Goal: Task Accomplishment & Management: Manage account settings

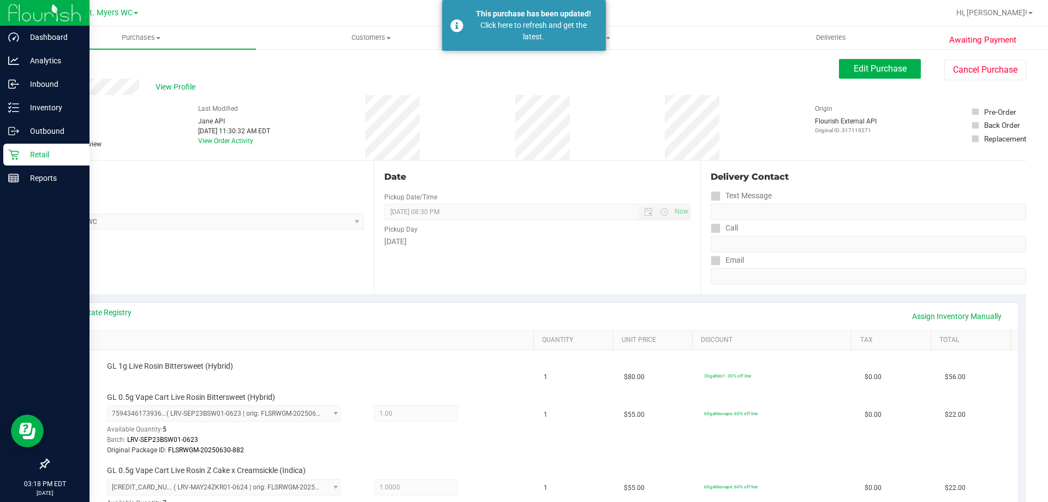
click at [22, 153] on p "Retail" at bounding box center [52, 154] width 66 height 13
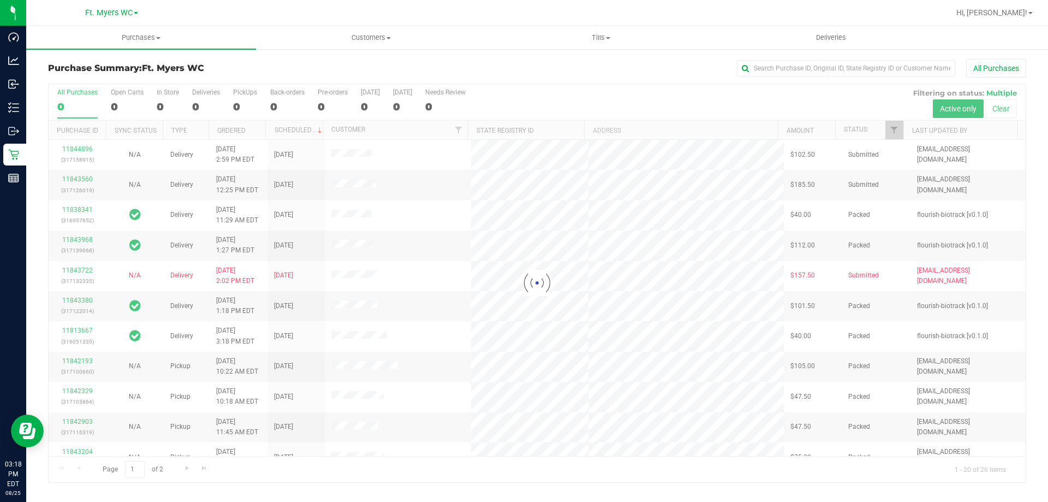
click at [279, 81] on div "Purchase Summary: Ft. [PERSON_NAME] All Purchases" at bounding box center [537, 71] width 978 height 24
click at [243, 93] on div at bounding box center [537, 283] width 977 height 398
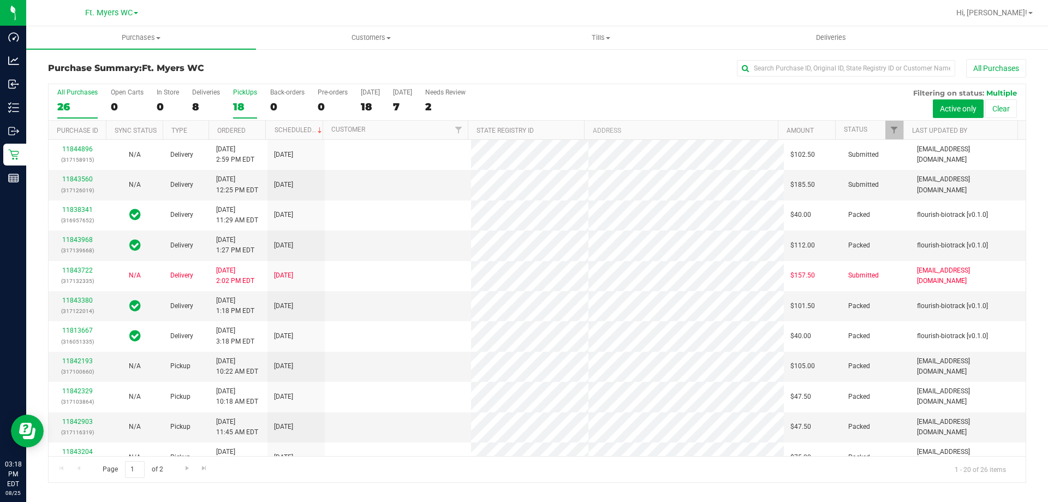
click at [252, 103] on div "18" at bounding box center [245, 106] width 24 height 13
click at [0, 0] on input "PickUps 18" at bounding box center [0, 0] width 0 height 0
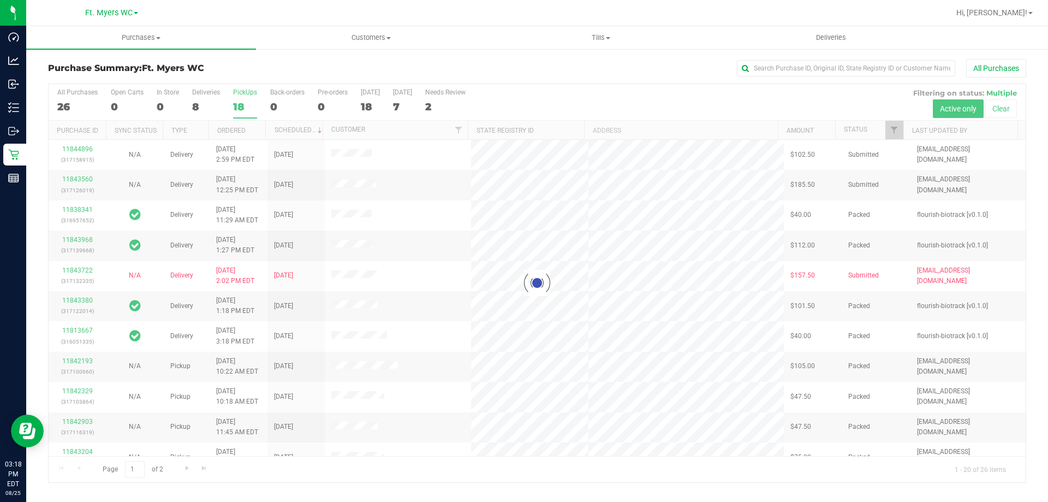
click at [252, 103] on div at bounding box center [537, 283] width 977 height 398
click at [262, 81] on div "Purchase Summary: Ft. [PERSON_NAME] All Purchases" at bounding box center [537, 71] width 978 height 24
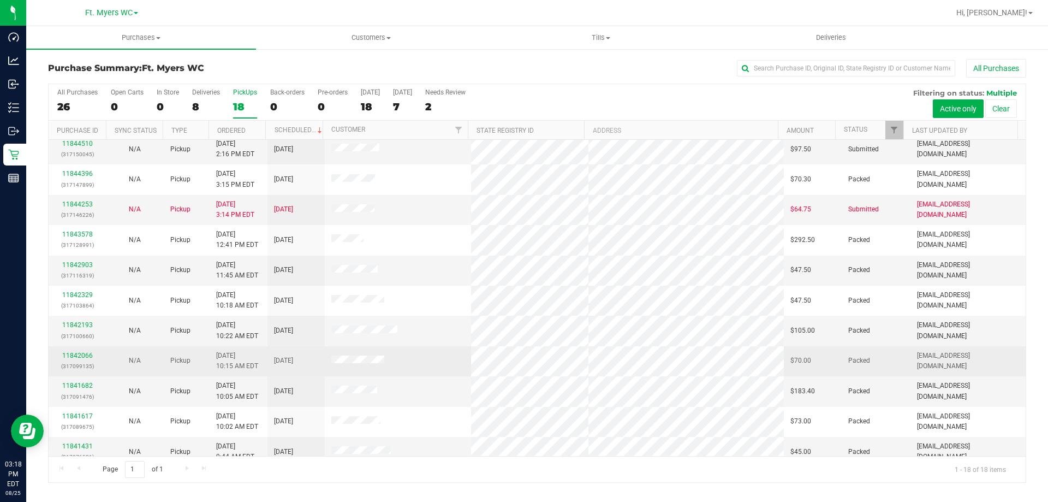
scroll to position [228, 0]
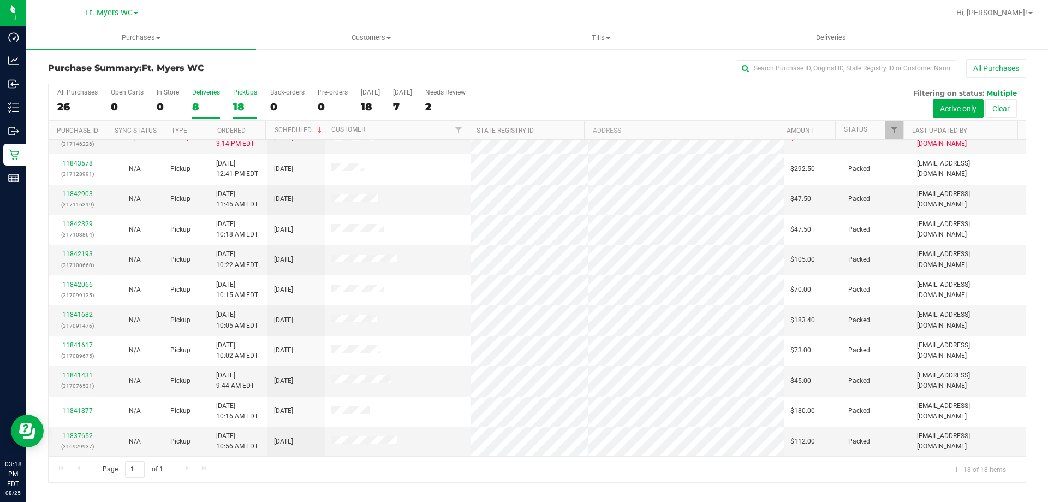
click at [211, 98] on label "Deliveries 8" at bounding box center [206, 103] width 28 height 30
click at [0, 0] on input "Deliveries 8" at bounding box center [0, 0] width 0 height 0
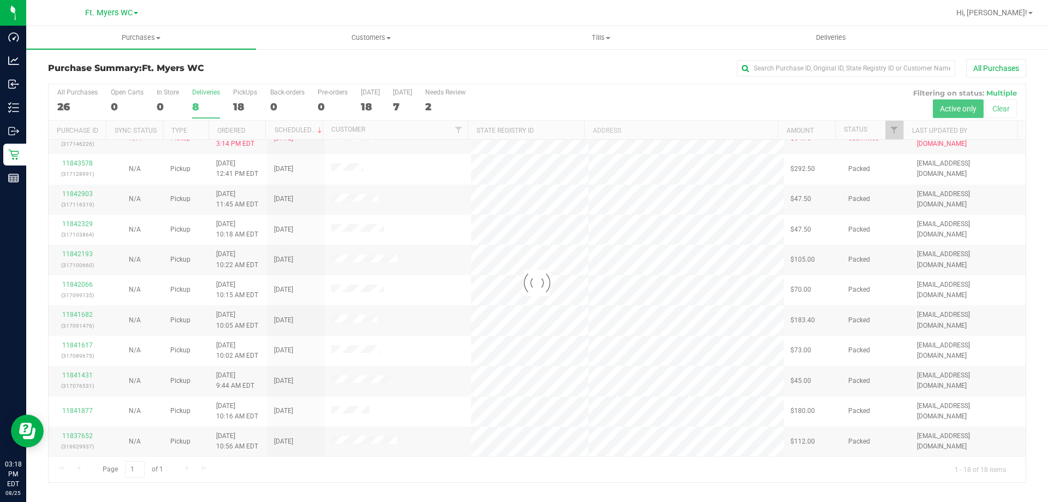
scroll to position [0, 0]
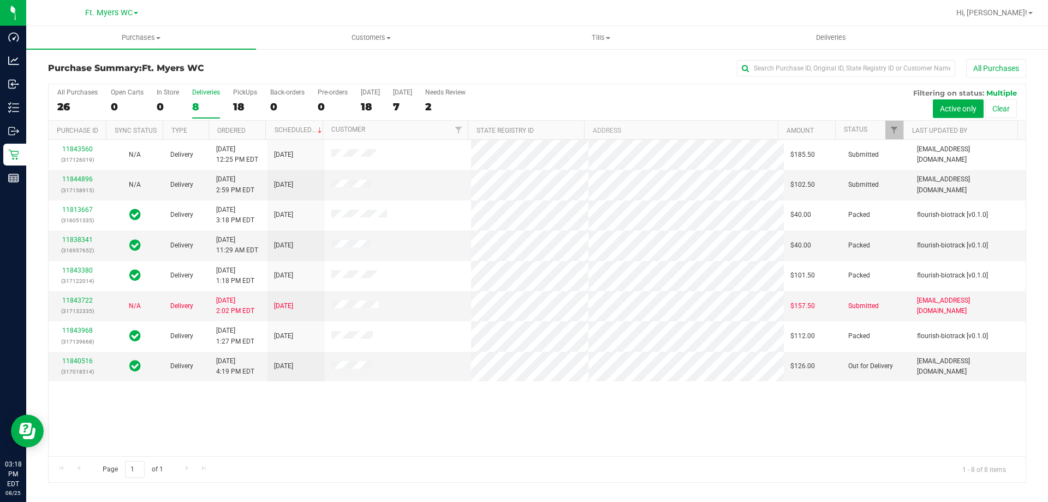
click at [240, 94] on div "PickUps" at bounding box center [245, 92] width 24 height 8
click at [0, 0] on input "PickUps 18" at bounding box center [0, 0] width 0 height 0
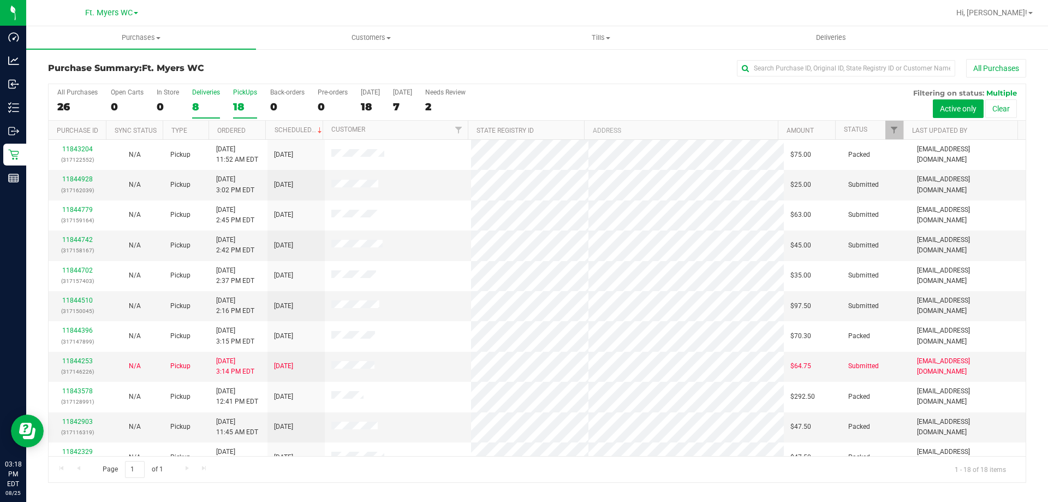
click at [206, 96] on div "Deliveries" at bounding box center [206, 92] width 28 height 8
click at [0, 0] on input "Deliveries 8" at bounding box center [0, 0] width 0 height 0
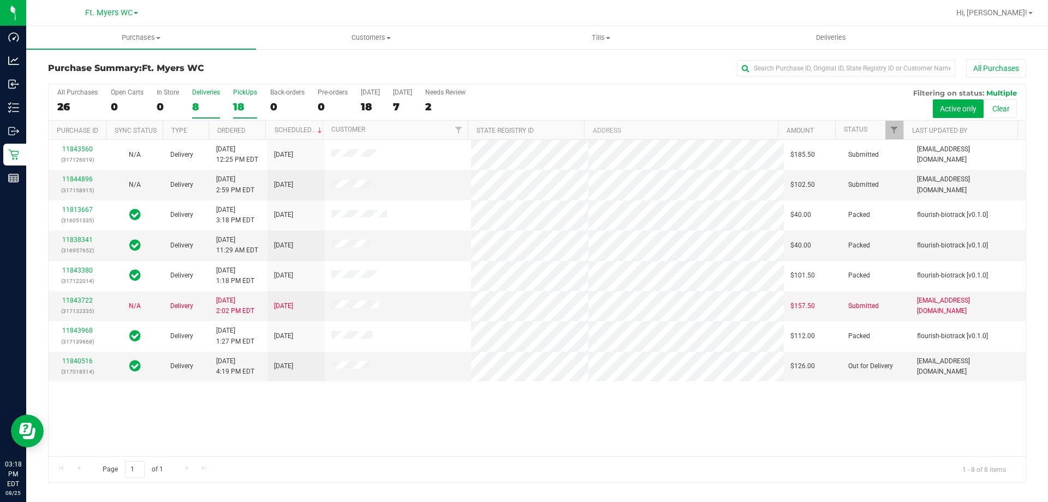
click at [238, 101] on div "18" at bounding box center [245, 106] width 24 height 13
click at [0, 0] on input "PickUps 18" at bounding box center [0, 0] width 0 height 0
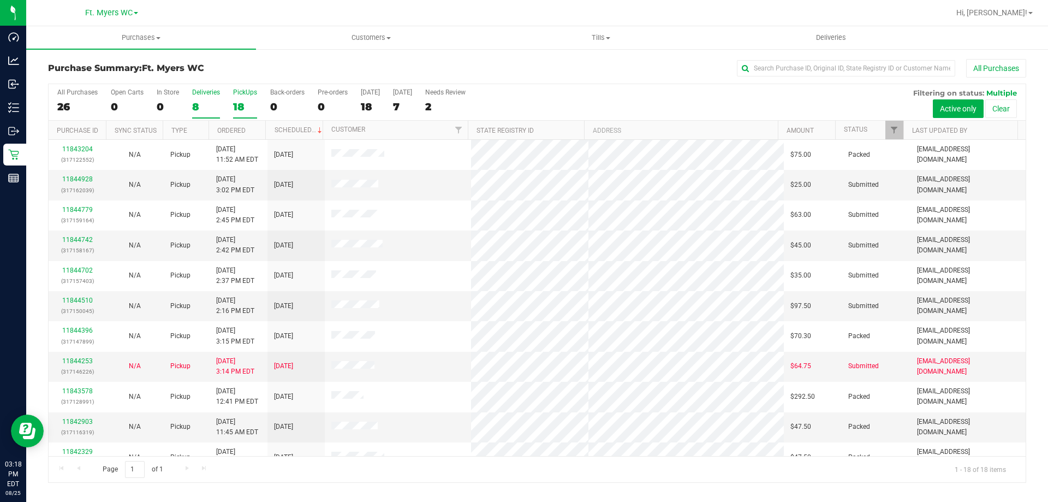
click at [201, 94] on div "Deliveries" at bounding box center [206, 92] width 28 height 8
click at [0, 0] on input "Deliveries 8" at bounding box center [0, 0] width 0 height 0
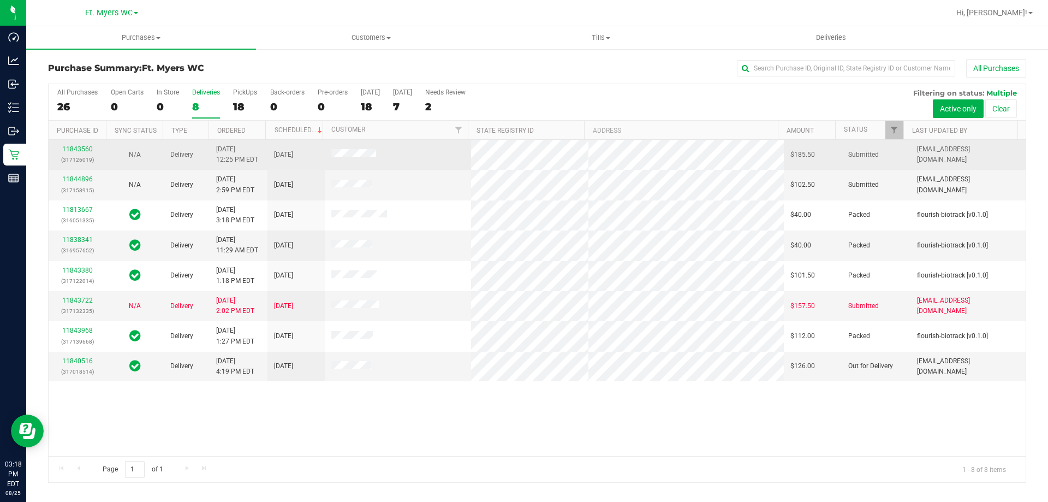
click at [85, 143] on td "11843560 (317126019)" at bounding box center [77, 155] width 57 height 30
click at [84, 144] on div "11843560 (317126019)" at bounding box center [77, 154] width 44 height 21
click at [87, 150] on link "11843560" at bounding box center [77, 149] width 31 height 8
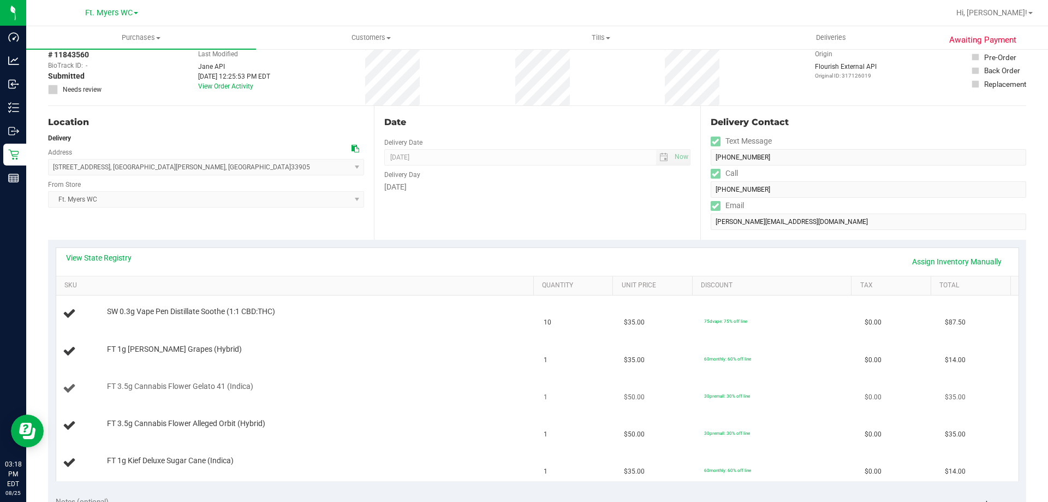
click at [406, 370] on td "FT 3.5g Cannabis Flower Gelato 41 (Indica)" at bounding box center [297, 388] width 482 height 37
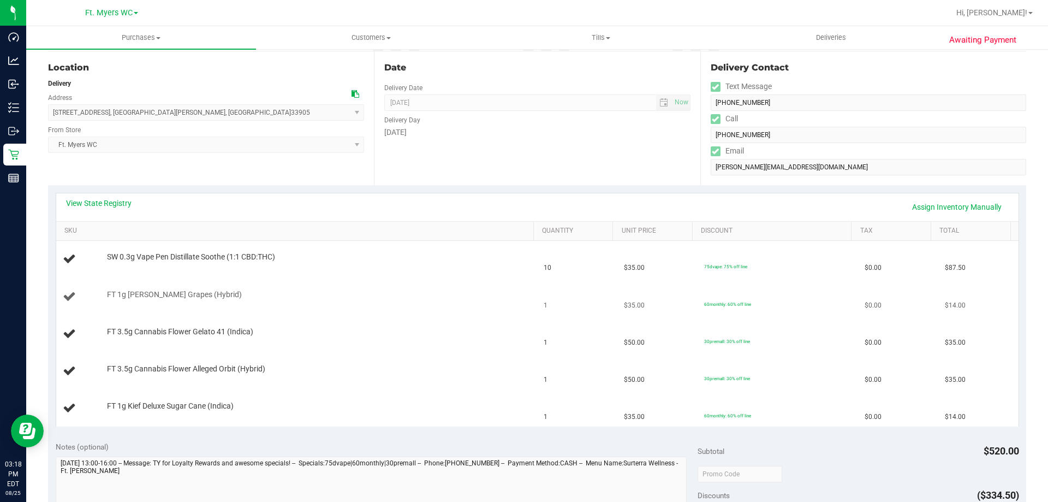
click at [417, 278] on td "FT 1g [PERSON_NAME] Grapes (Hybrid)" at bounding box center [297, 296] width 482 height 37
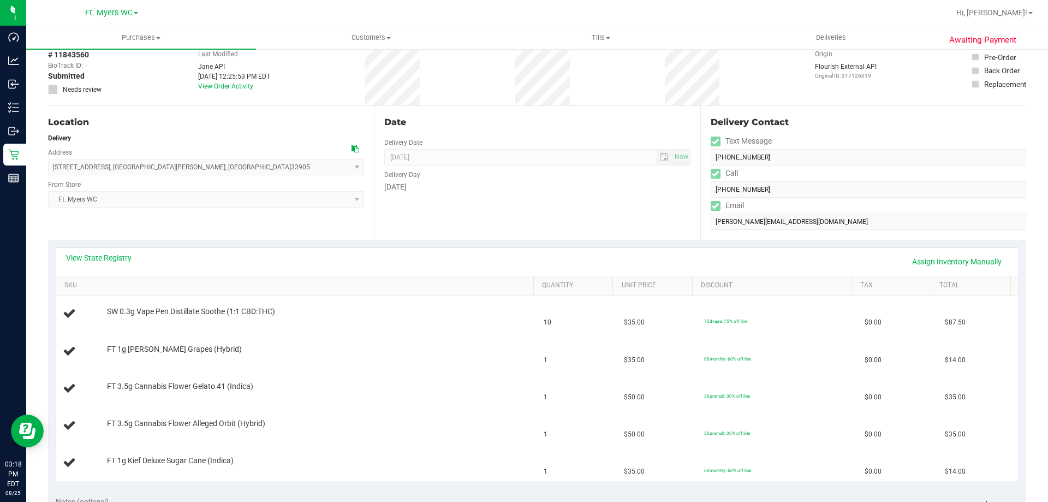
click at [411, 293] on th "SKU" at bounding box center [294, 286] width 477 height 20
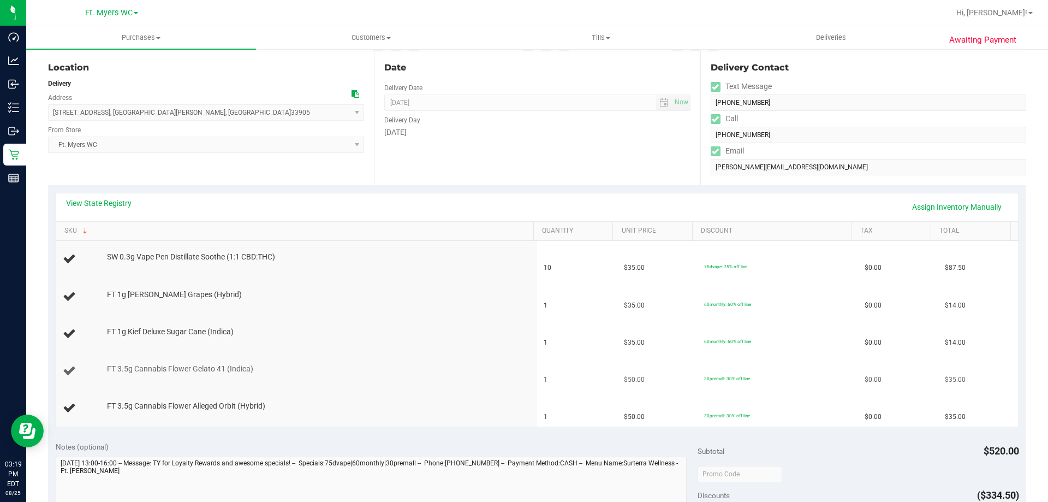
click at [292, 357] on td "FT 3.5g Cannabis Flower Gelato 41 (Indica)" at bounding box center [297, 371] width 482 height 37
click at [366, 305] on td "FT 1g [PERSON_NAME] Grapes (Hybrid)" at bounding box center [297, 296] width 482 height 37
click at [374, 296] on div "FT 1g [PERSON_NAME] Grapes (Hybrid)" at bounding box center [315, 294] width 427 height 11
click at [773, 445] on div "Subtotal $520.00" at bounding box center [858, 451] width 321 height 20
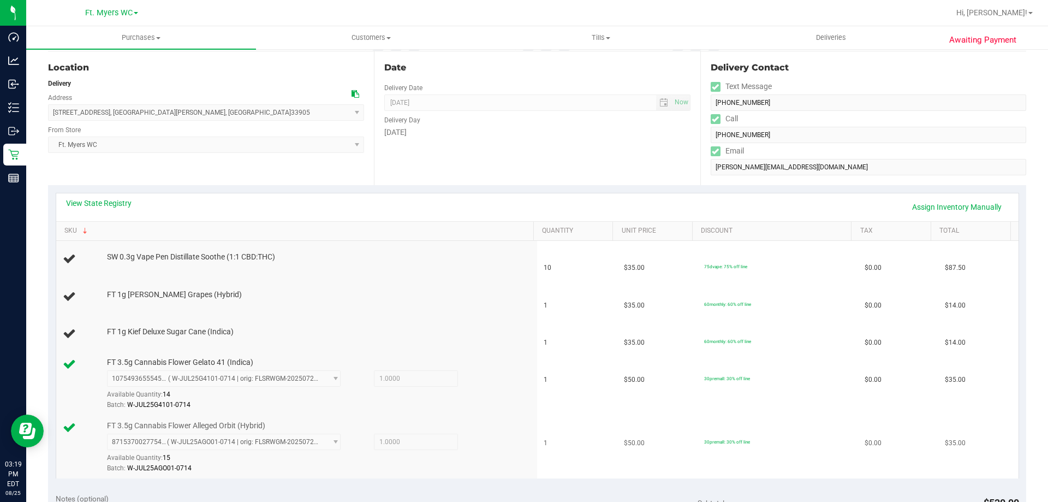
click at [787, 445] on td "30premall: 30% off line" at bounding box center [778, 447] width 161 height 63
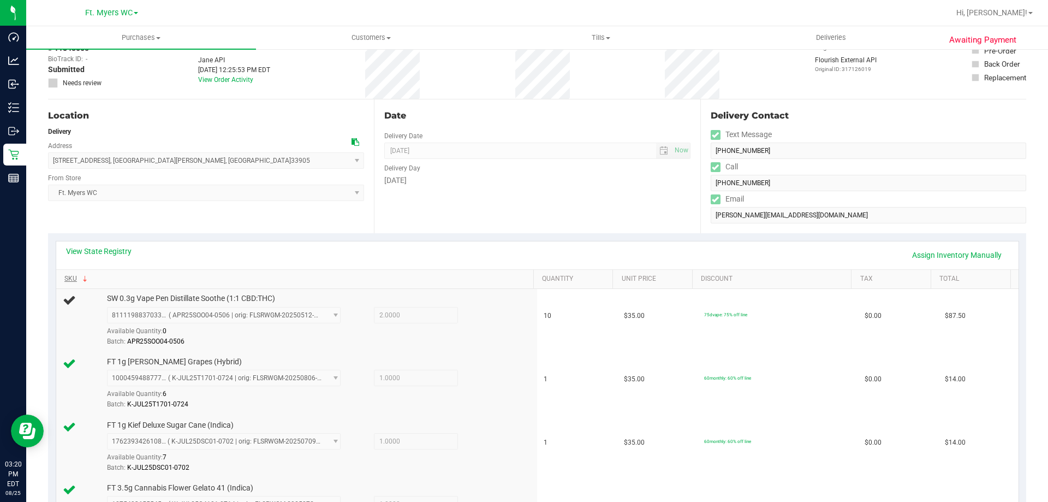
scroll to position [0, 0]
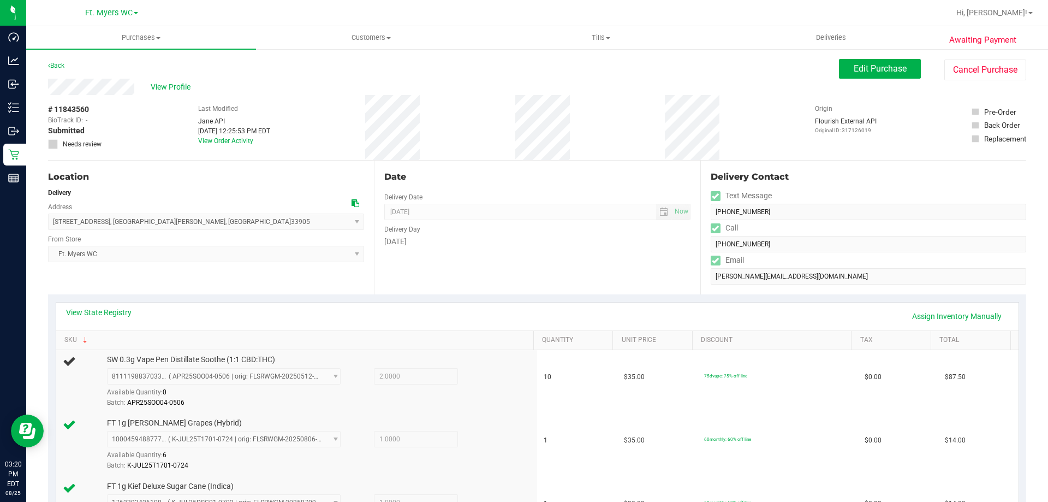
click at [462, 253] on div "Date Delivery Date [DATE] Now [DATE] 04:00 PM Now Delivery Day [DATE]" at bounding box center [537, 228] width 326 height 134
click at [449, 254] on div "Date Delivery Date [DATE] Now [DATE] 04:00 PM Now Delivery Day [DATE]" at bounding box center [537, 228] width 326 height 134
click at [497, 418] on div "FT 1g [PERSON_NAME] Grapes (Hybrid) 1000459488777221 ( K-JUL25T1701-0724 | orig…" at bounding box center [315, 445] width 427 height 54
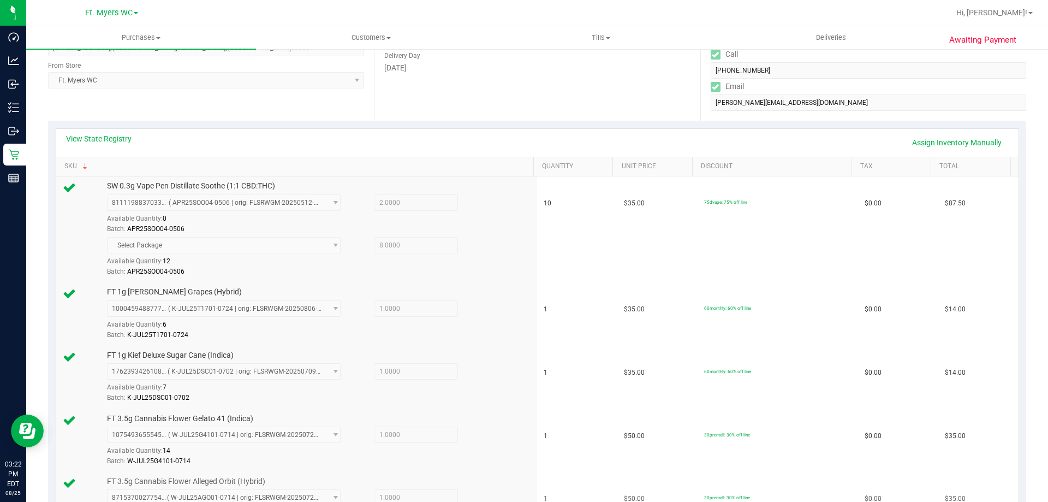
scroll to position [491, 0]
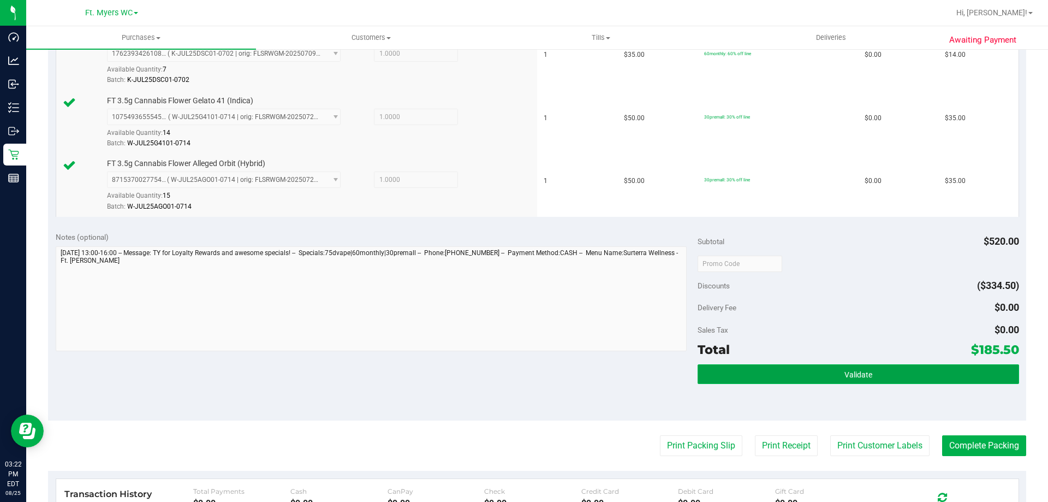
click at [825, 370] on button "Validate" at bounding box center [858, 374] width 321 height 20
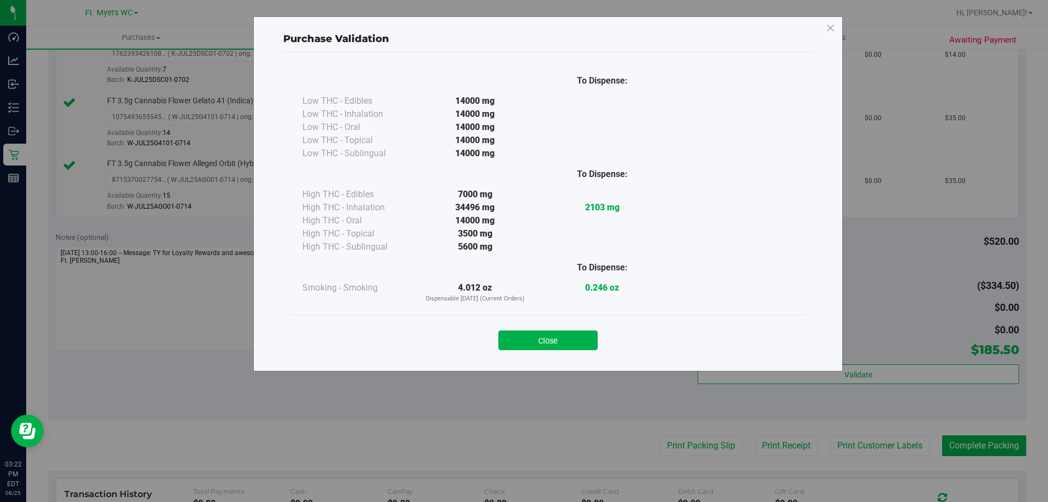
click at [565, 322] on div "Close" at bounding box center [548, 336] width 513 height 44
click at [577, 329] on div "Close" at bounding box center [548, 336] width 497 height 27
click at [596, 345] on button "Close" at bounding box center [547, 340] width 99 height 20
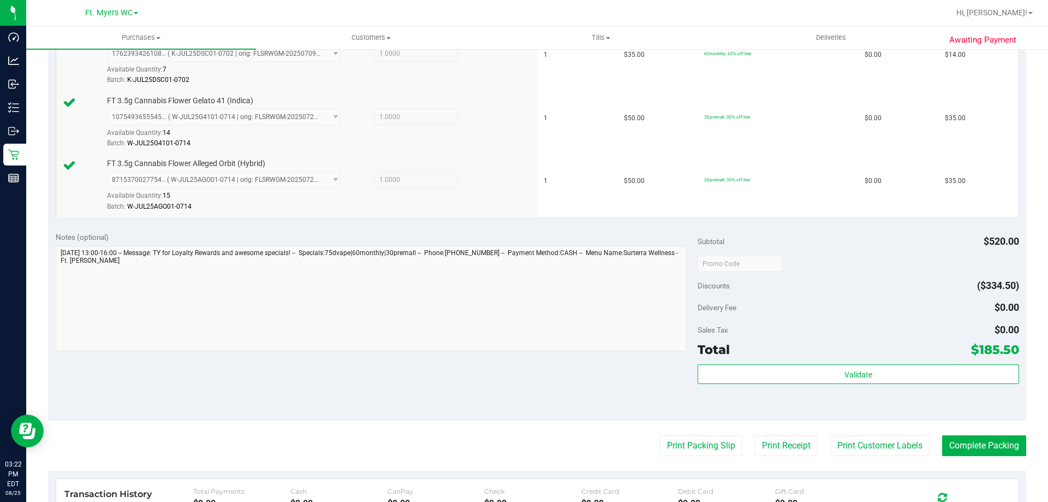
click at [672, 421] on purchase-details "Back Edit Purchase Cancel Purchase View Profile # 11843560 BioTrack ID: - Submi…" at bounding box center [537, 121] width 978 height 1107
click at [679, 444] on button "Print Packing Slip" at bounding box center [701, 445] width 82 height 21
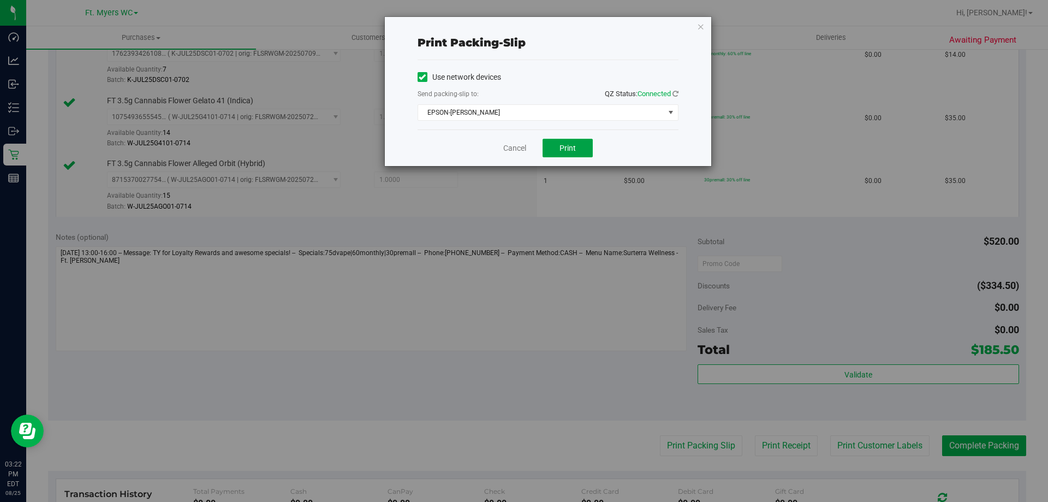
drag, startPoint x: 566, startPoint y: 152, endPoint x: 533, endPoint y: 90, distance: 70.3
click at [533, 90] on div "Print packing-slip Use network devices Send packing-slip to: QZ Status: Connect…" at bounding box center [548, 91] width 326 height 149
click at [549, 120] on span "EPSON-[PERSON_NAME]" at bounding box center [548, 112] width 261 height 16
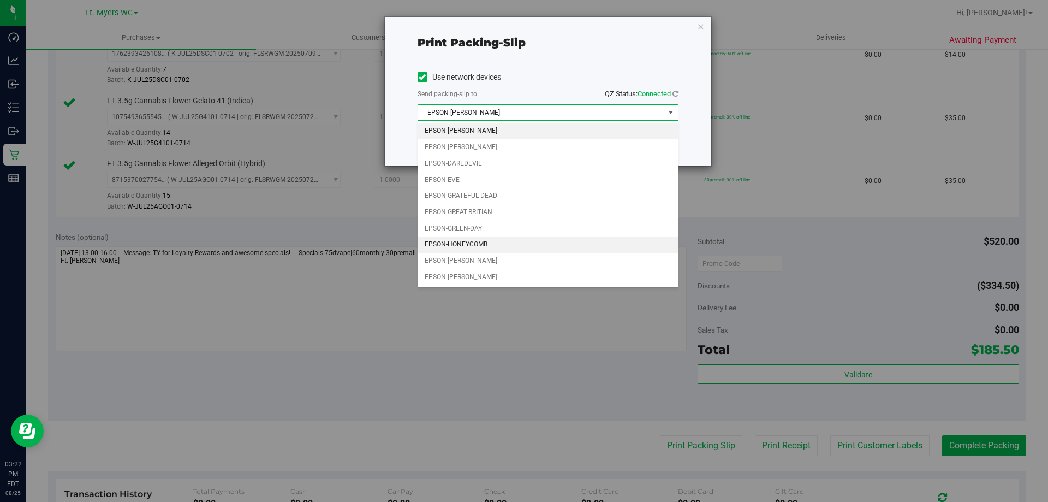
click at [484, 248] on li "EPSON-HONEYCOMB" at bounding box center [548, 244] width 260 height 16
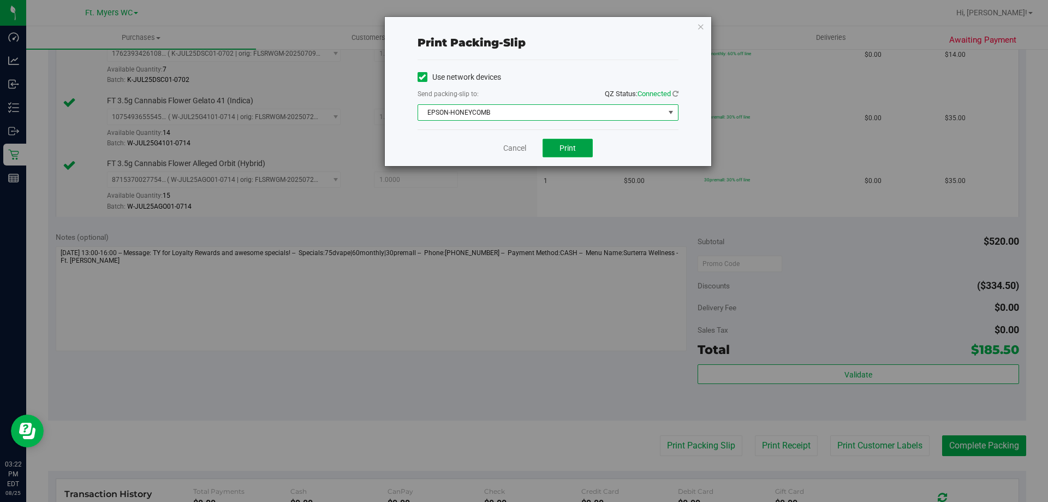
click at [560, 153] on button "Print" at bounding box center [568, 148] width 50 height 19
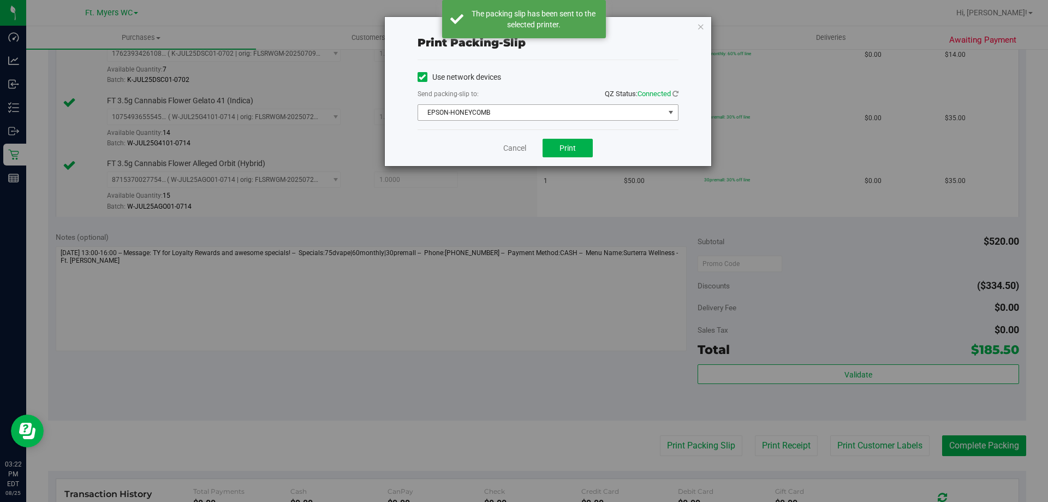
click at [497, 110] on span "EPSON-HONEYCOMB" at bounding box center [541, 112] width 246 height 15
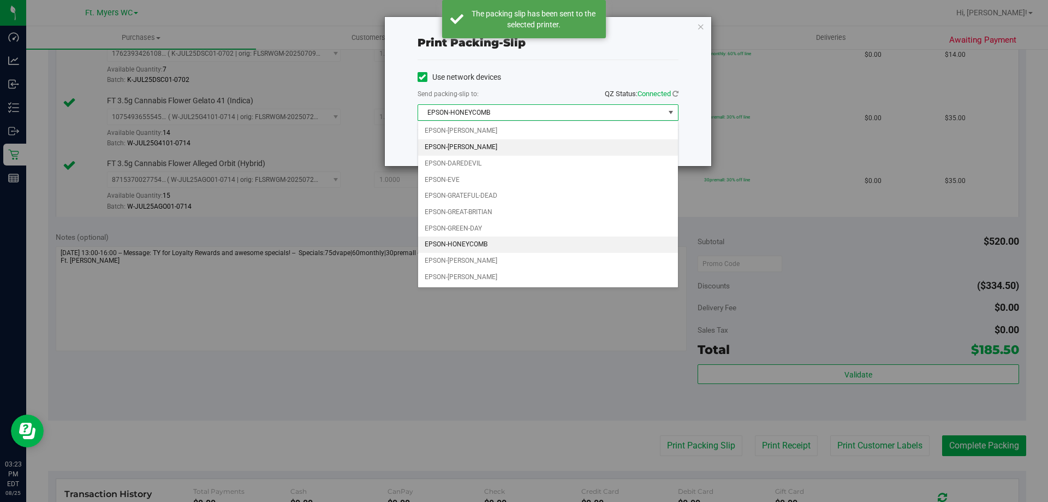
click at [469, 150] on li "EPSON-[PERSON_NAME]" at bounding box center [548, 147] width 260 height 16
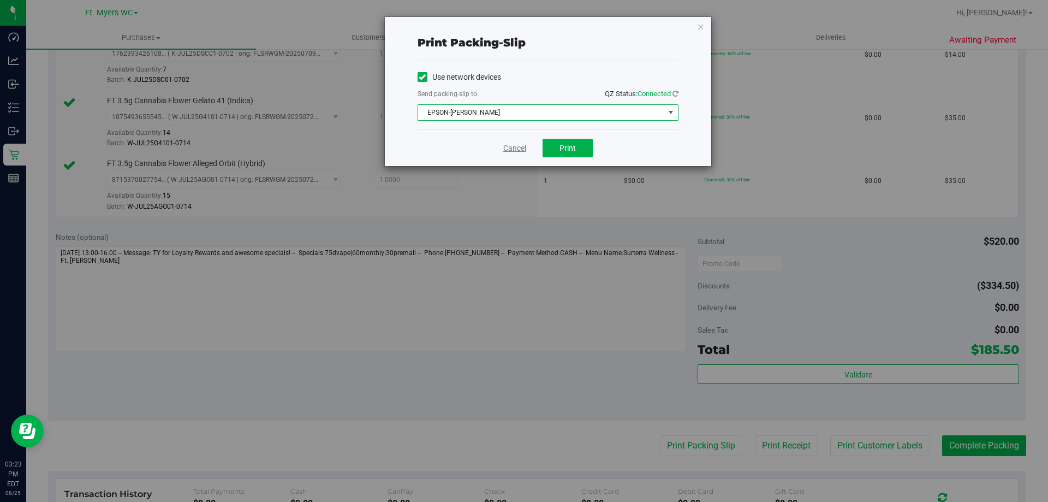
click at [504, 146] on link "Cancel" at bounding box center [514, 147] width 23 height 11
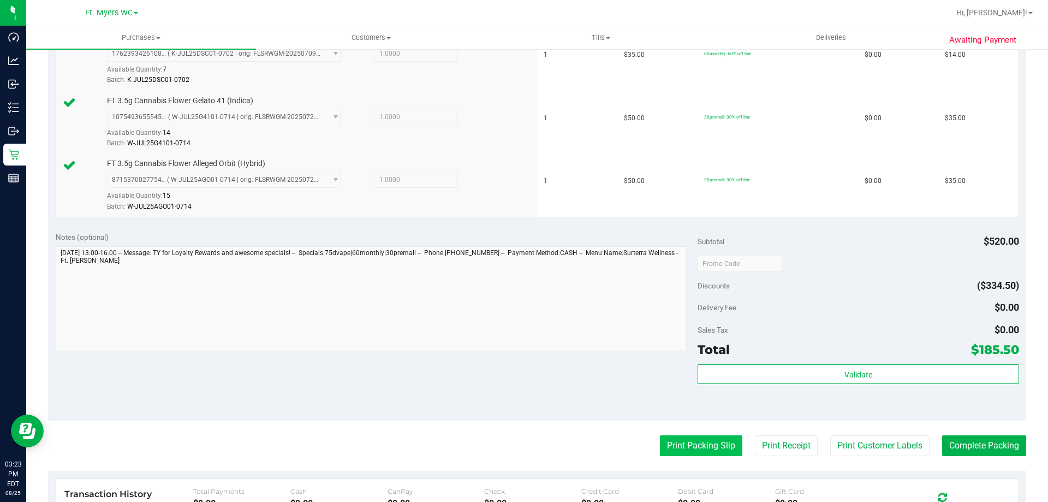
click at [702, 442] on button "Print Packing Slip" at bounding box center [701, 445] width 82 height 21
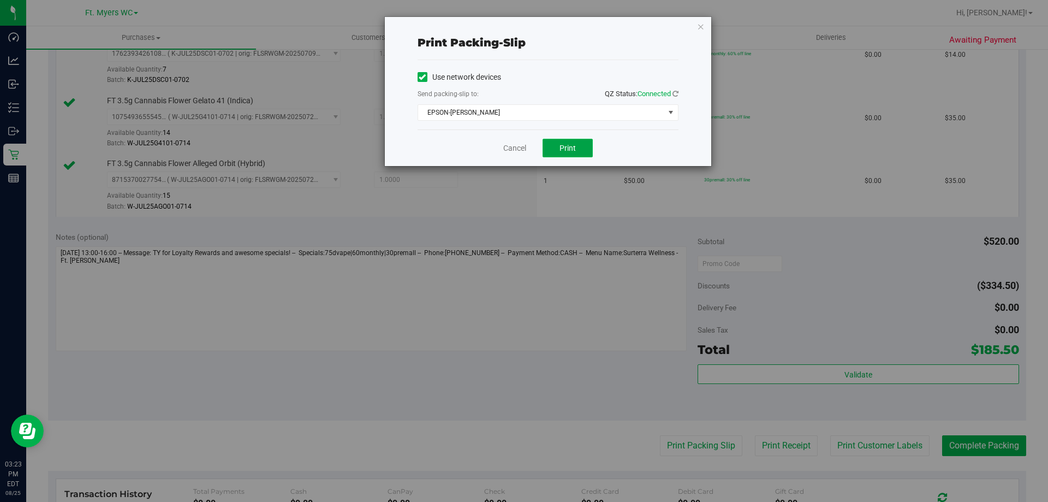
click at [567, 145] on span "Print" at bounding box center [568, 148] width 16 height 9
click at [544, 157] on div "Cancel Print" at bounding box center [548, 147] width 261 height 37
click at [572, 147] on span "Print" at bounding box center [568, 148] width 16 height 9
click at [511, 155] on div "Cancel Print" at bounding box center [548, 147] width 261 height 37
click at [511, 148] on link "Cancel" at bounding box center [514, 147] width 23 height 11
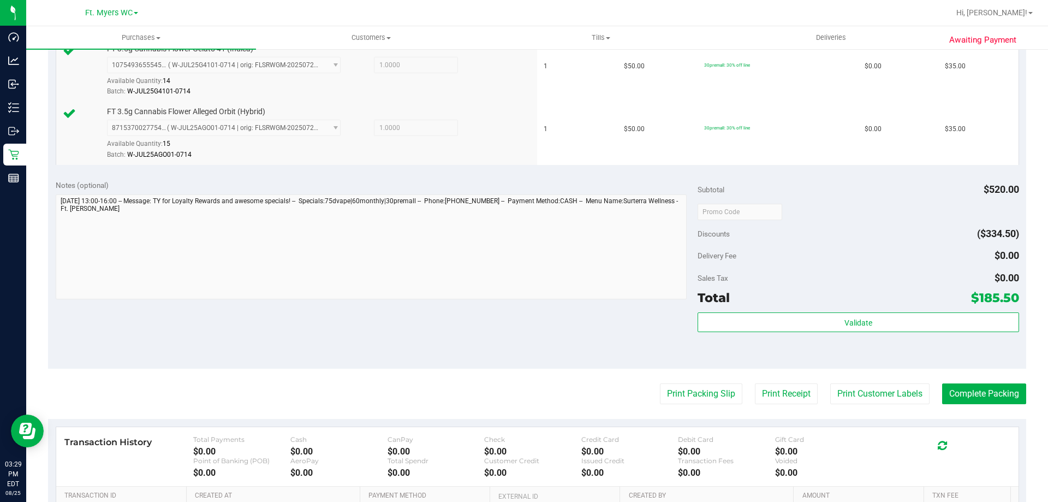
scroll to position [546, 0]
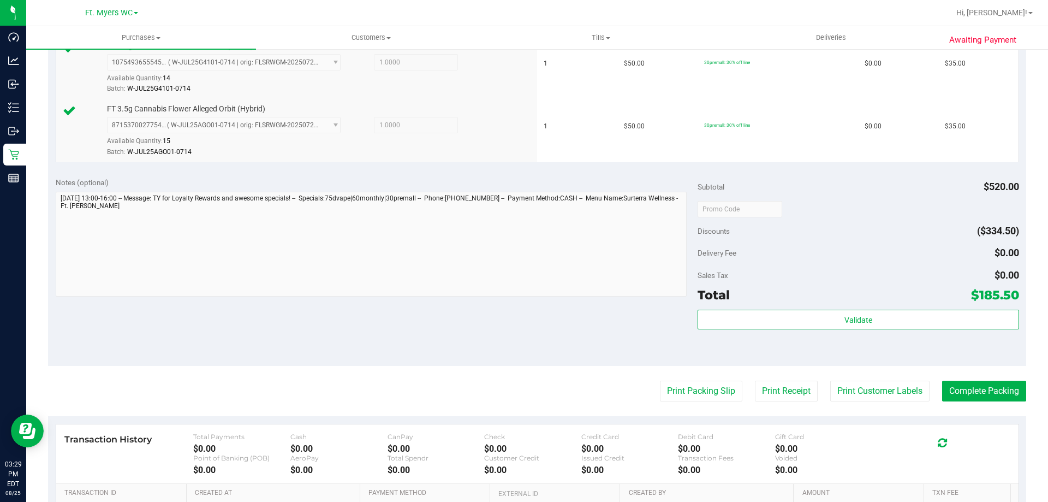
click at [853, 345] on div "Validate" at bounding box center [858, 334] width 321 height 49
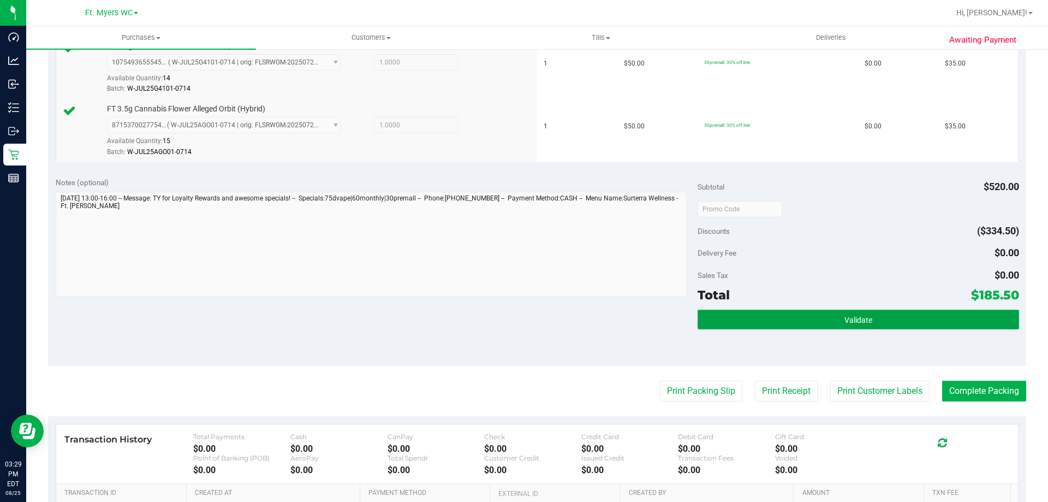
click at [856, 321] on span "Validate" at bounding box center [859, 320] width 28 height 9
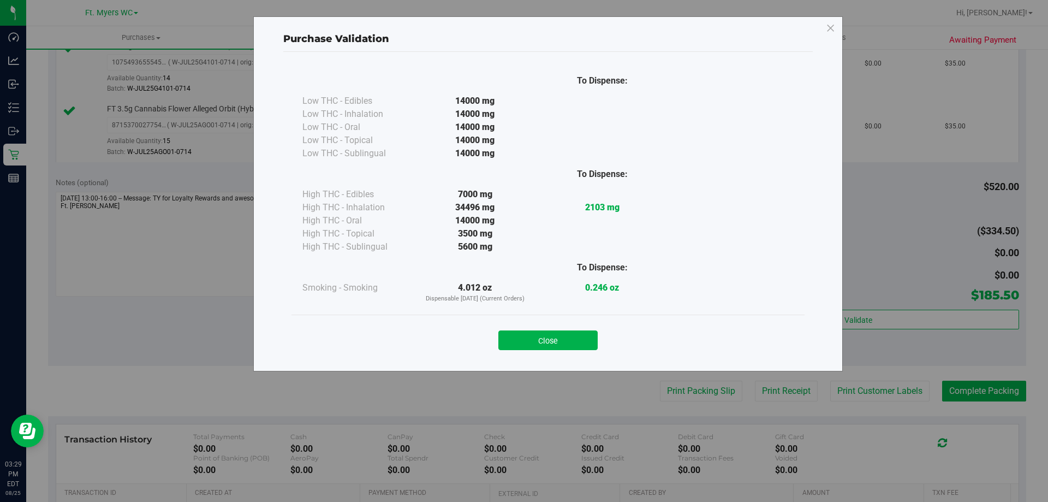
click at [591, 347] on button "Close" at bounding box center [547, 340] width 99 height 20
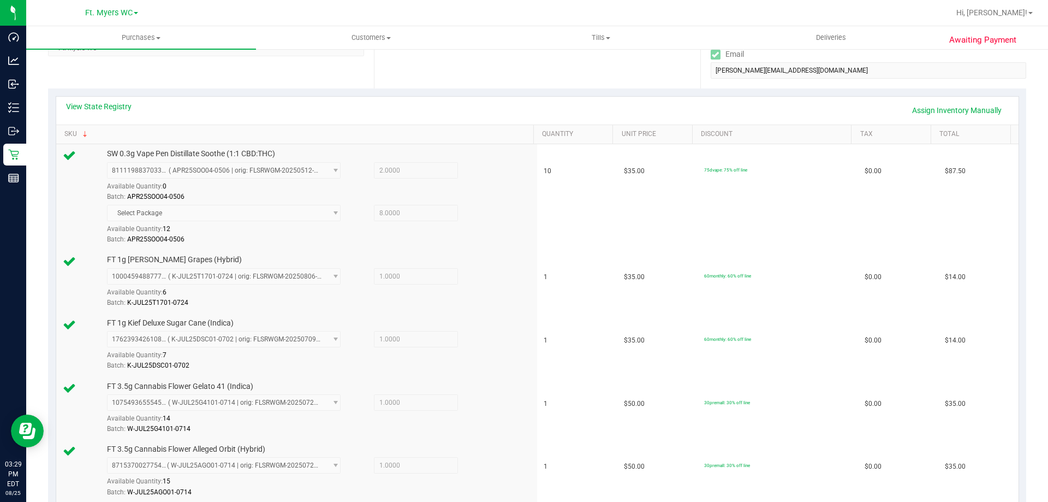
scroll to position [655, 0]
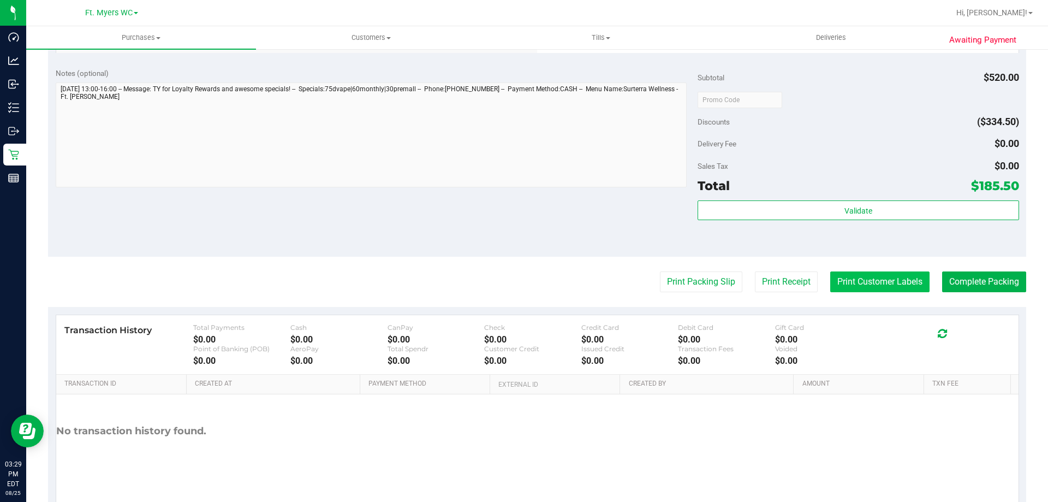
click at [889, 286] on button "Print Customer Labels" at bounding box center [879, 281] width 99 height 21
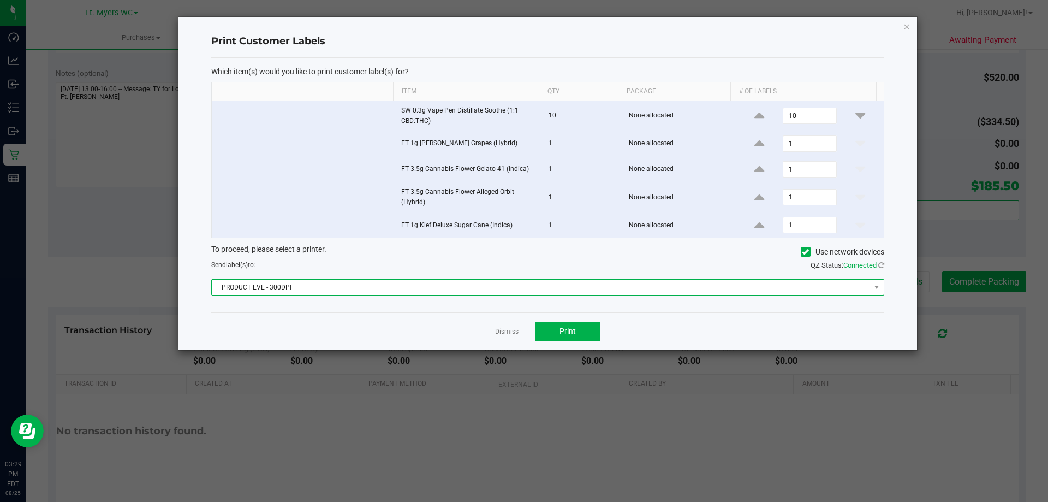
drag, startPoint x: 567, startPoint y: 293, endPoint x: 560, endPoint y: 294, distance: 7.2
click at [566, 292] on span "PRODUCT EVE - 300DPI" at bounding box center [541, 287] width 658 height 15
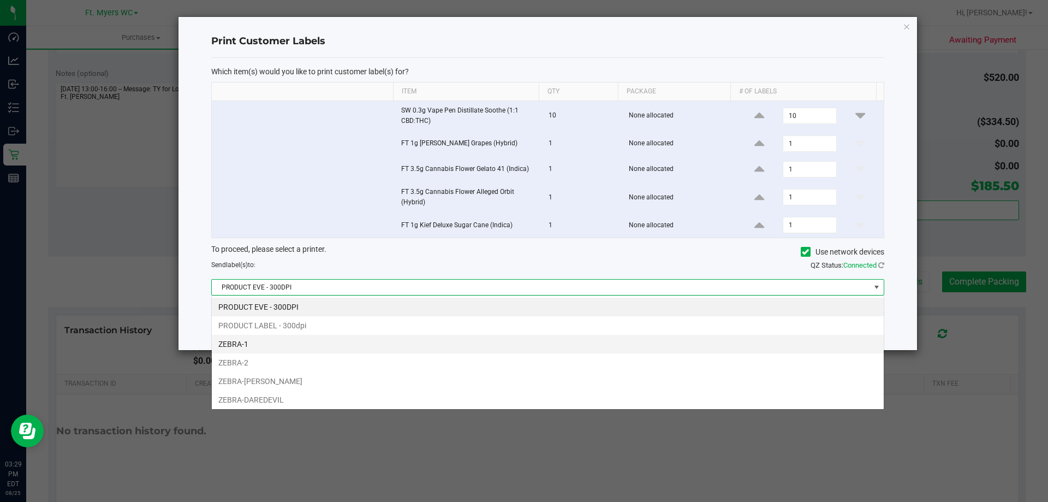
scroll to position [16, 673]
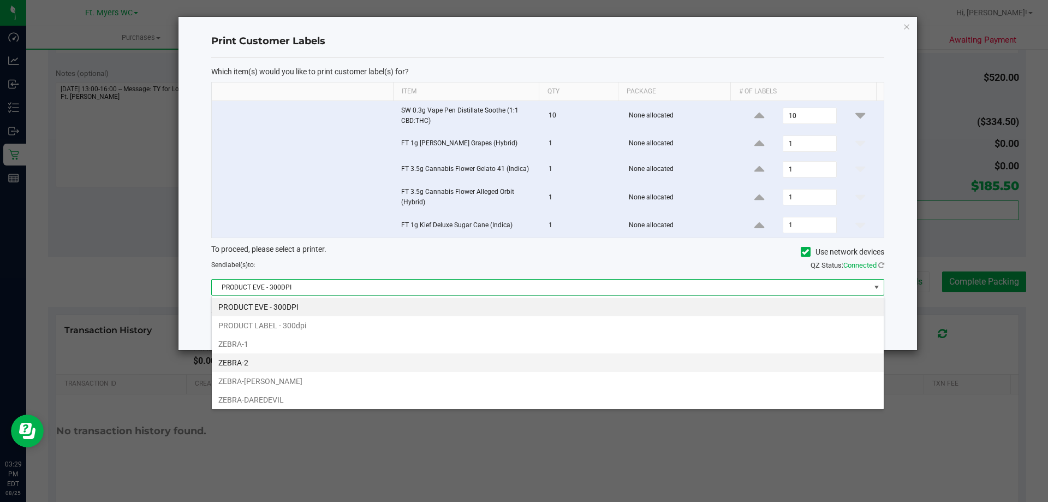
click at [276, 366] on li "ZEBRA-2" at bounding box center [548, 362] width 672 height 19
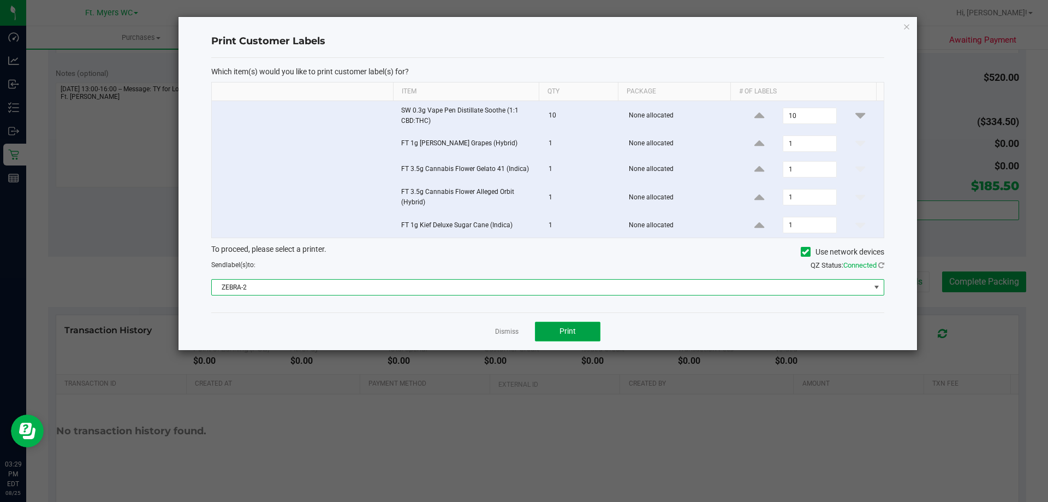
click at [591, 334] on button "Print" at bounding box center [568, 332] width 66 height 20
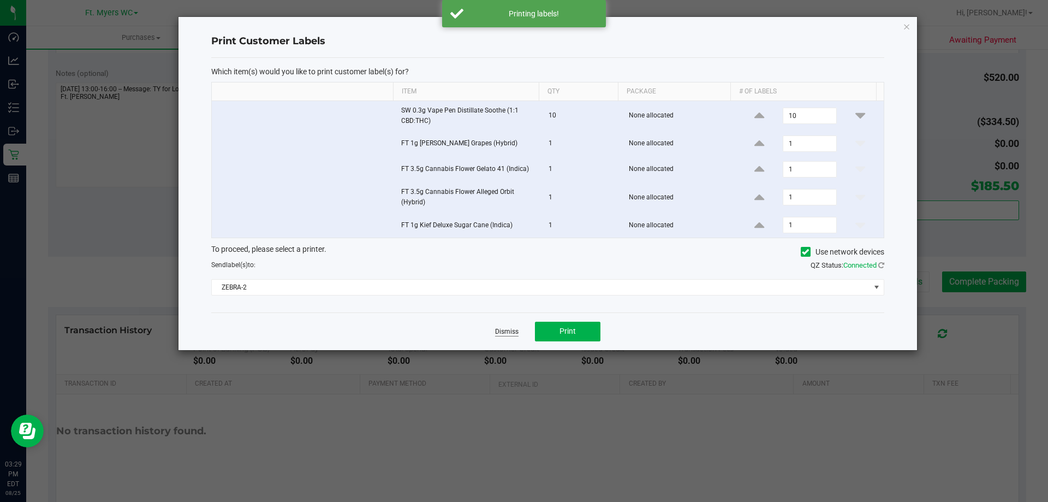
click at [517, 329] on link "Dismiss" at bounding box center [506, 331] width 23 height 9
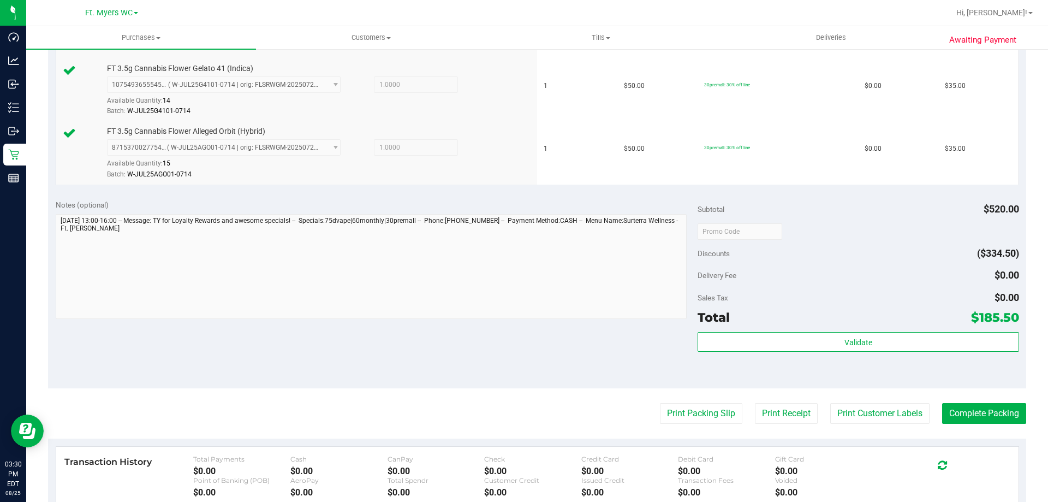
scroll to position [655, 0]
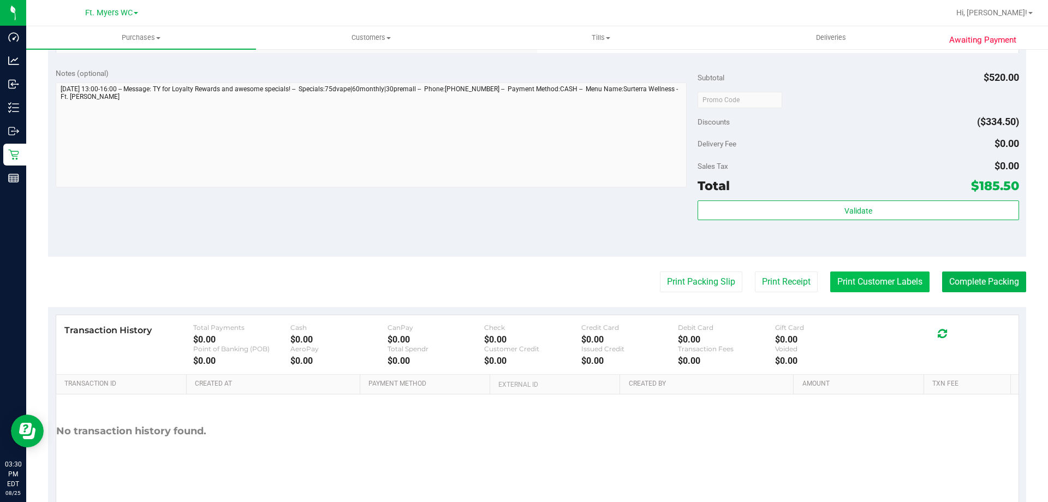
click at [864, 271] on button "Print Customer Labels" at bounding box center [879, 281] width 99 height 21
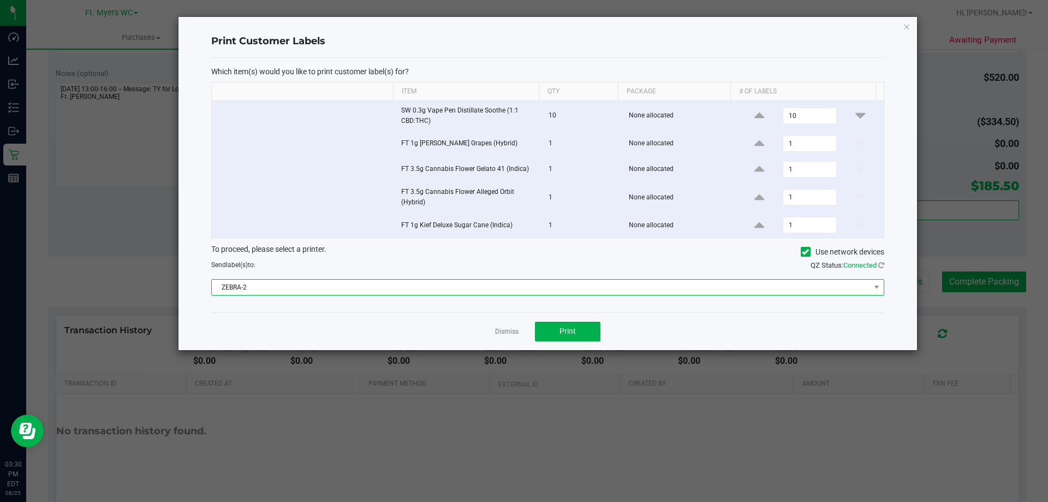
click at [436, 280] on span "ZEBRA-2" at bounding box center [541, 287] width 658 height 15
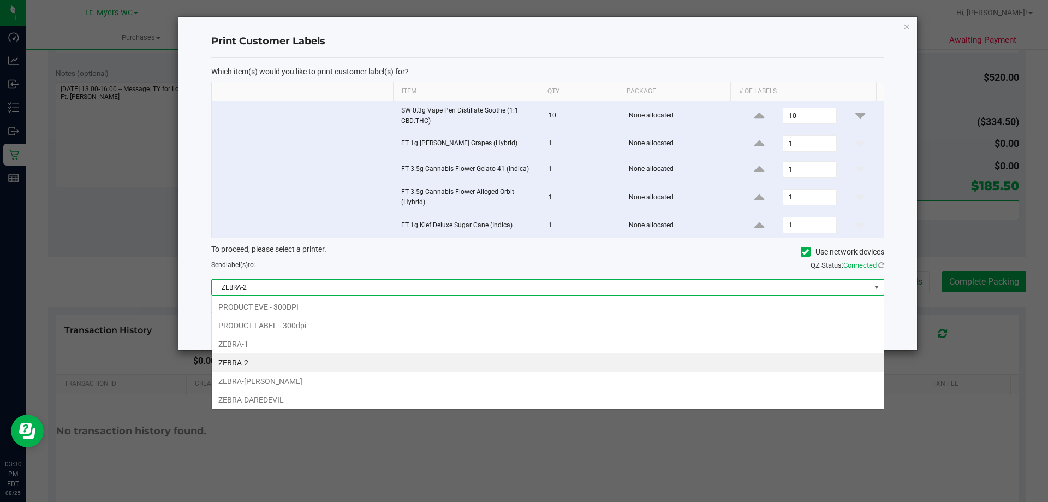
scroll to position [16, 673]
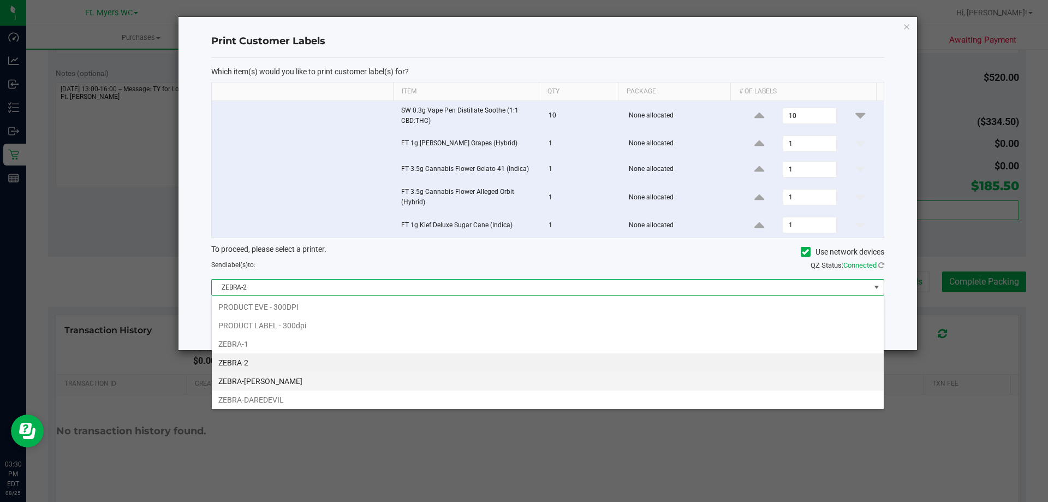
click at [229, 376] on li "ZEBRA-[PERSON_NAME]" at bounding box center [548, 381] width 672 height 19
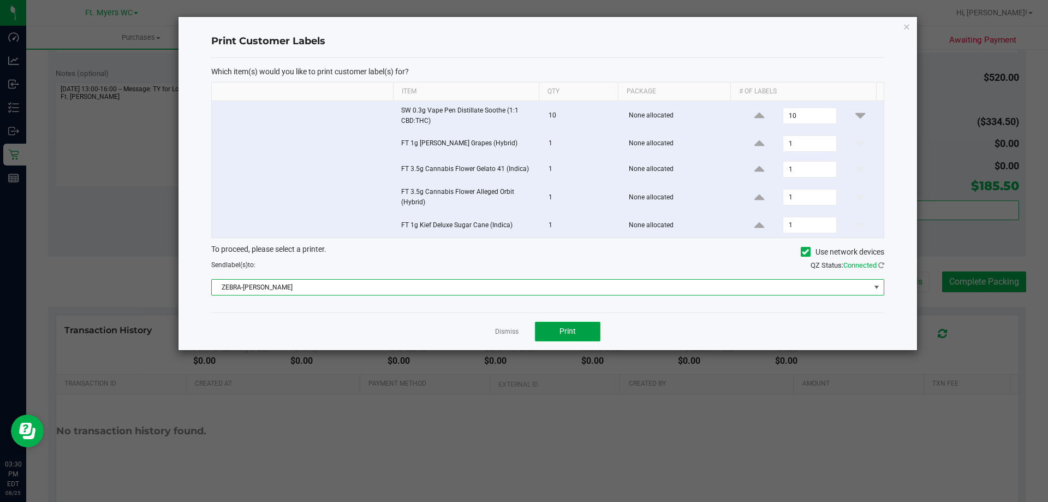
click at [554, 327] on button "Print" at bounding box center [568, 332] width 66 height 20
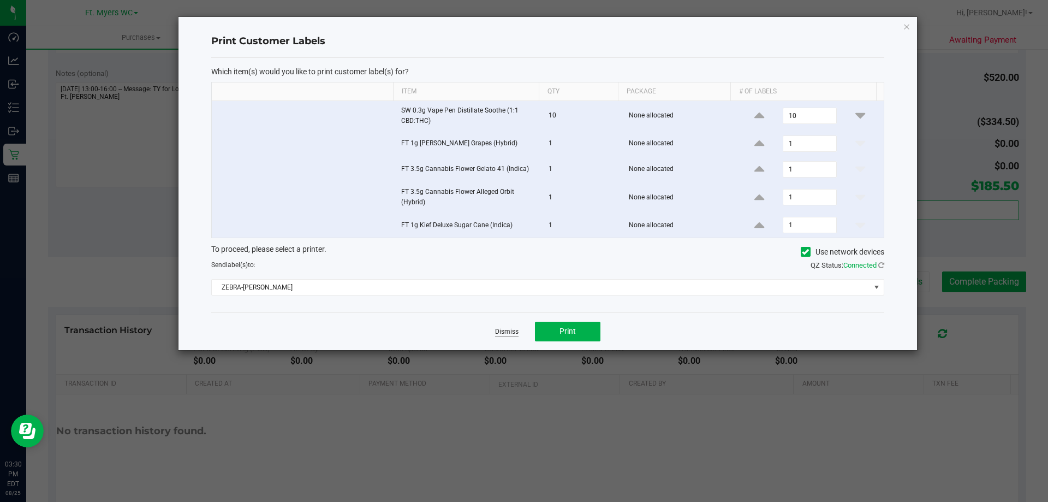
click at [497, 336] on link "Dismiss" at bounding box center [506, 331] width 23 height 9
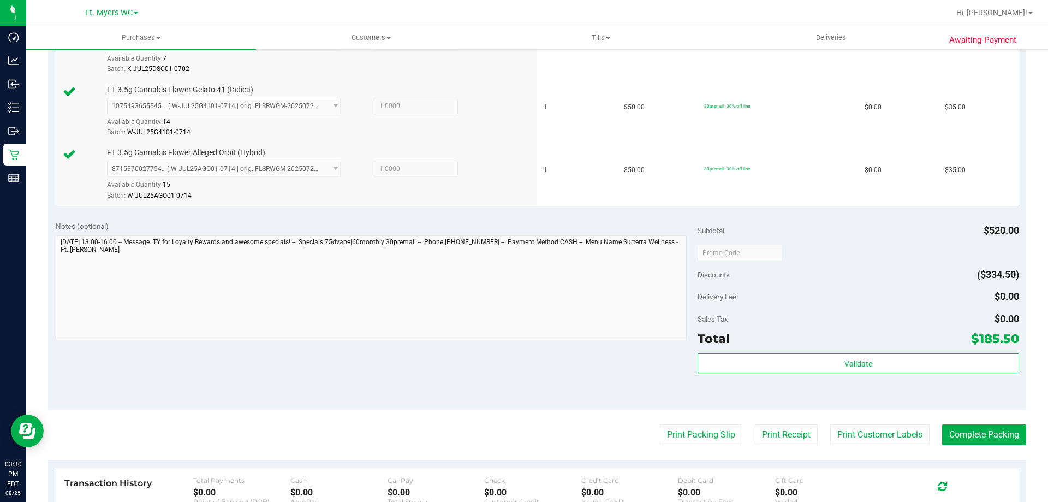
scroll to position [546, 0]
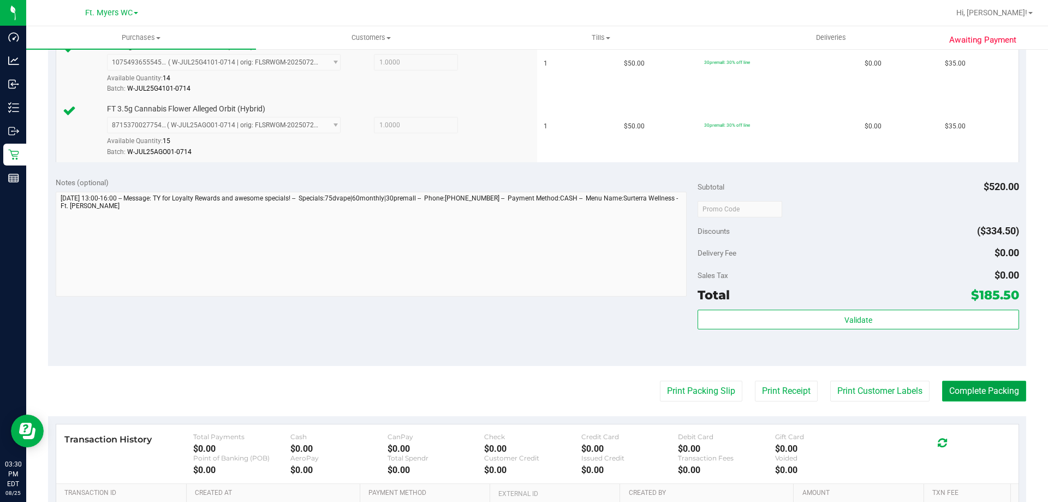
click at [991, 395] on button "Complete Packing" at bounding box center [984, 391] width 84 height 21
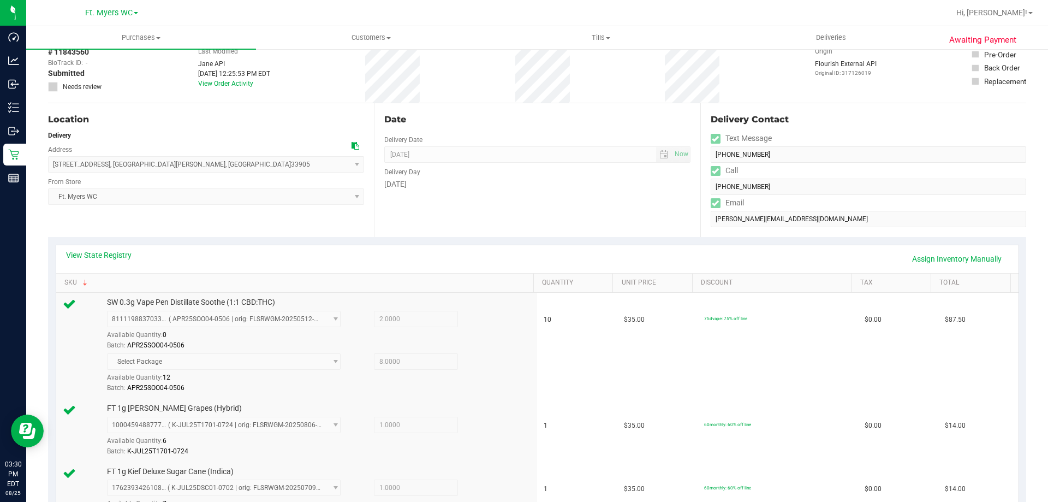
scroll to position [0, 0]
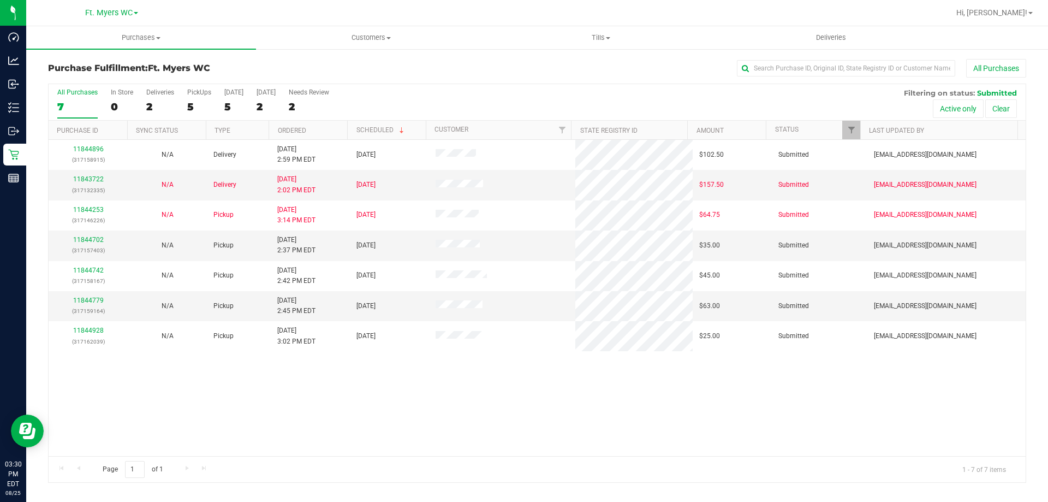
click at [141, 107] on div "All Purchases 7 In Store 0 Deliveries 2 PickUps 5 [DATE] 5 [DATE] 2 Needs Revie…" at bounding box center [537, 102] width 977 height 37
click at [142, 106] on div "All Purchases 7 In Store 0 Deliveries 2 PickUps 5 [DATE] 5 [DATE] 2 Needs Revie…" at bounding box center [537, 102] width 977 height 37
click at [148, 104] on div "2" at bounding box center [160, 106] width 28 height 13
click at [0, 0] on input "Deliveries 2" at bounding box center [0, 0] width 0 height 0
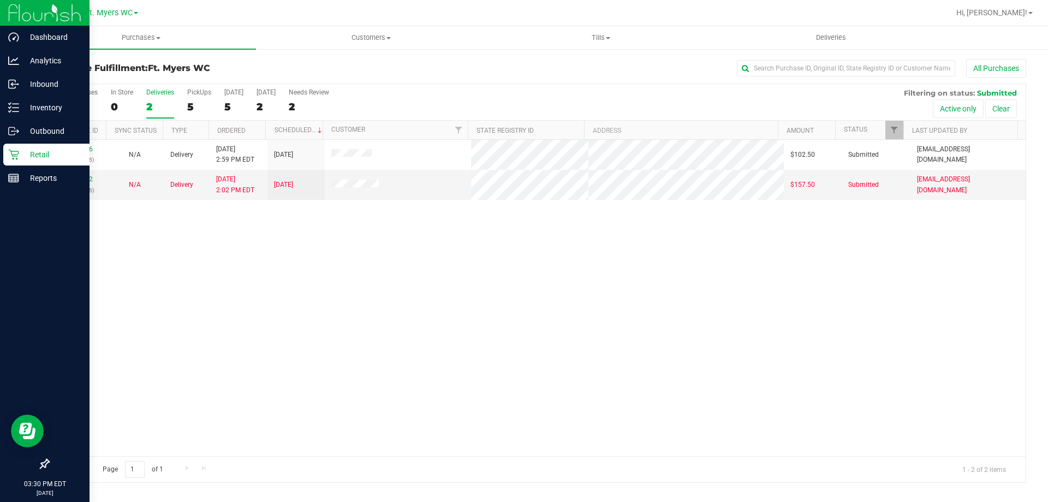
click at [30, 165] on div "Retail" at bounding box center [46, 155] width 86 height 22
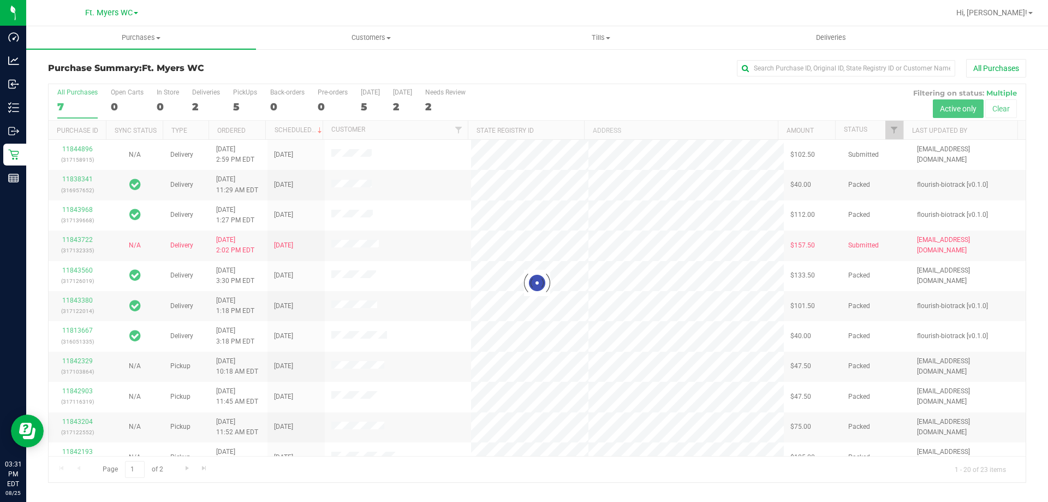
click at [204, 100] on div at bounding box center [537, 283] width 977 height 398
click at [200, 102] on div at bounding box center [537, 283] width 977 height 398
click at [199, 102] on div at bounding box center [537, 283] width 977 height 398
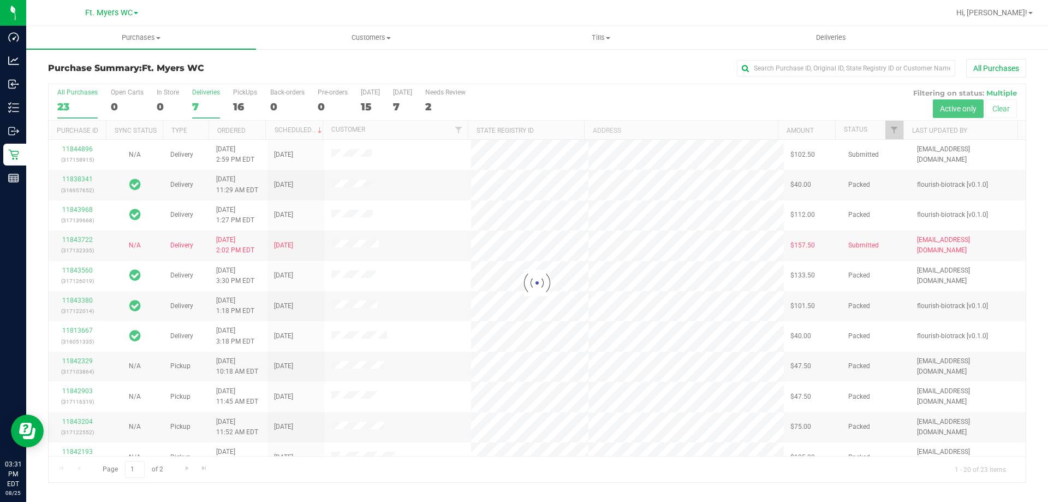
click at [195, 102] on div "7" at bounding box center [206, 106] width 28 height 13
click at [0, 0] on input "Deliveries 7" at bounding box center [0, 0] width 0 height 0
click at [197, 100] on div at bounding box center [537, 283] width 977 height 398
click at [209, 70] on h3 "Purchase Summary: Ft. [PERSON_NAME]" at bounding box center [211, 68] width 326 height 10
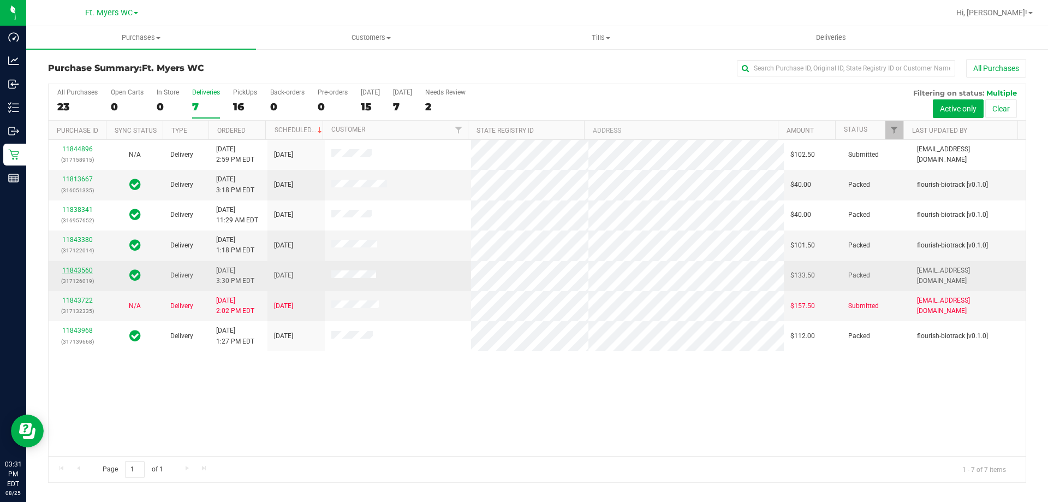
click at [91, 273] on link "11843560" at bounding box center [77, 270] width 31 height 8
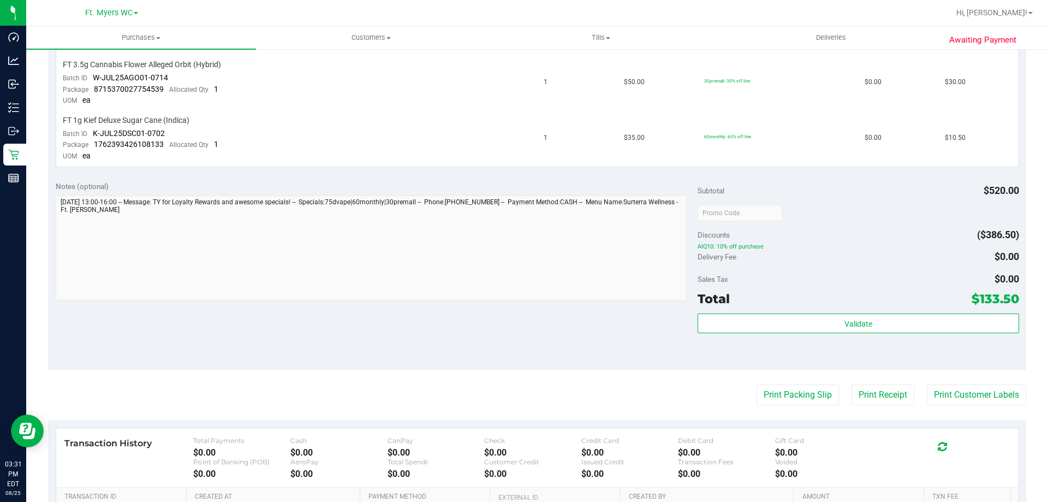
scroll to position [546, 0]
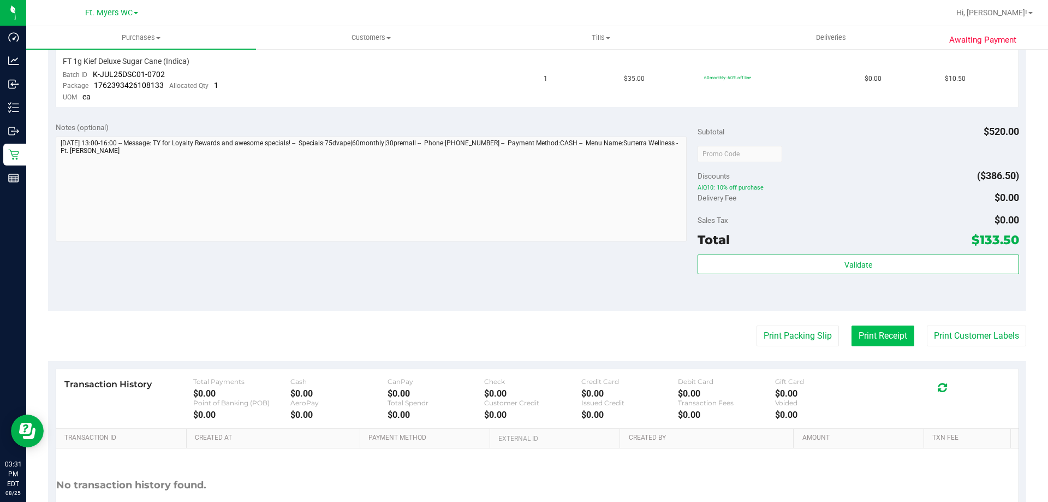
click at [886, 343] on button "Print Receipt" at bounding box center [883, 335] width 63 height 21
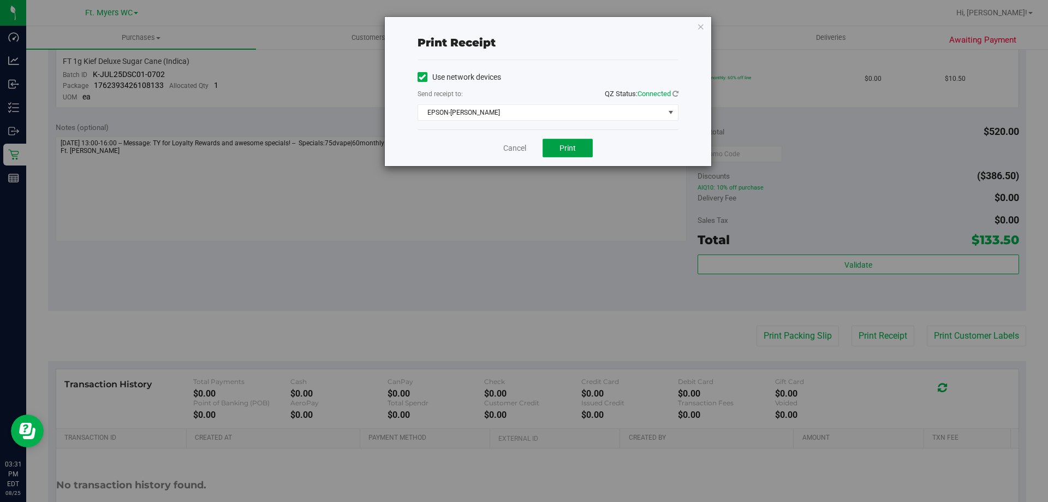
click at [568, 142] on button "Print" at bounding box center [568, 148] width 50 height 19
click at [528, 152] on div "Cancel Print" at bounding box center [548, 147] width 261 height 37
click at [524, 147] on link "Cancel" at bounding box center [514, 147] width 23 height 11
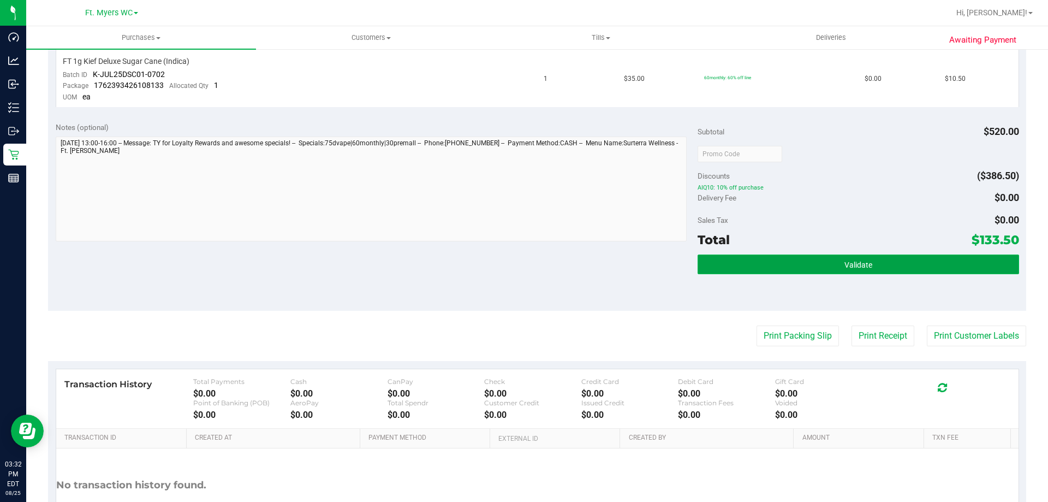
click at [908, 272] on button "Validate" at bounding box center [858, 264] width 321 height 20
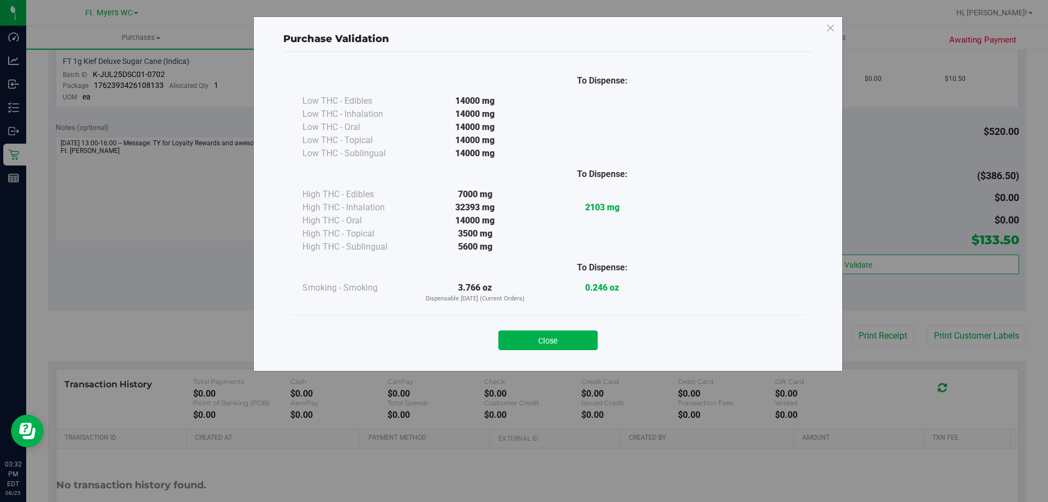
click at [549, 323] on div "Close" at bounding box center [548, 336] width 497 height 27
click at [556, 339] on button "Close" at bounding box center [547, 340] width 99 height 20
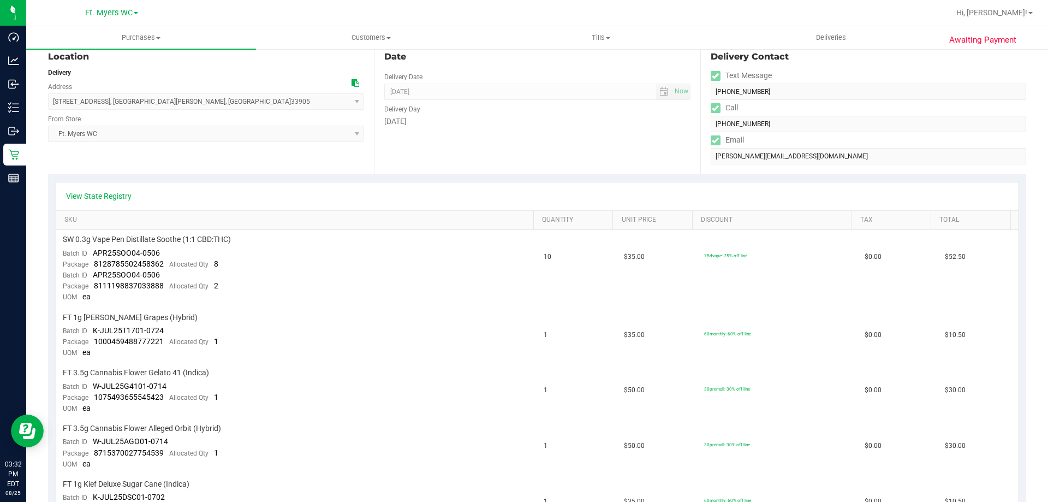
scroll to position [0, 0]
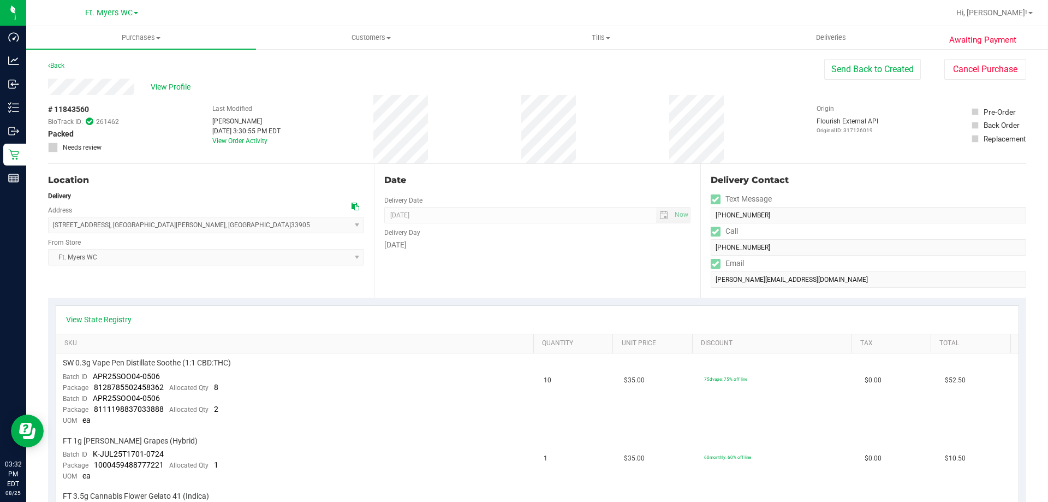
drag, startPoint x: 513, startPoint y: 263, endPoint x: 62, endPoint y: 170, distance: 459.9
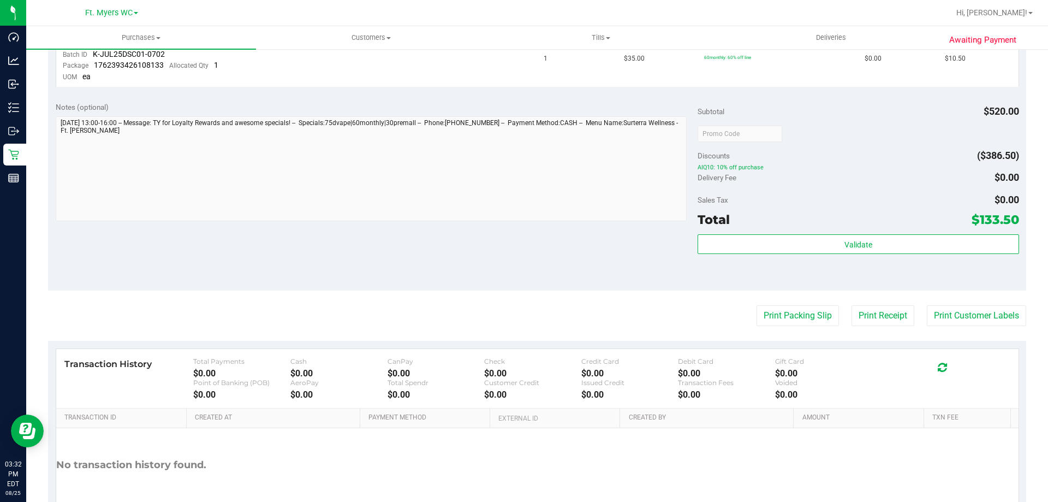
scroll to position [631, 0]
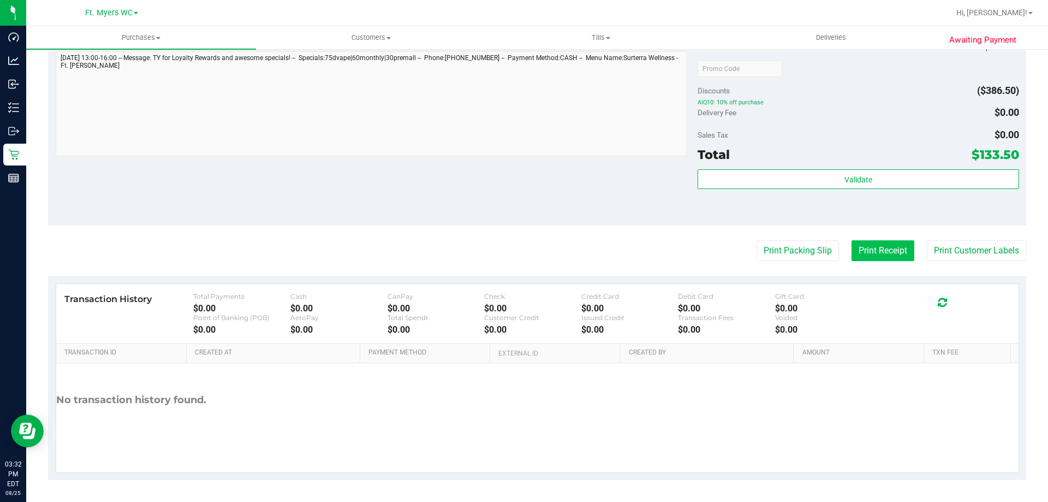
click at [879, 255] on button "Print Receipt" at bounding box center [883, 250] width 63 height 21
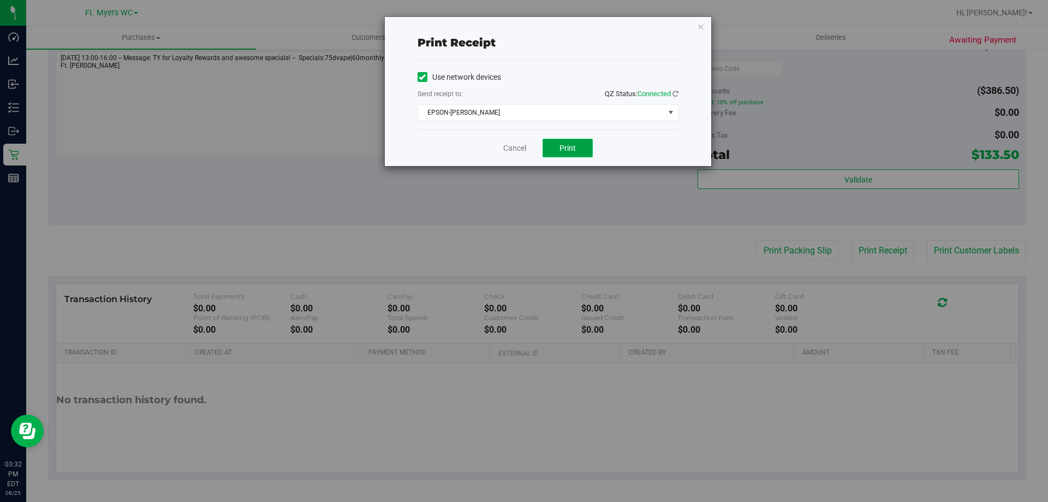
click at [580, 154] on button "Print" at bounding box center [568, 148] width 50 height 19
click at [518, 151] on link "Cancel" at bounding box center [514, 147] width 23 height 11
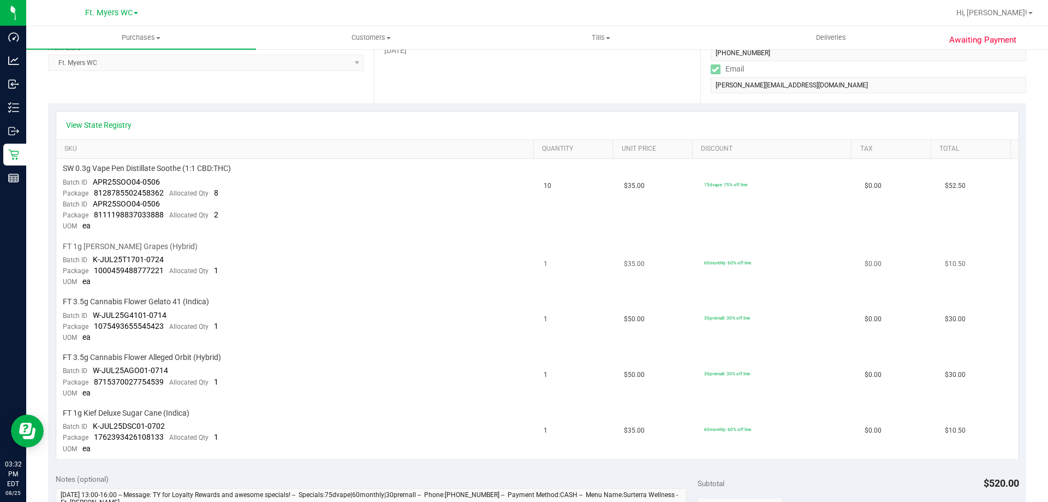
scroll to position [0, 0]
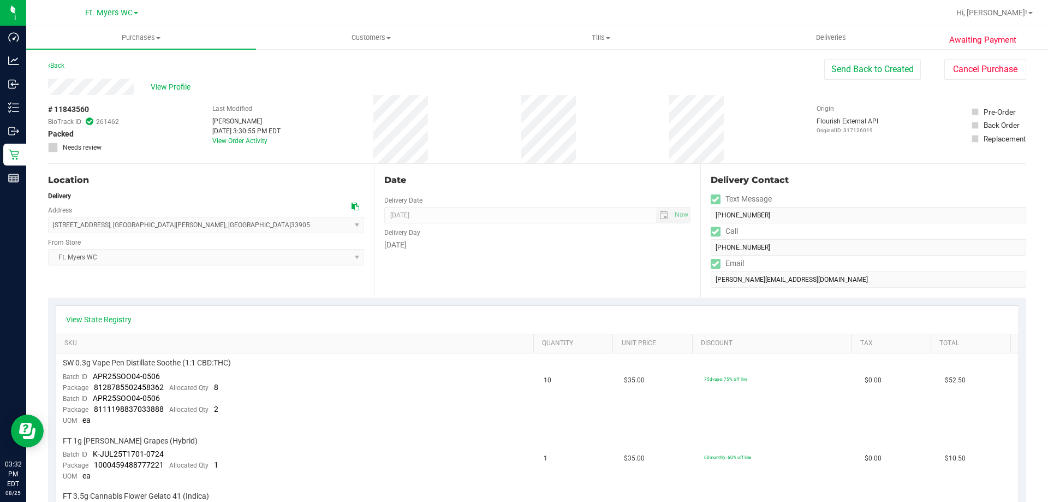
click at [429, 268] on div "Date Delivery Date [DATE] Now [DATE] 08:00 AM Now Delivery Day [DATE]" at bounding box center [537, 231] width 326 height 134
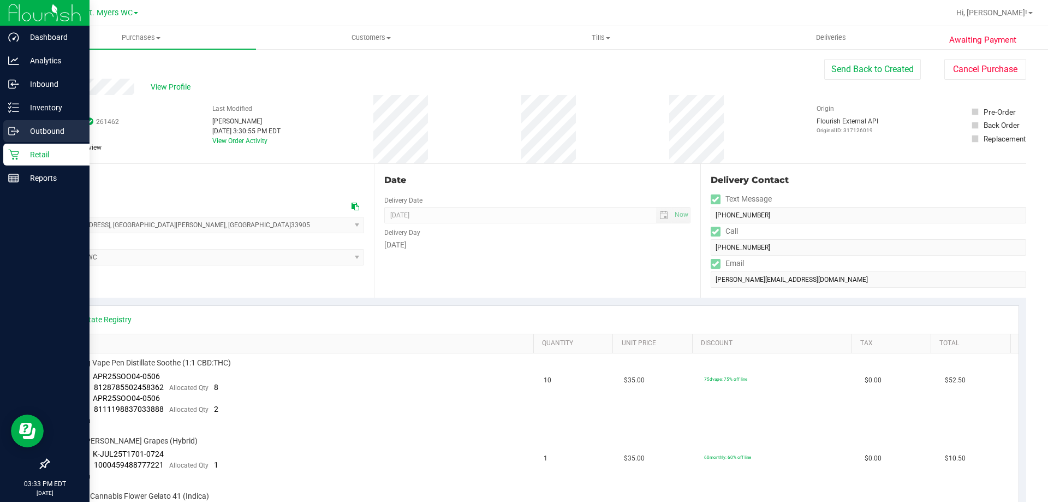
click at [26, 133] on p "Outbound" at bounding box center [52, 130] width 66 height 13
click at [26, 152] on p "Retail" at bounding box center [52, 154] width 66 height 13
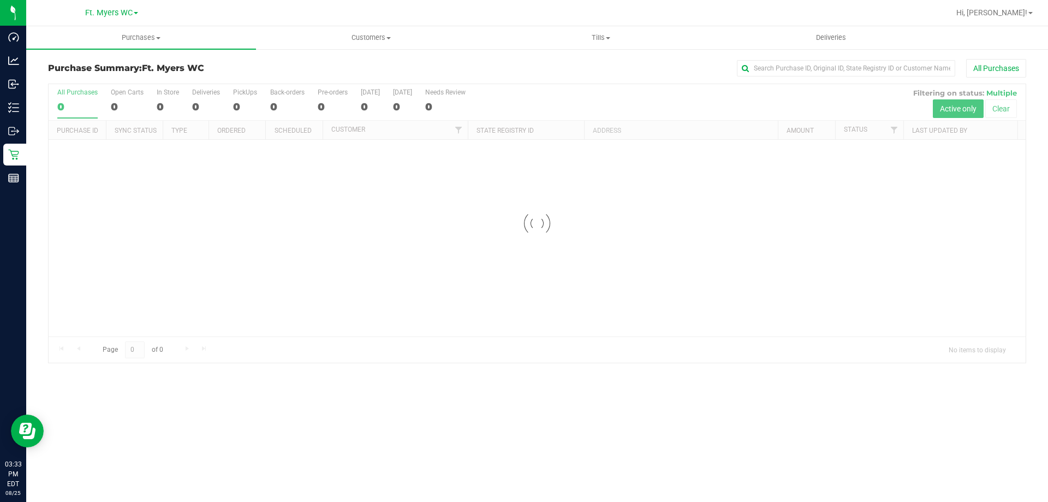
click at [211, 72] on h3 "Purchase Summary: Ft. [PERSON_NAME]" at bounding box center [211, 68] width 326 height 10
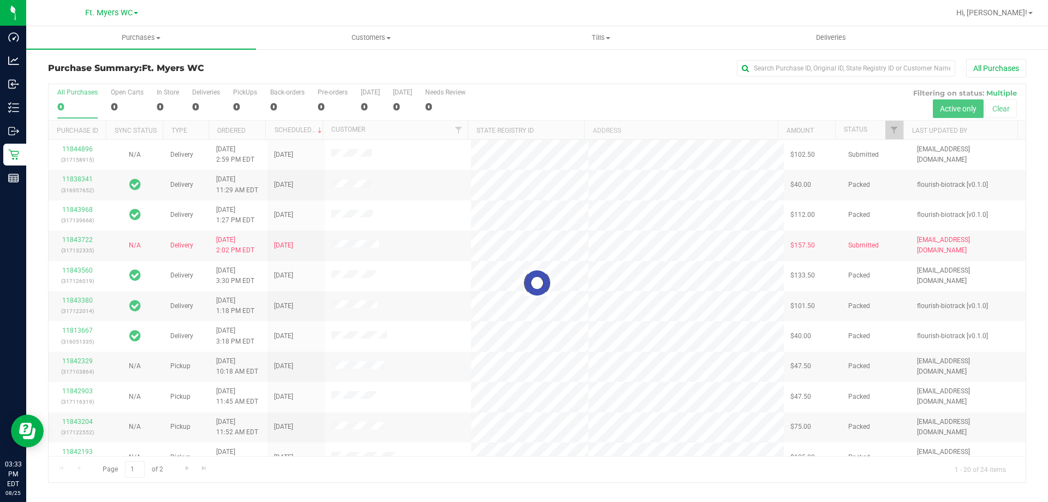
click at [209, 111] on div at bounding box center [537, 283] width 977 height 398
click at [201, 97] on div at bounding box center [537, 283] width 977 height 398
click at [204, 99] on label "Deliveries 0" at bounding box center [206, 103] width 28 height 30
click at [0, 0] on input "Deliveries 0" at bounding box center [0, 0] width 0 height 0
click at [204, 99] on div at bounding box center [537, 283] width 977 height 398
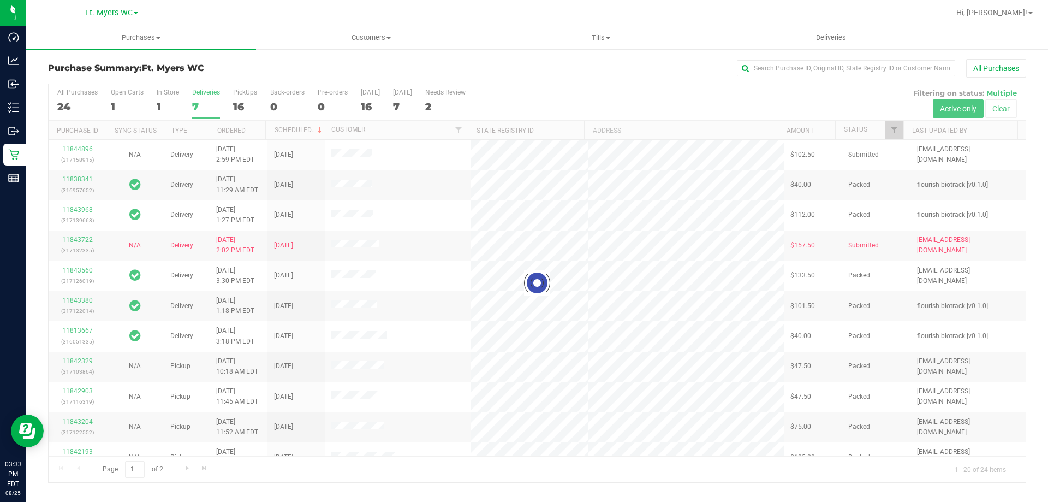
click at [204, 99] on div at bounding box center [537, 283] width 977 height 398
click at [240, 57] on div "Purchase Summary: Ft. [PERSON_NAME] All Purchases Loading... All Purchases 24 O…" at bounding box center [537, 270] width 1022 height 445
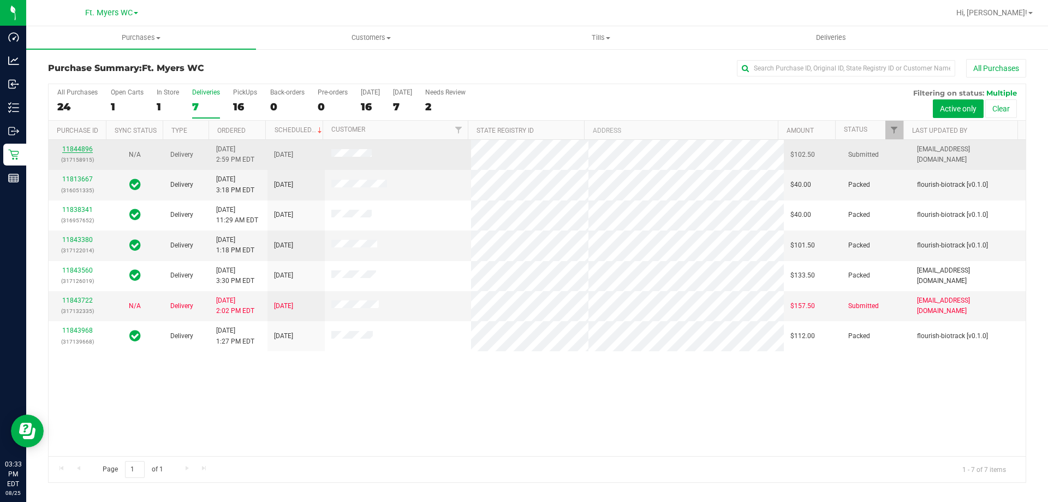
click at [64, 149] on link "11844896" at bounding box center [77, 149] width 31 height 8
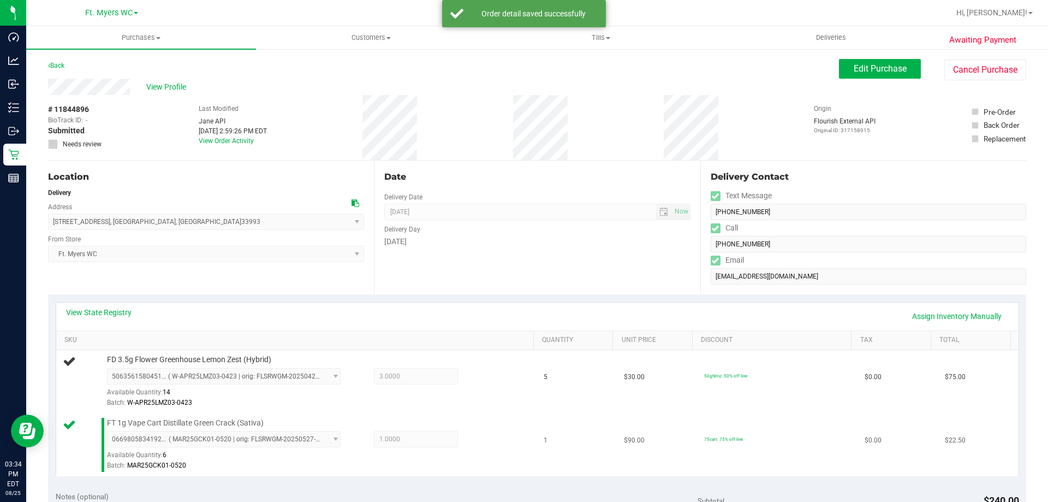
click at [655, 431] on td "$90.00" at bounding box center [657, 444] width 80 height 63
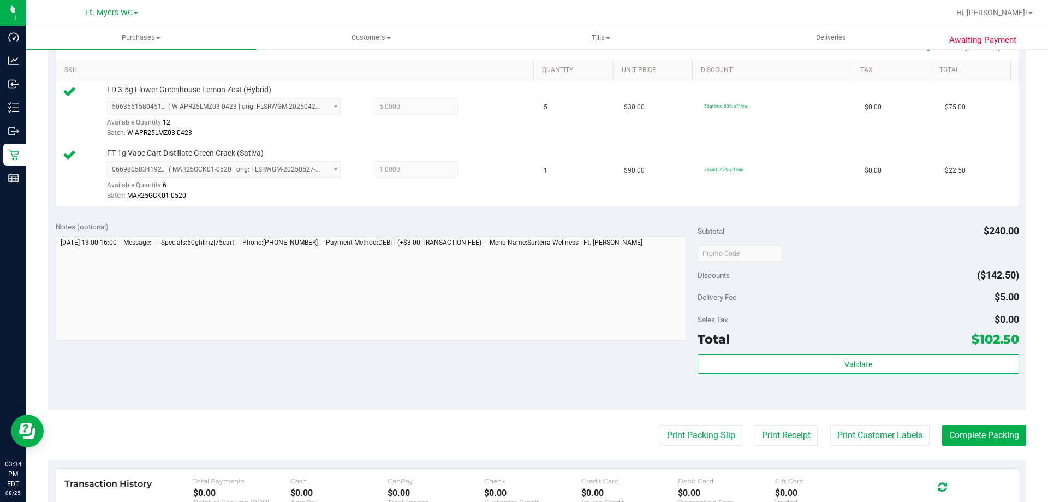
scroll to position [454, 0]
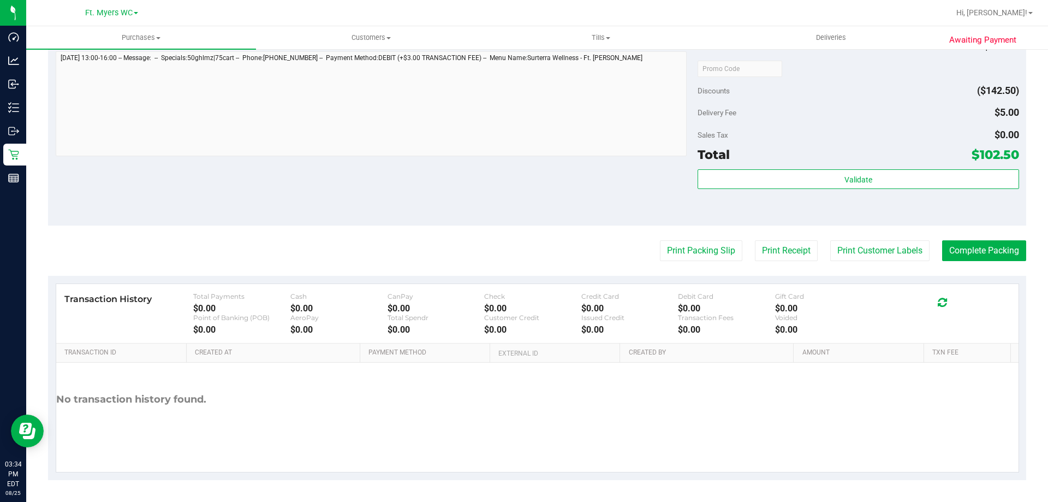
click at [914, 197] on div "Validate" at bounding box center [858, 193] width 321 height 49
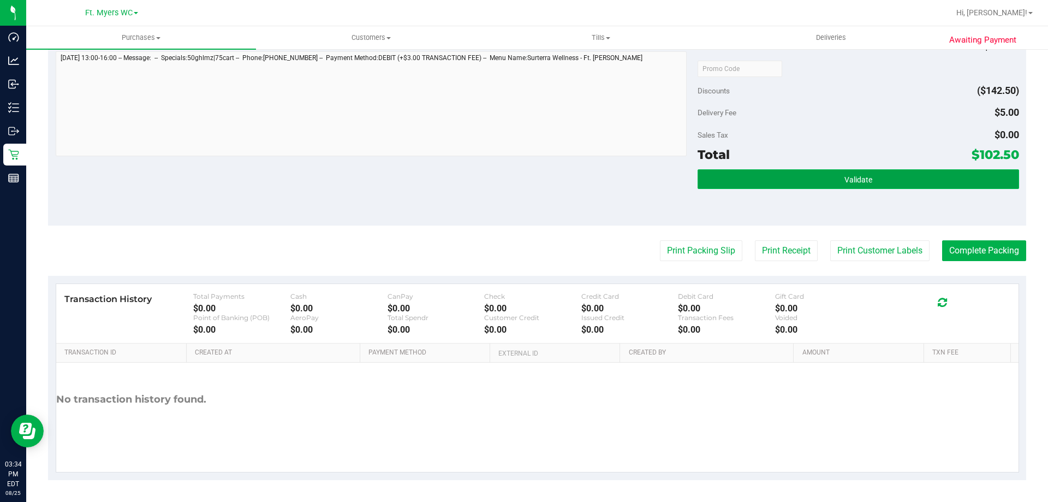
click at [908, 176] on button "Validate" at bounding box center [858, 179] width 321 height 20
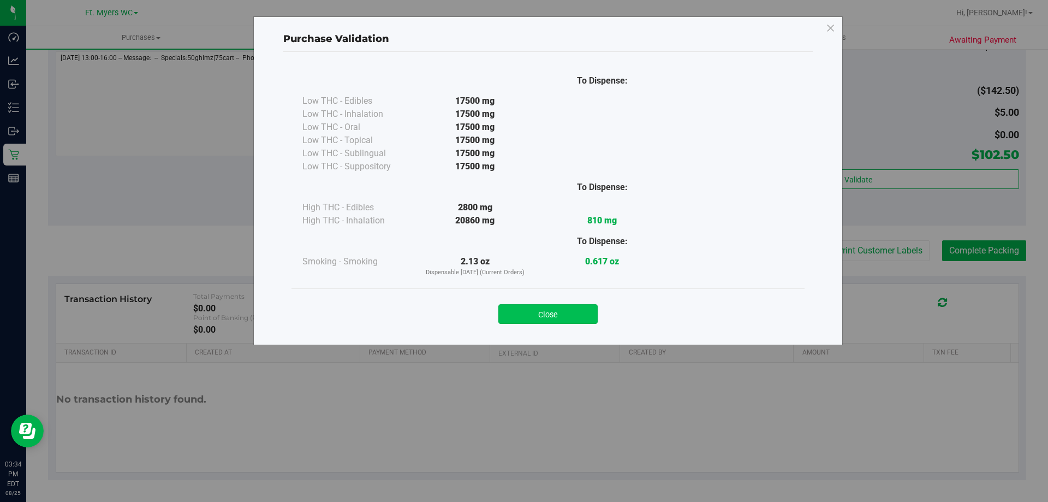
drag, startPoint x: 552, startPoint y: 299, endPoint x: 572, endPoint y: 317, distance: 26.7
click at [558, 304] on div "Close" at bounding box center [548, 310] width 497 height 27
click at [572, 317] on button "Close" at bounding box center [547, 314] width 99 height 20
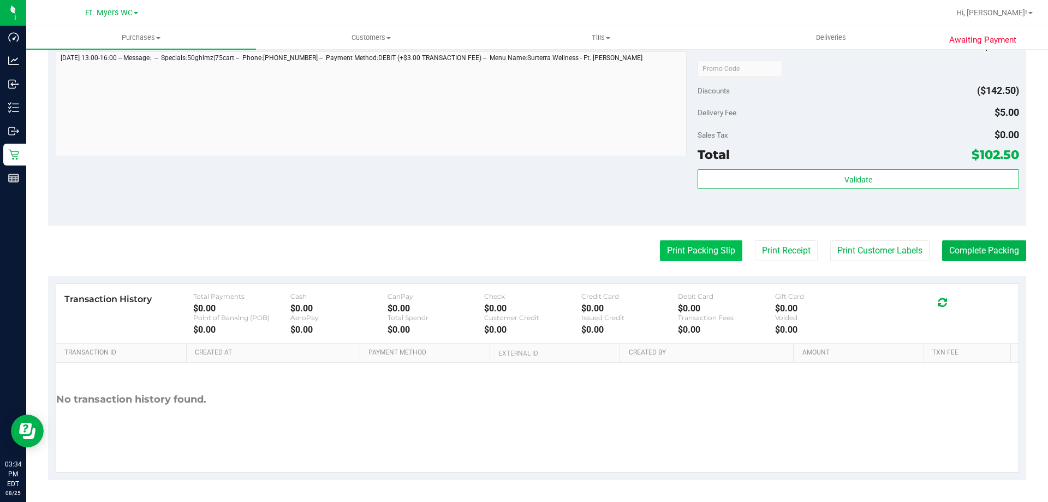
click at [679, 254] on button "Print Packing Slip" at bounding box center [701, 250] width 82 height 21
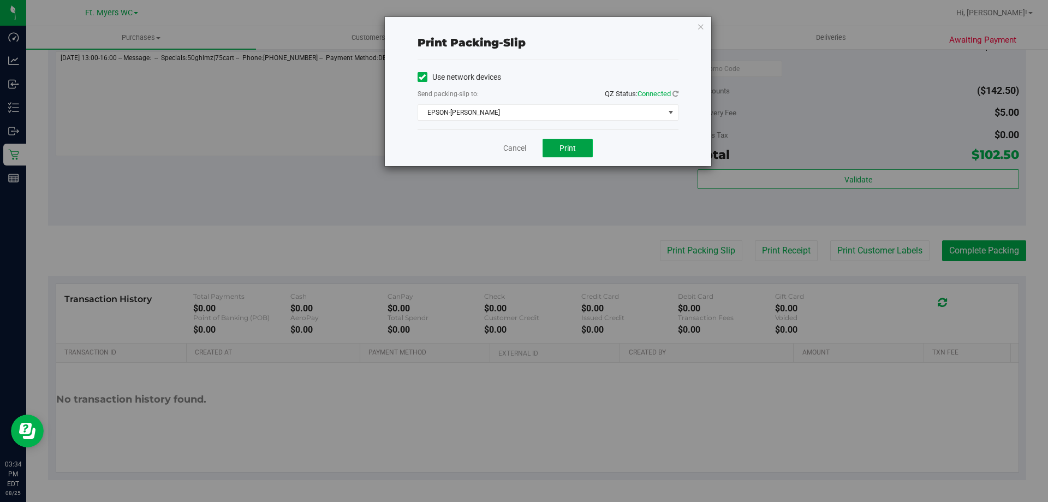
click at [568, 154] on button "Print" at bounding box center [568, 148] width 50 height 19
click at [516, 134] on div "Cancel Print" at bounding box center [548, 147] width 261 height 37
click at [521, 147] on link "Cancel" at bounding box center [514, 147] width 23 height 11
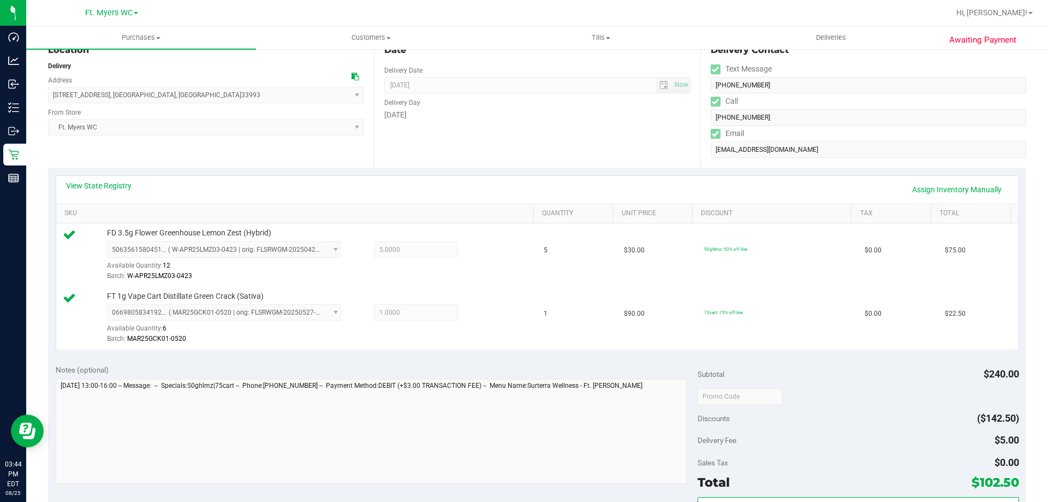
scroll to position [0, 0]
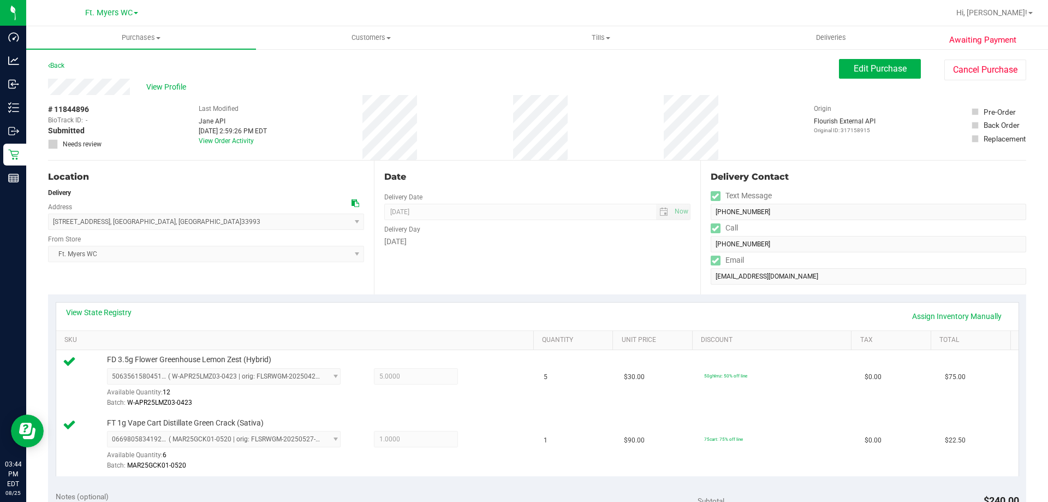
click at [513, 100] on div "# 11844896 BioTrack ID: - Submitted Needs review Last Modified [PERSON_NAME] AP…" at bounding box center [537, 127] width 978 height 65
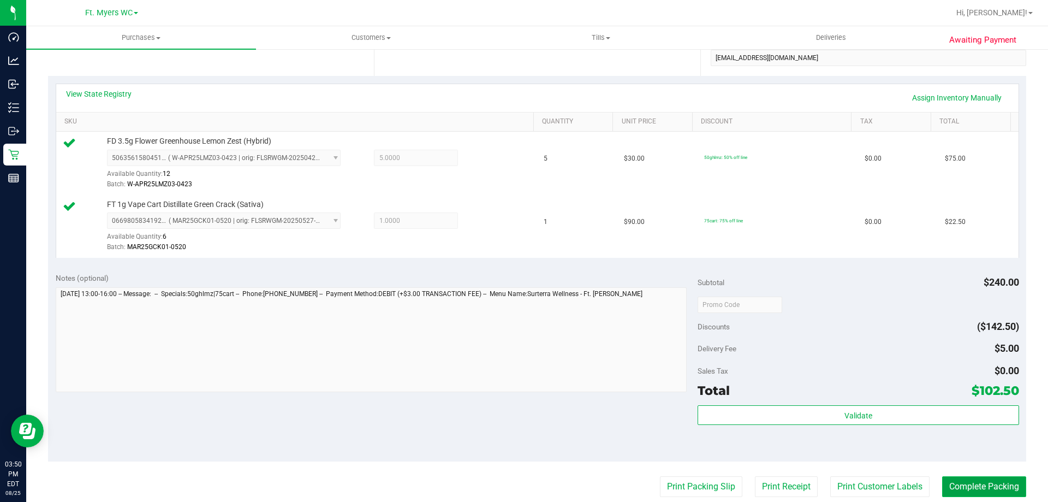
click at [943, 490] on button "Complete Packing" at bounding box center [984, 486] width 84 height 21
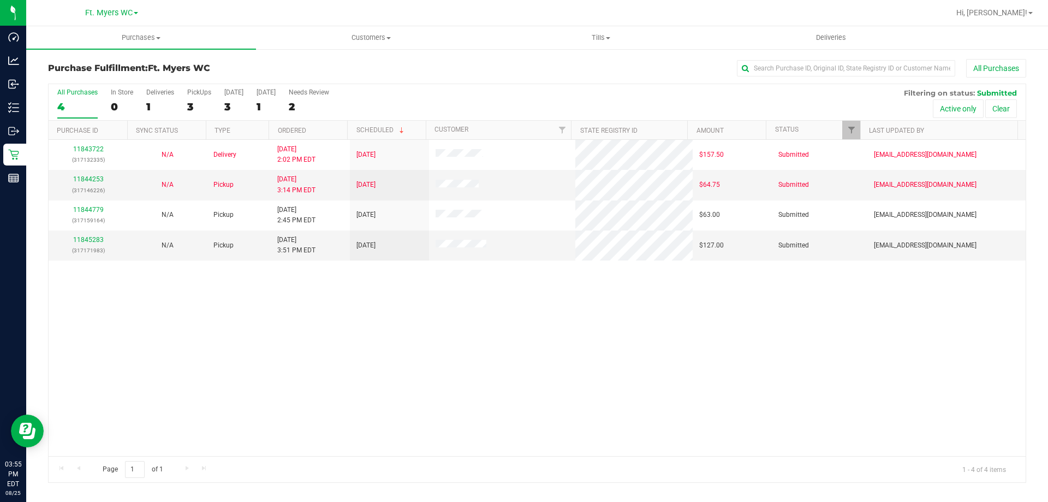
click at [185, 94] on div "All Purchases 4 In Store 0 Deliveries 1 PickUps 3 [DATE] 3 [DATE] 1 Needs Revie…" at bounding box center [537, 102] width 977 height 37
click at [194, 94] on div "PickUps" at bounding box center [199, 92] width 24 height 8
click at [0, 0] on input "PickUps 3" at bounding box center [0, 0] width 0 height 0
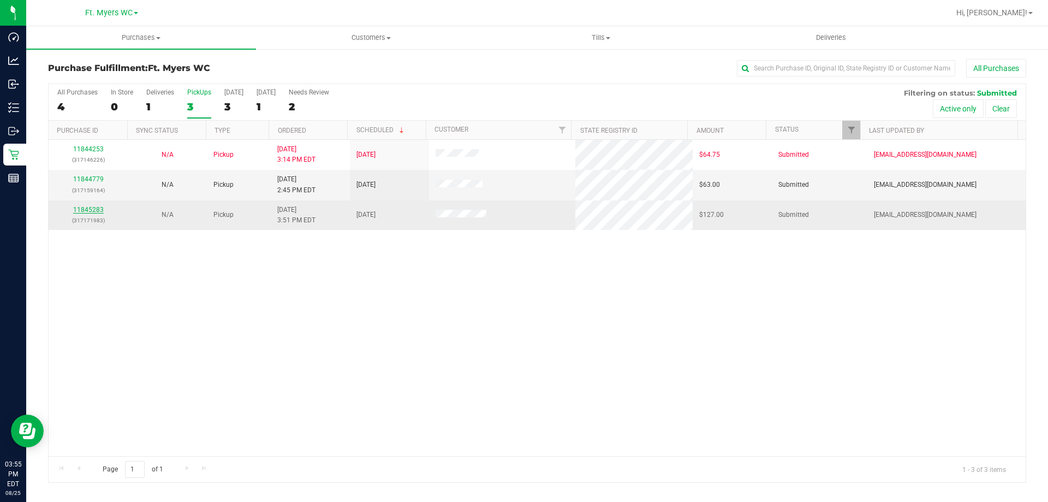
click at [100, 212] on link "11845283" at bounding box center [88, 210] width 31 height 8
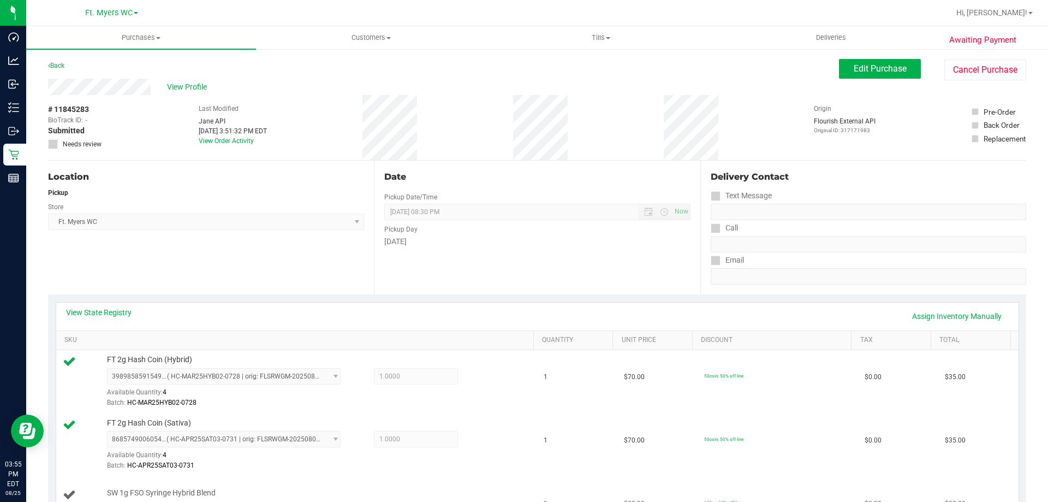
scroll to position [164, 0]
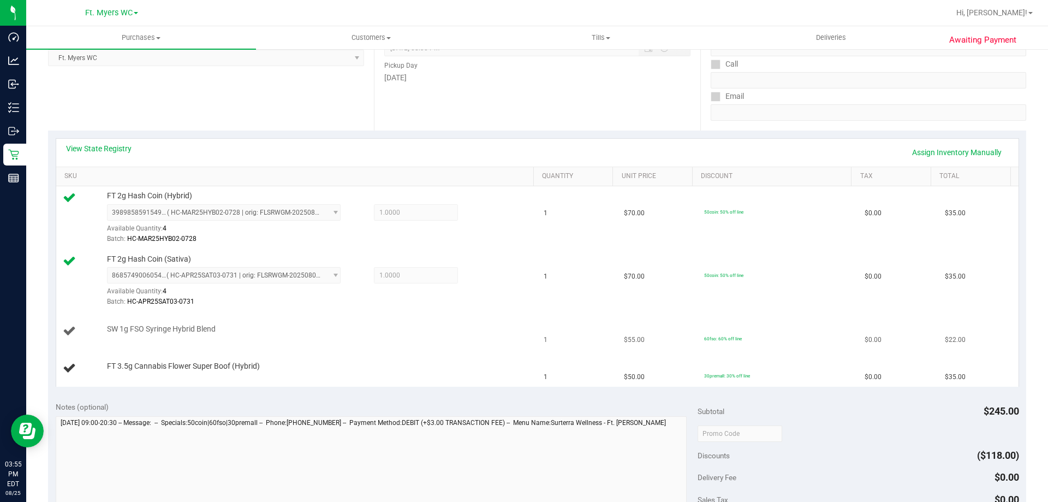
click at [468, 323] on td "SW 1g FSO Syringe Hybrid Blend" at bounding box center [297, 331] width 482 height 37
click at [302, 352] on td "FT 3.5g Cannabis Flower Super Boof (Hybrid)" at bounding box center [297, 368] width 482 height 37
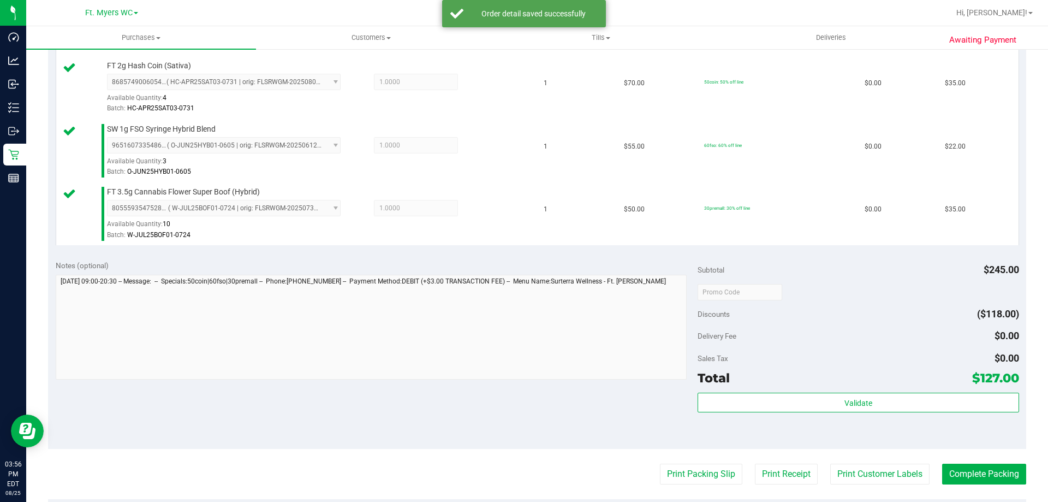
scroll to position [580, 0]
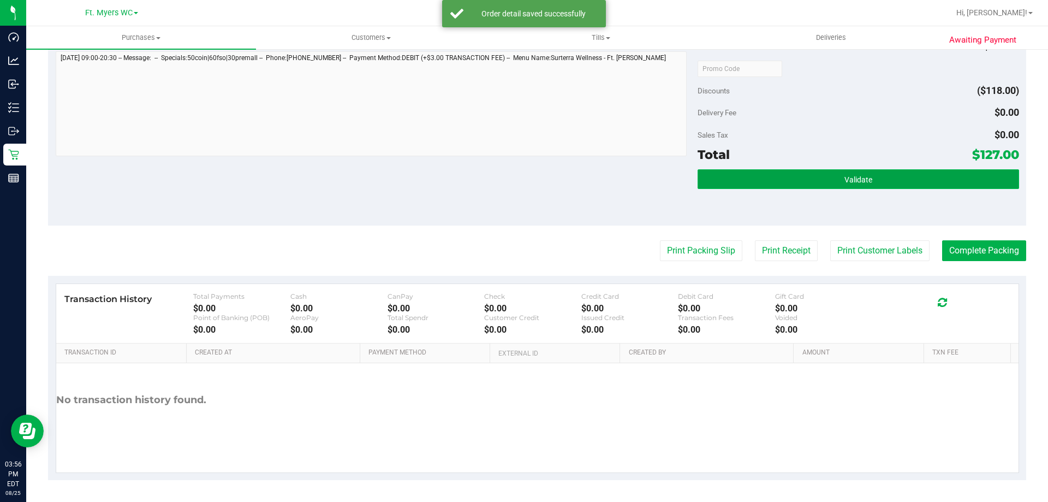
click at [734, 170] on button "Validate" at bounding box center [858, 179] width 321 height 20
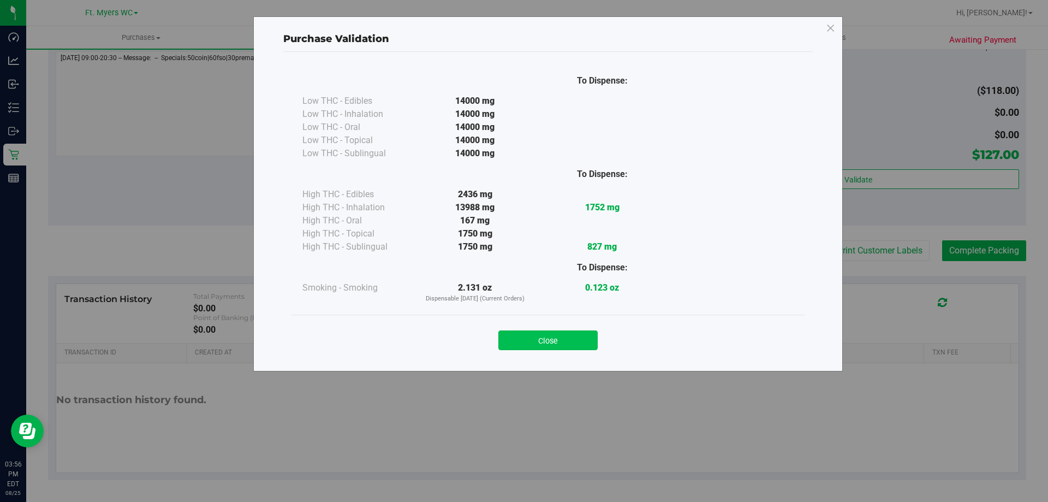
click at [555, 344] on button "Close" at bounding box center [547, 340] width 99 height 20
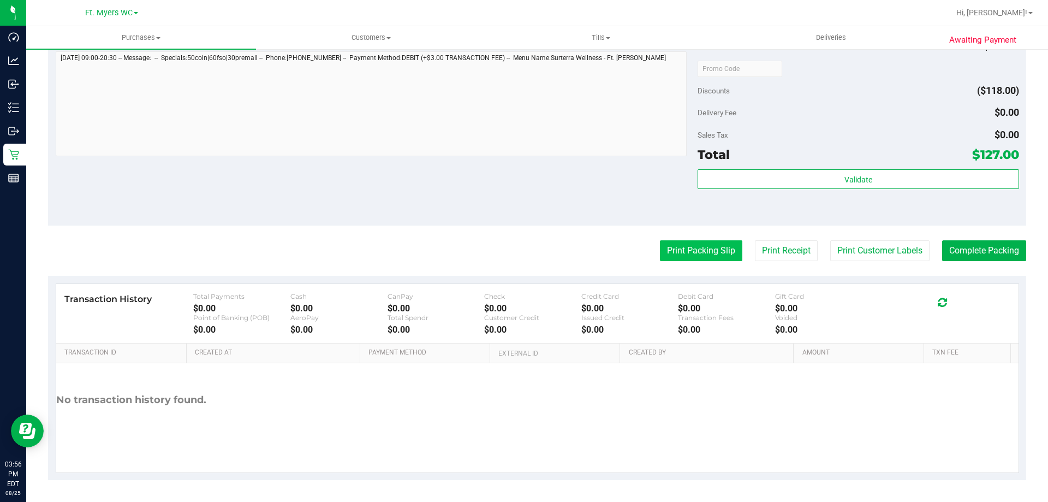
click at [664, 245] on button "Print Packing Slip" at bounding box center [701, 250] width 82 height 21
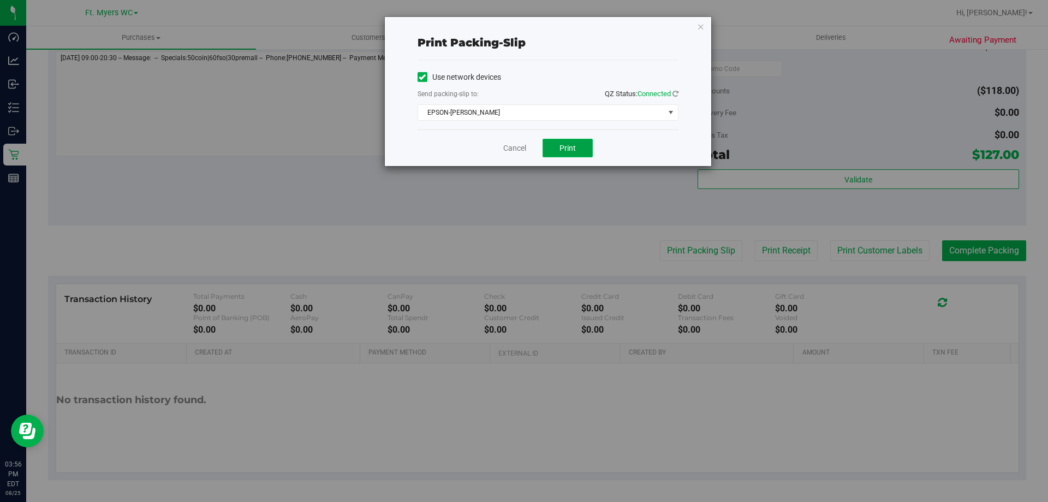
click at [584, 146] on button "Print" at bounding box center [568, 148] width 50 height 19
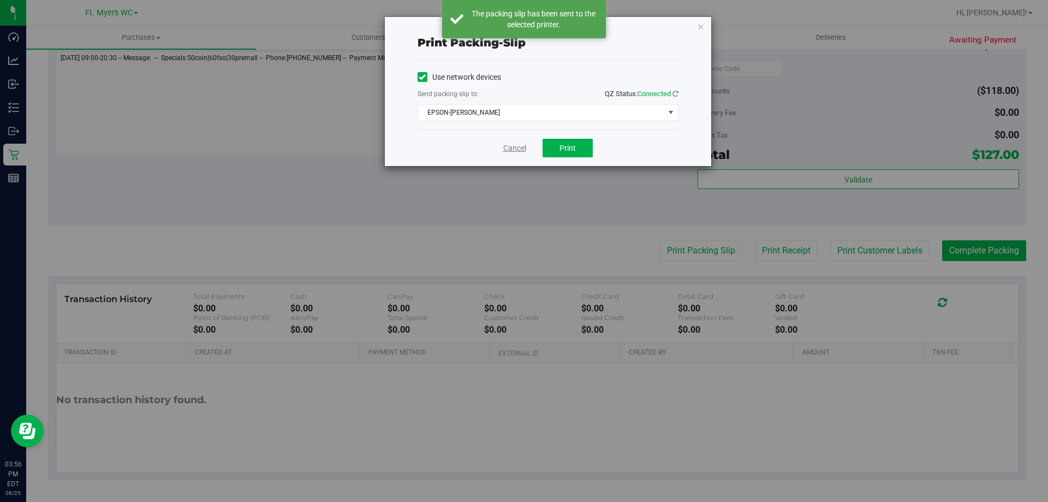
click at [512, 147] on link "Cancel" at bounding box center [514, 147] width 23 height 11
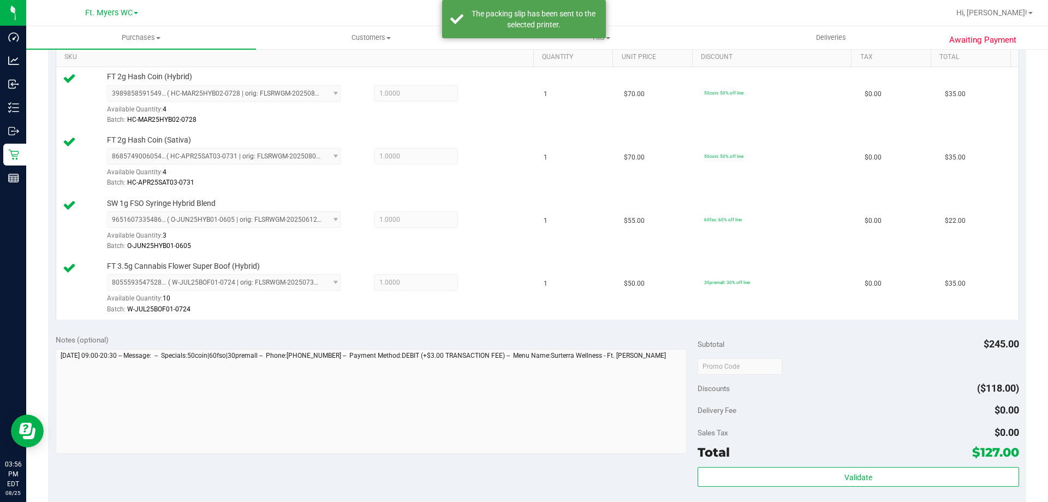
scroll to position [491, 0]
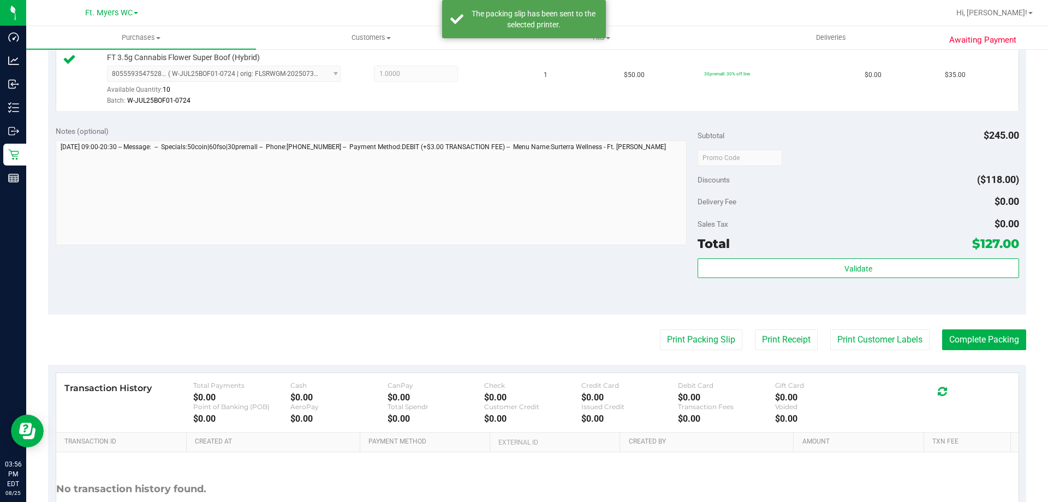
click at [960, 314] on div "Notes (optional) Subtotal $245.00 Discounts ($118.00) Delivery Fee $0.00 Sales …" at bounding box center [537, 216] width 978 height 197
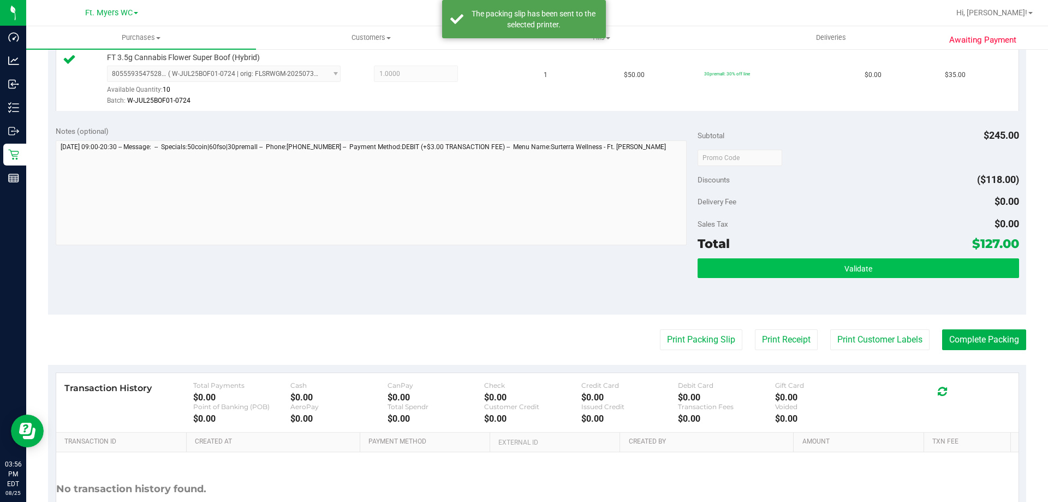
click at [864, 297] on div "Validate" at bounding box center [858, 282] width 321 height 49
click at [865, 260] on button "Validate" at bounding box center [858, 268] width 321 height 20
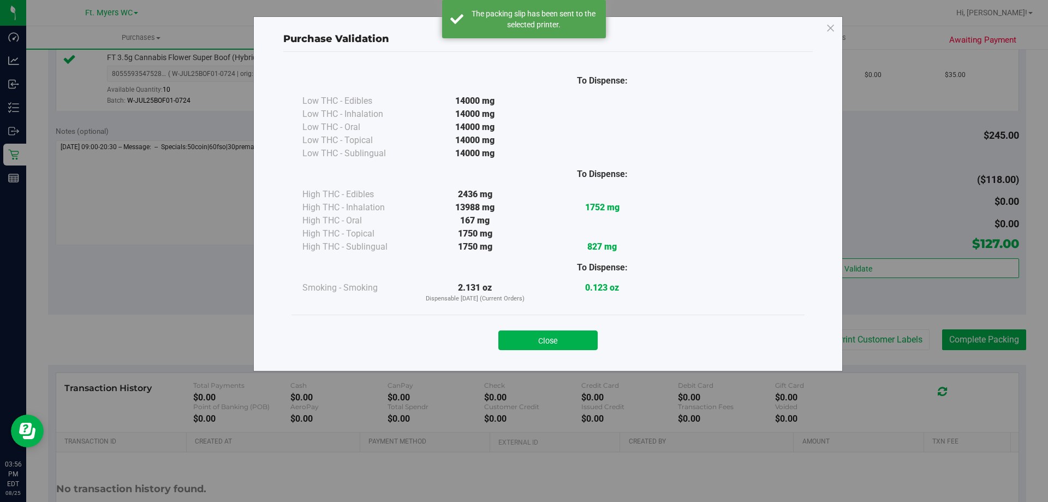
click at [543, 328] on div "Close" at bounding box center [548, 336] width 497 height 27
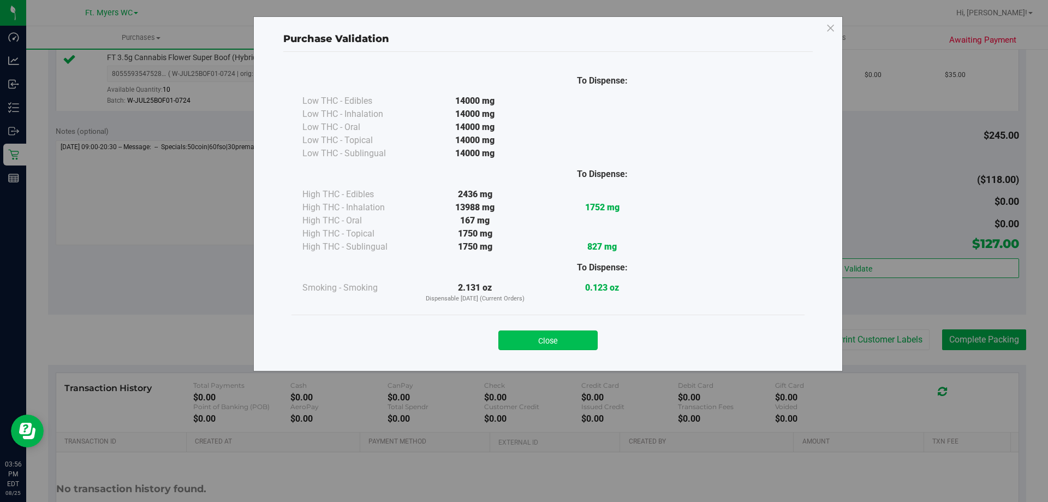
click at [545, 336] on button "Close" at bounding box center [547, 340] width 99 height 20
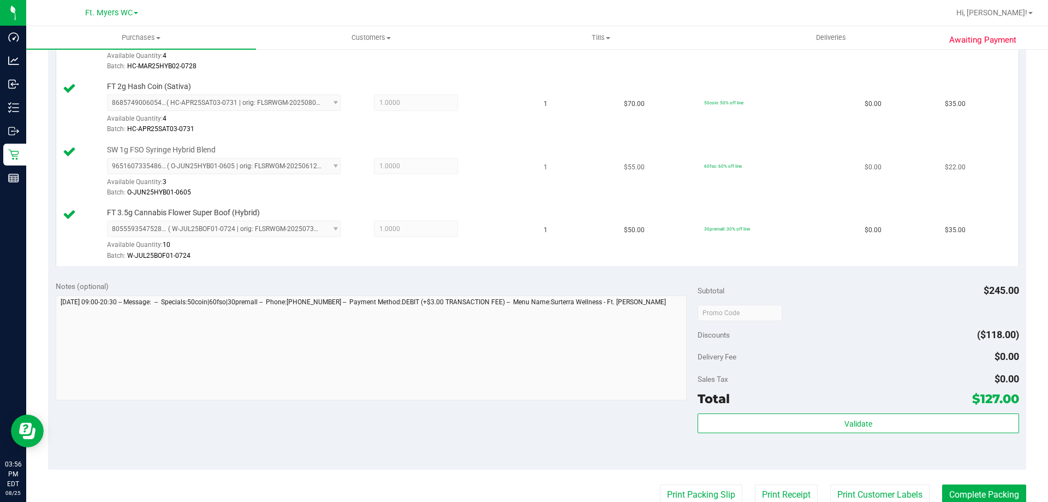
scroll to position [0, 0]
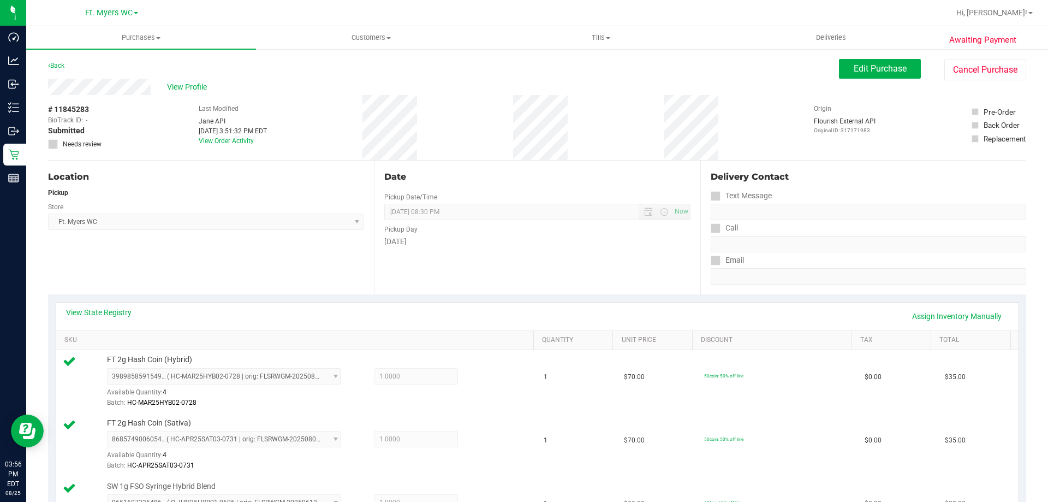
drag, startPoint x: 465, startPoint y: 294, endPoint x: 467, endPoint y: 156, distance: 138.1
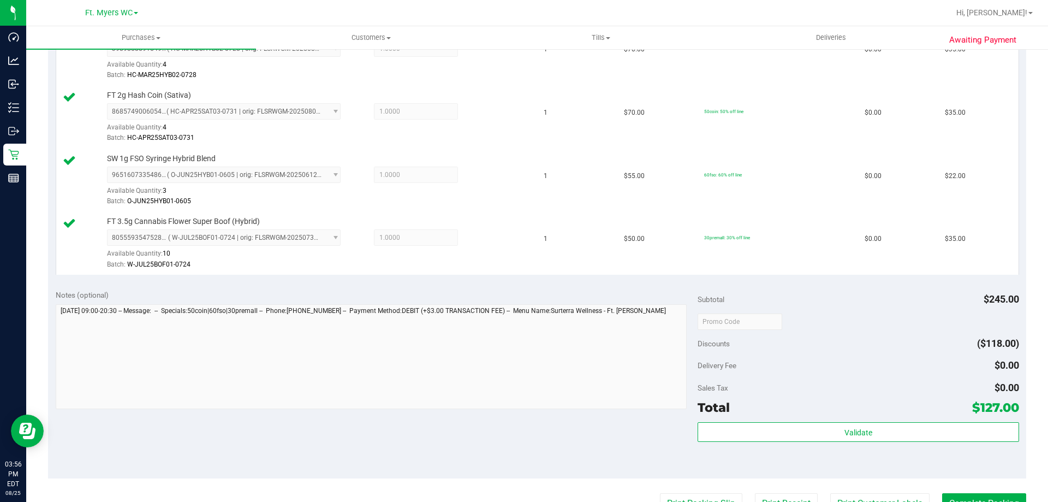
click at [966, 492] on purchase-details "Back Edit Purchase Cancel Purchase View Profile # 11845283 BioTrack ID: - Submi…" at bounding box center [537, 231] width 978 height 1001
click at [966, 493] on button "Complete Packing" at bounding box center [984, 503] width 84 height 21
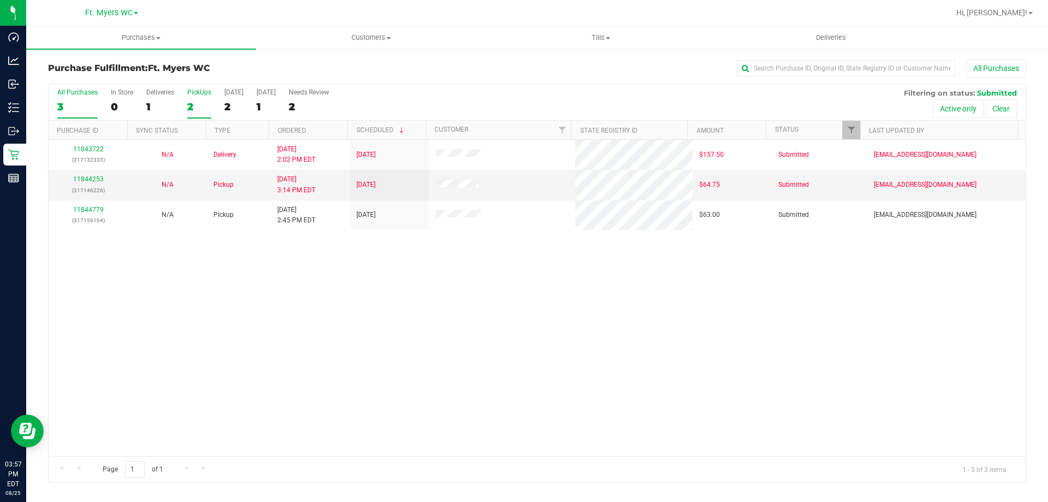
click at [200, 103] on div "2" at bounding box center [199, 106] width 24 height 13
click at [0, 0] on input "PickUps 2" at bounding box center [0, 0] width 0 height 0
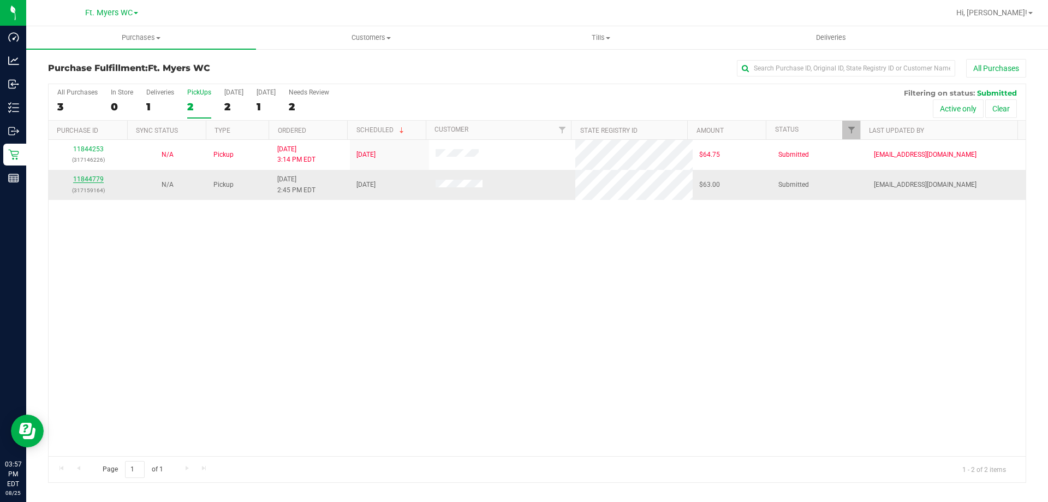
click at [93, 181] on link "11844779" at bounding box center [88, 179] width 31 height 8
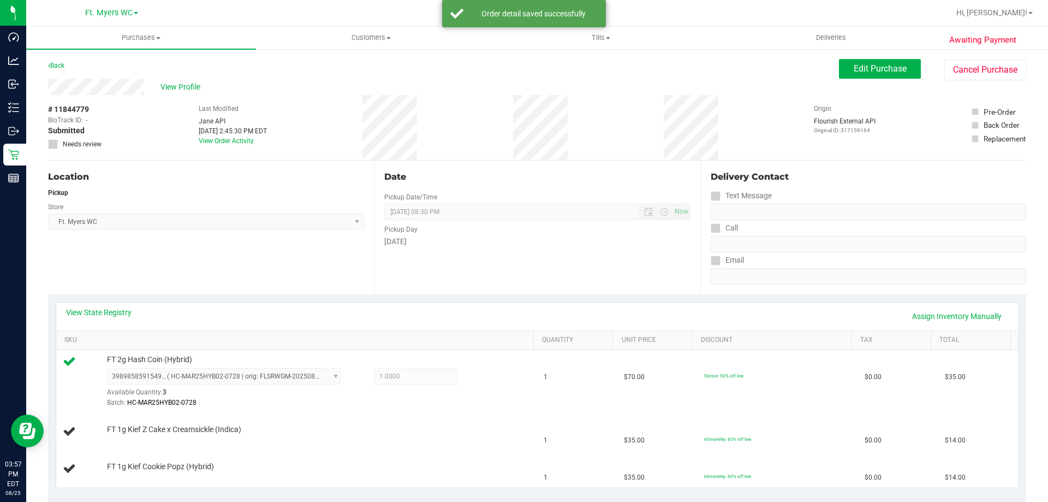
click at [276, 266] on div "Location Pickup Store Ft. [PERSON_NAME] Select Store [PERSON_NAME][GEOGRAPHIC_D…" at bounding box center [211, 228] width 326 height 134
click at [674, 432] on td "$35.00" at bounding box center [657, 431] width 80 height 37
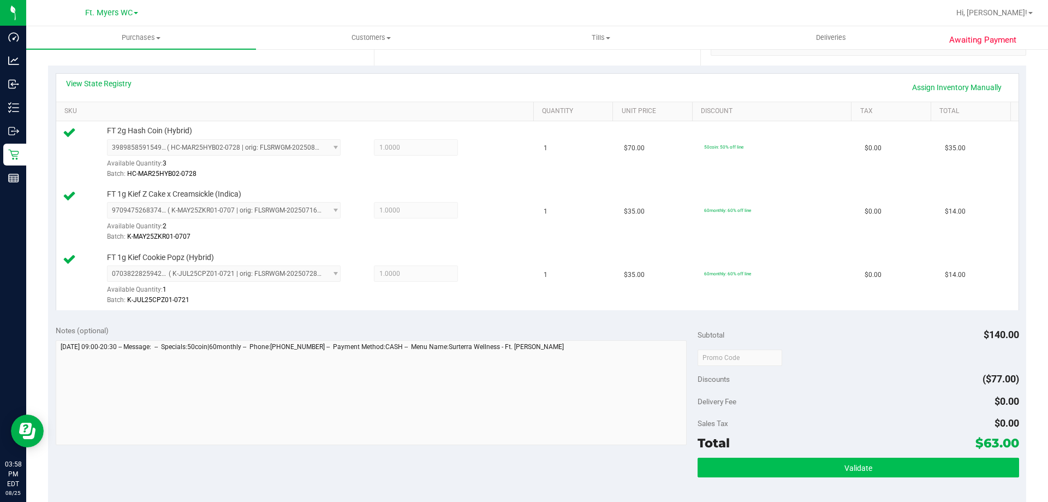
scroll to position [437, 0]
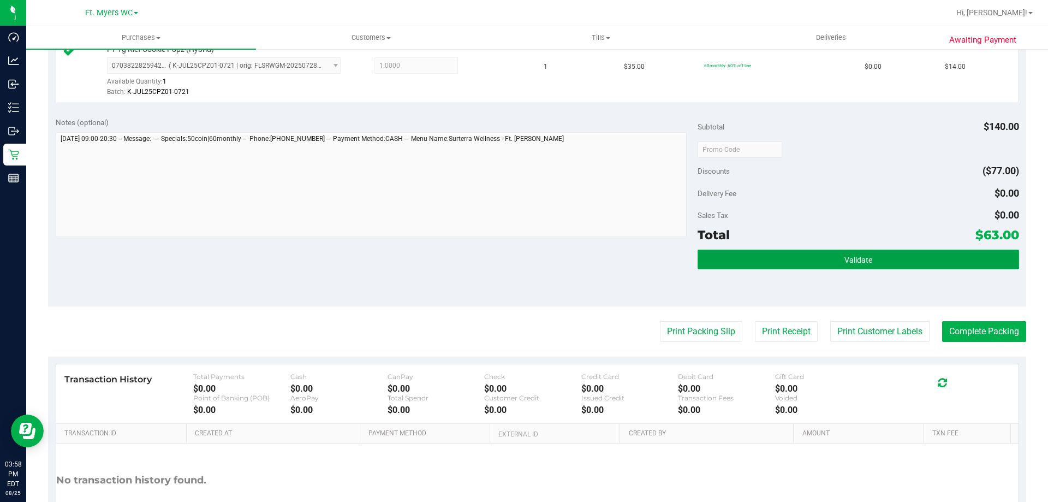
click at [836, 263] on button "Validate" at bounding box center [858, 259] width 321 height 20
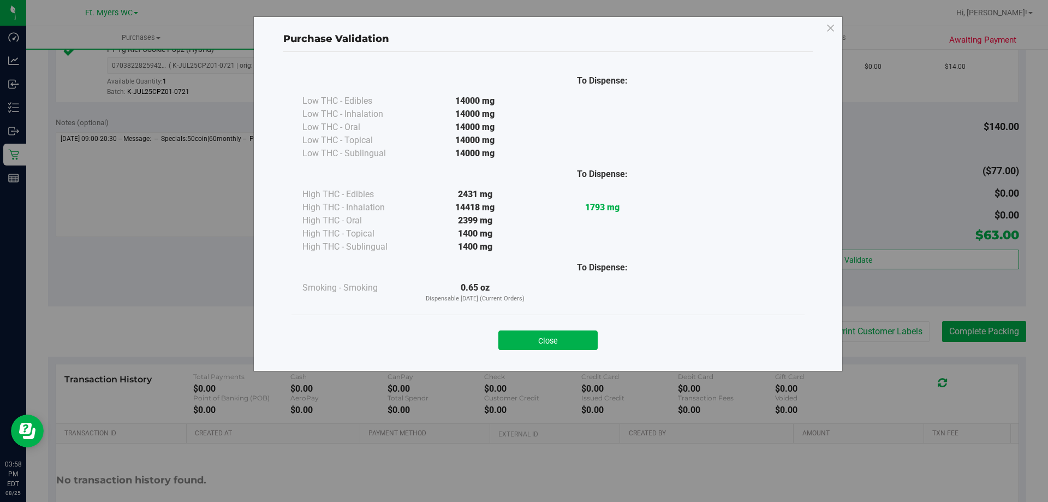
click at [564, 330] on div "Close" at bounding box center [548, 336] width 497 height 27
click at [574, 341] on button "Close" at bounding box center [547, 340] width 99 height 20
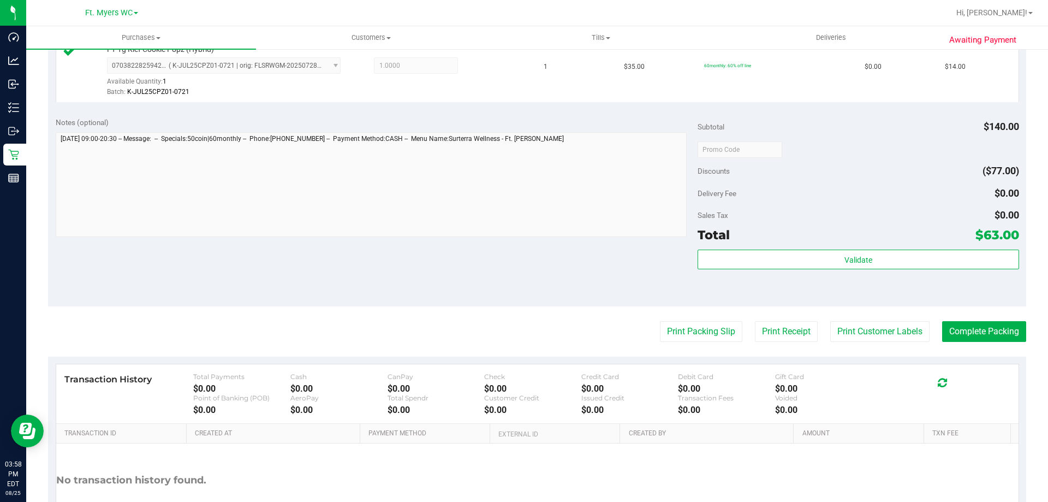
drag, startPoint x: 631, startPoint y: 326, endPoint x: 669, endPoint y: 329, distance: 38.3
click at [637, 330] on div "Print Packing Slip Print Receipt Print Customer Labels Complete Packing" at bounding box center [537, 331] width 978 height 21
click at [669, 329] on button "Print Packing Slip" at bounding box center [701, 331] width 82 height 21
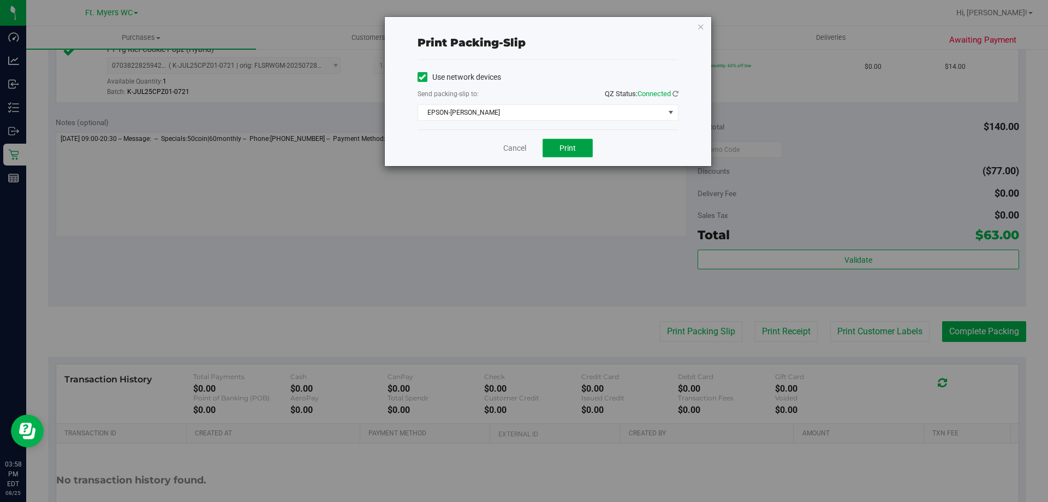
click at [579, 156] on button "Print" at bounding box center [568, 148] width 50 height 19
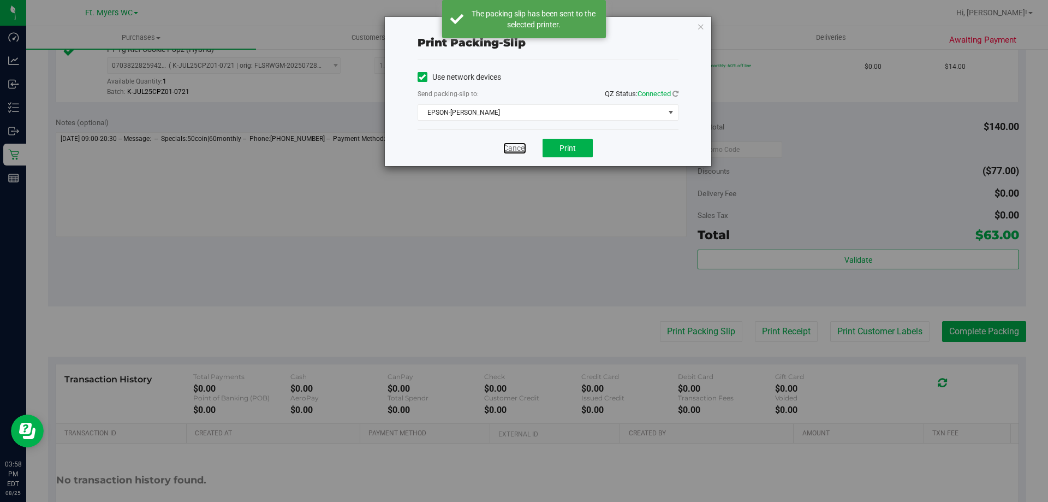
drag, startPoint x: 510, startPoint y: 145, endPoint x: 504, endPoint y: 146, distance: 6.0
click at [509, 145] on link "Cancel" at bounding box center [514, 147] width 23 height 11
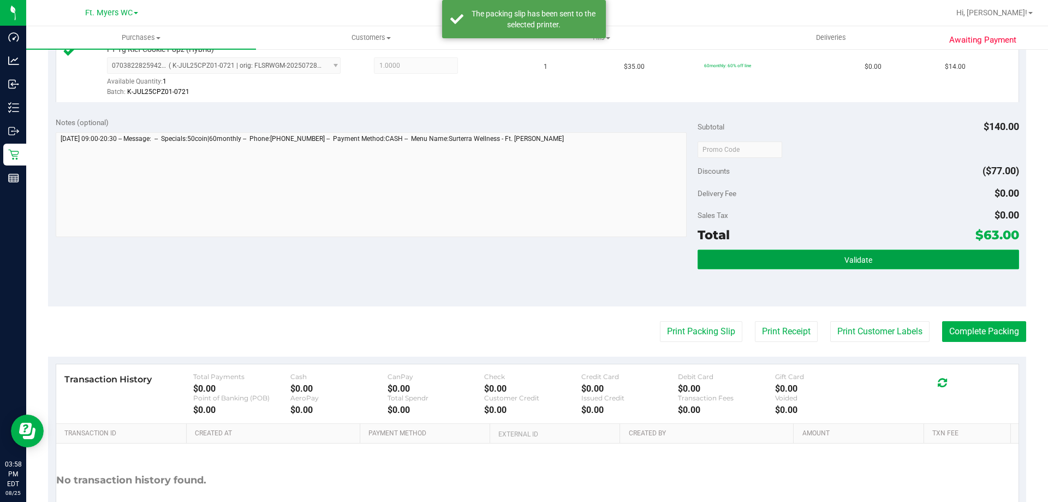
click at [967, 264] on button "Validate" at bounding box center [858, 259] width 321 height 20
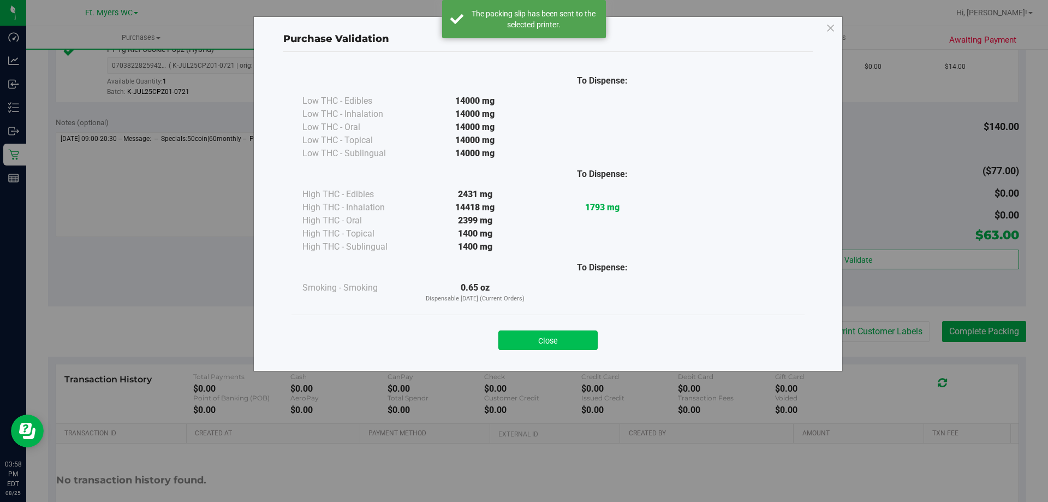
click at [565, 343] on button "Close" at bounding box center [547, 340] width 99 height 20
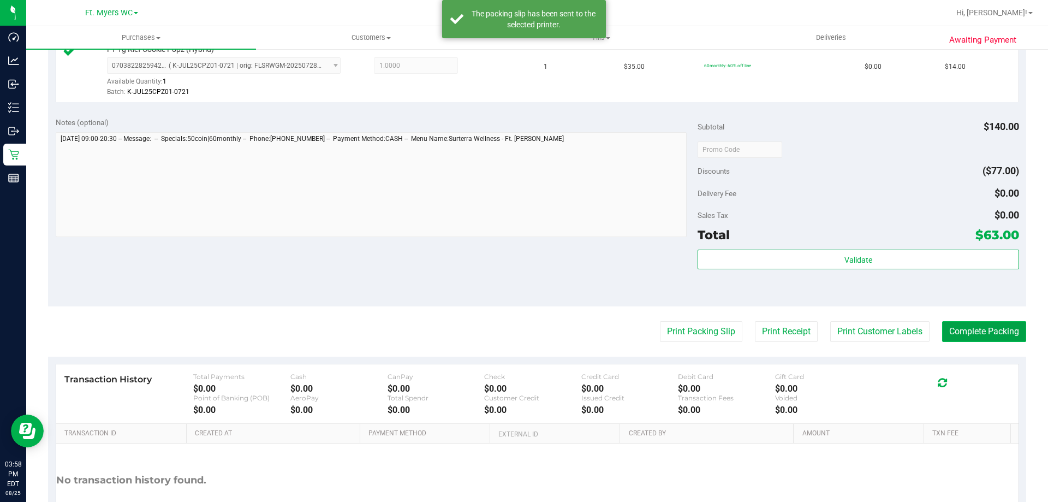
click at [946, 328] on button "Complete Packing" at bounding box center [984, 331] width 84 height 21
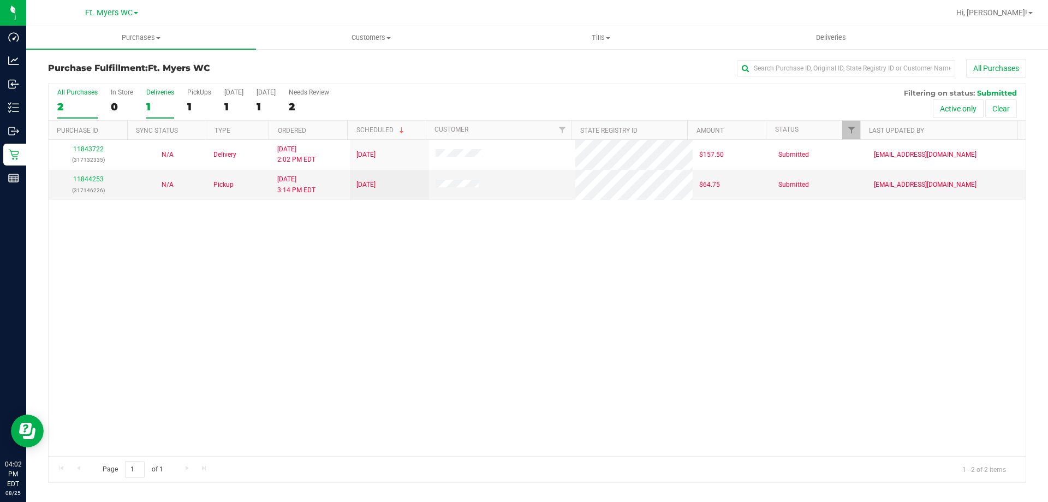
click at [170, 106] on div "1" at bounding box center [160, 106] width 28 height 13
click at [0, 0] on input "Deliveries 1" at bounding box center [0, 0] width 0 height 0
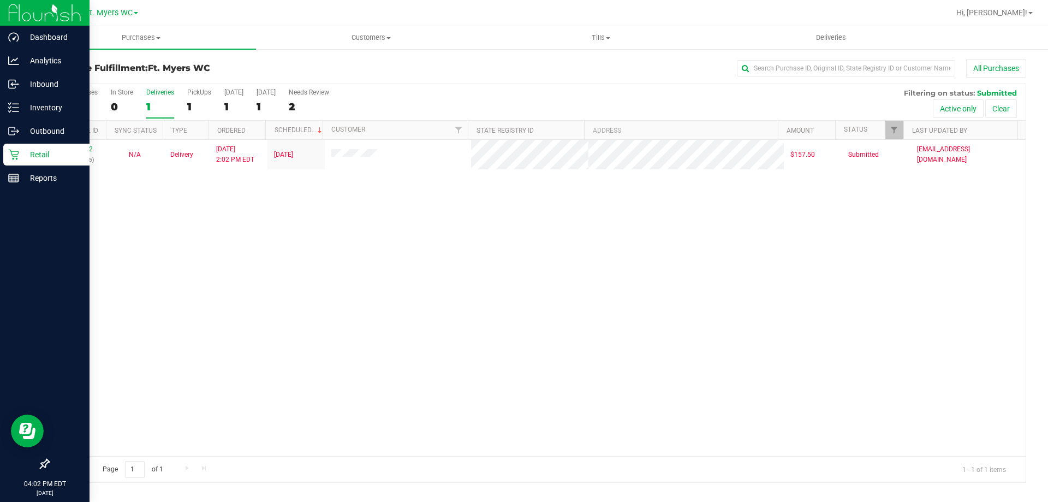
click at [15, 159] on icon at bounding box center [13, 154] width 11 height 11
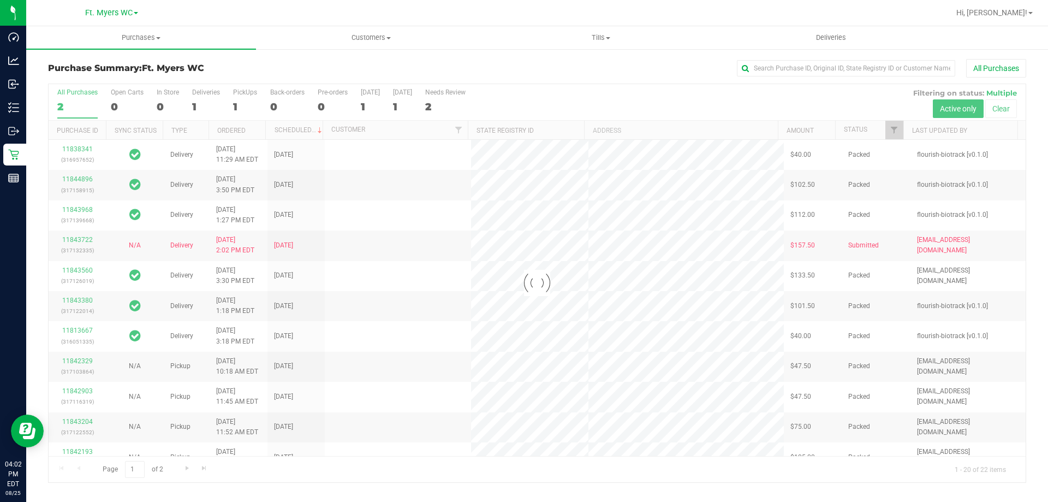
click at [223, 80] on div "Purchase Summary: Ft. [PERSON_NAME] All Purchases" at bounding box center [537, 71] width 978 height 24
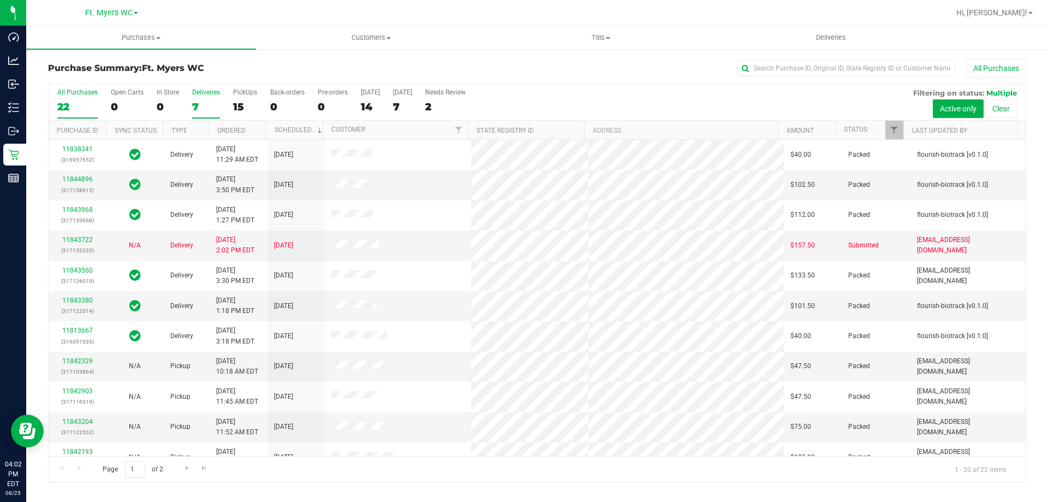
click at [210, 95] on div "Deliveries" at bounding box center [206, 92] width 28 height 8
click at [0, 0] on input "Deliveries 7" at bounding box center [0, 0] width 0 height 0
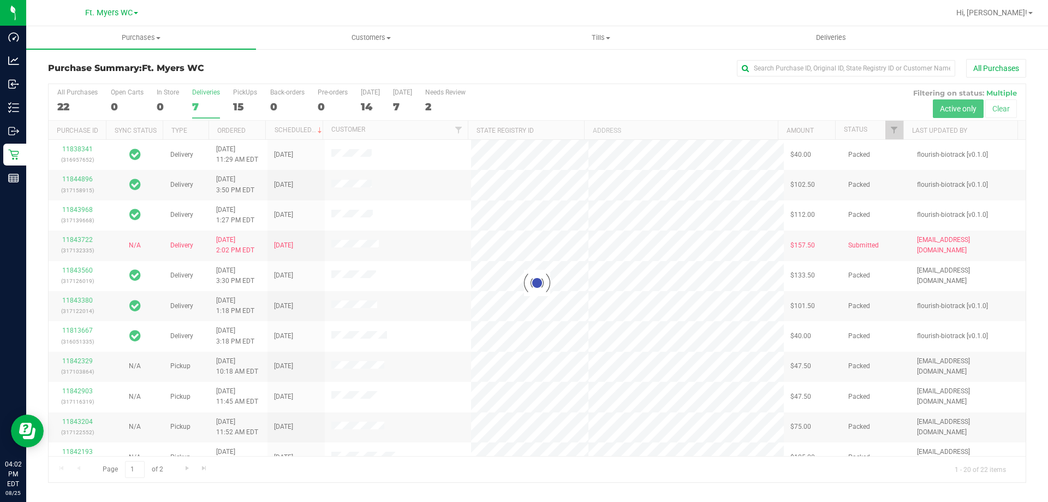
click at [224, 68] on h3 "Purchase Summary: Ft. [PERSON_NAME]" at bounding box center [211, 68] width 326 height 10
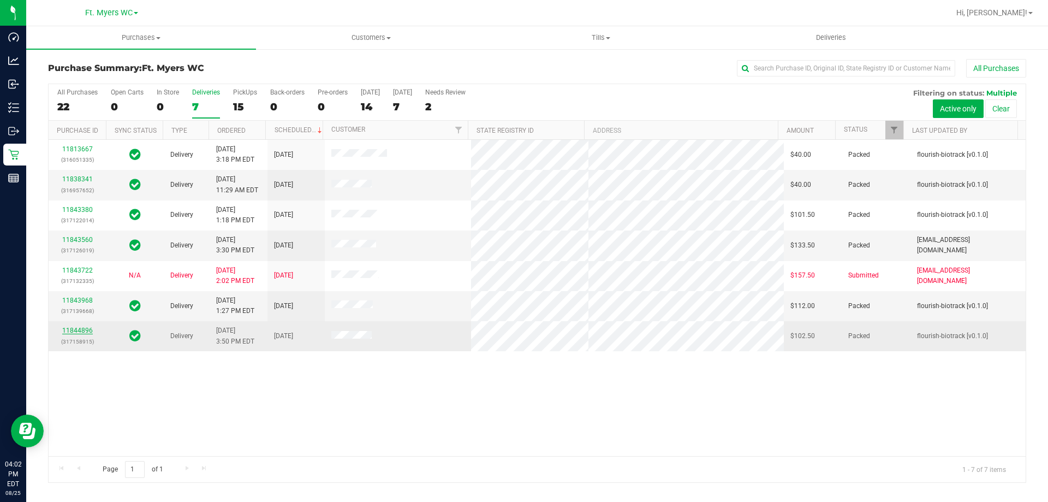
click at [91, 329] on link "11844896" at bounding box center [77, 330] width 31 height 8
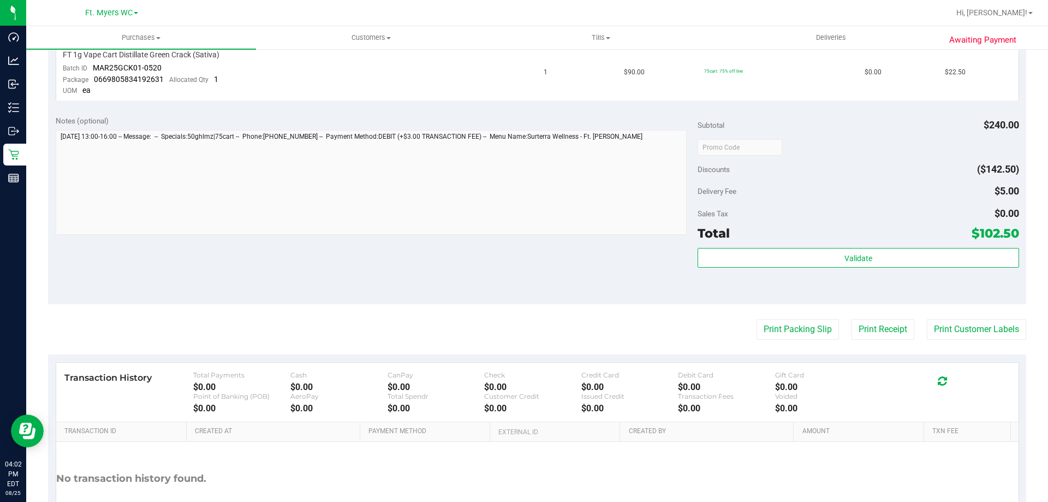
scroll to position [442, 0]
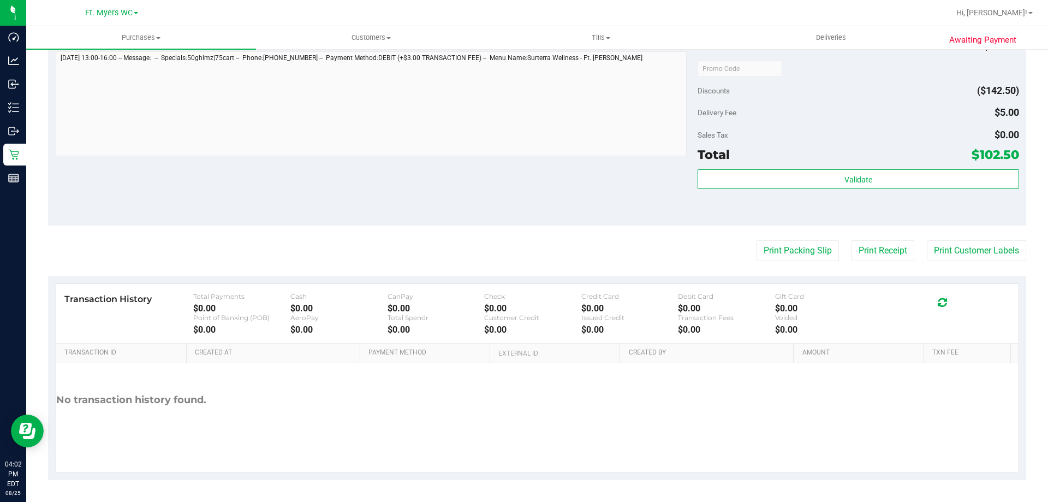
click at [546, 204] on div "Notes (optional) Subtotal $240.00 Discounts ($142.50) Delivery Fee $5.00 Sales …" at bounding box center [537, 127] width 978 height 197
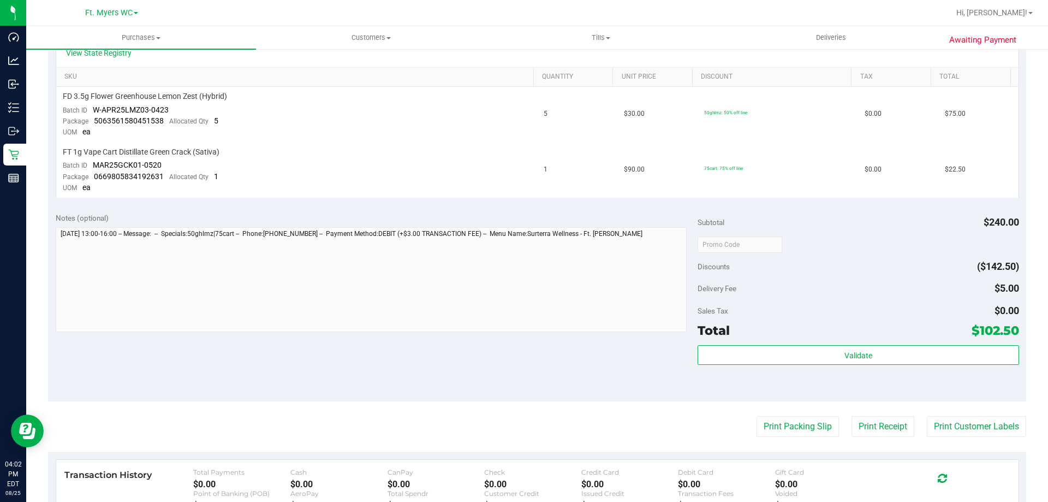
scroll to position [0, 0]
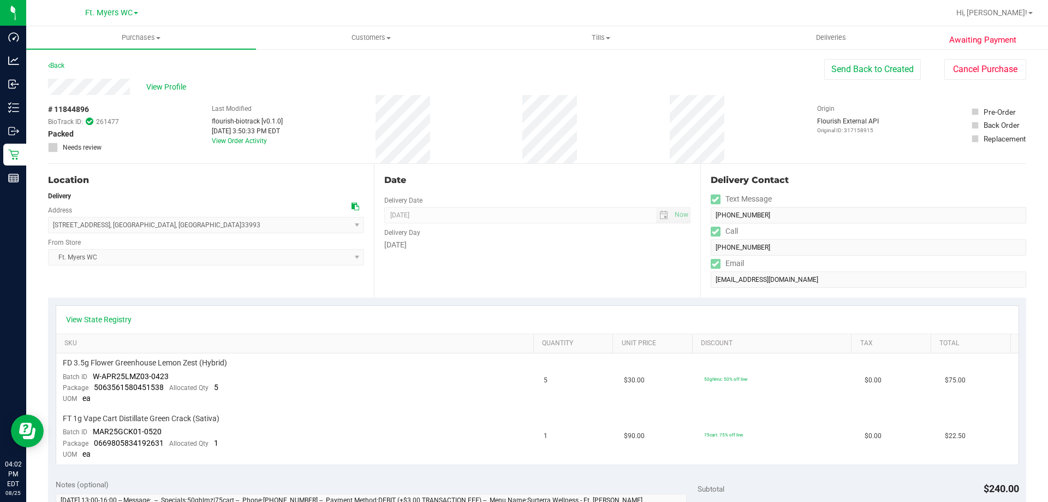
drag, startPoint x: 574, startPoint y: 227, endPoint x: 579, endPoint y: 74, distance: 153.5
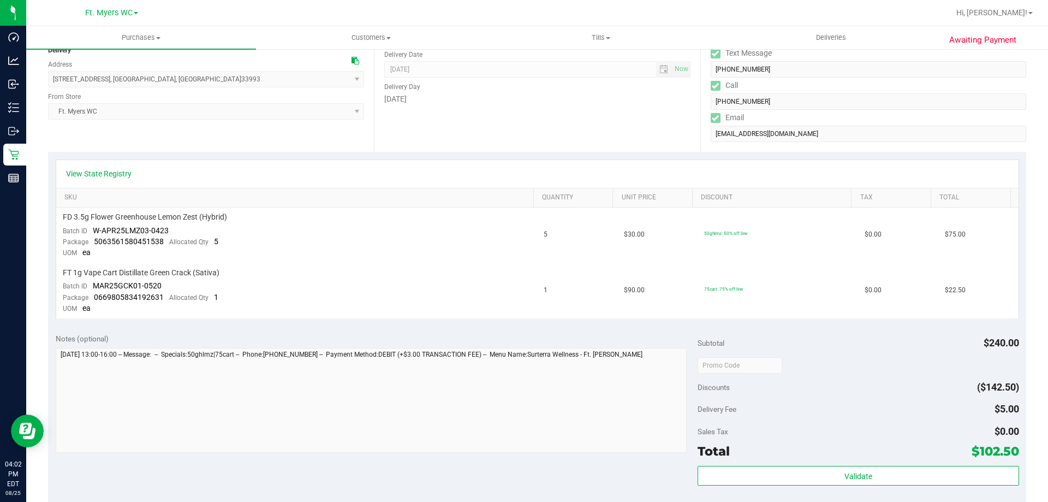
scroll to position [328, 0]
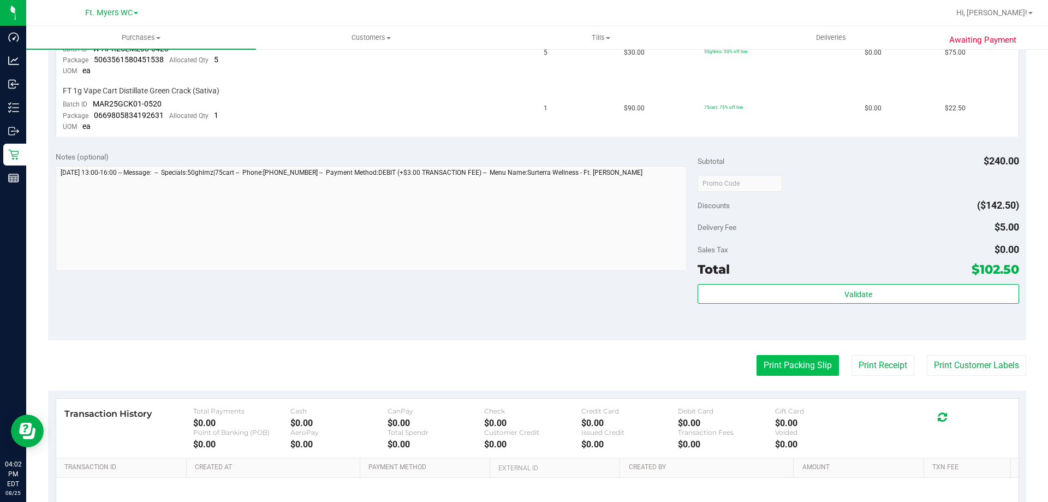
click at [771, 364] on button "Print Packing Slip" at bounding box center [798, 365] width 82 height 21
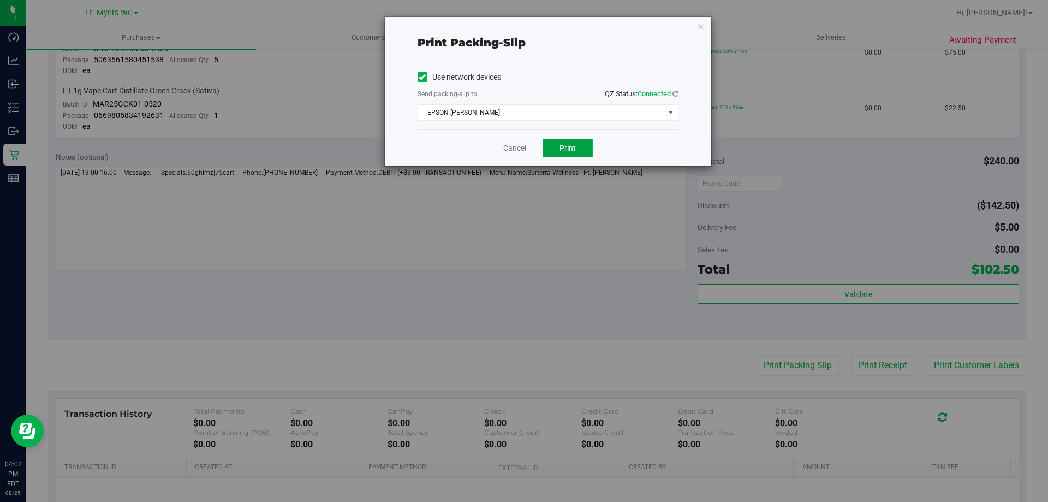
click at [550, 139] on button "Print" at bounding box center [568, 148] width 50 height 19
click at [517, 156] on div "Cancel Print" at bounding box center [548, 147] width 261 height 37
click at [519, 150] on link "Cancel" at bounding box center [514, 147] width 23 height 11
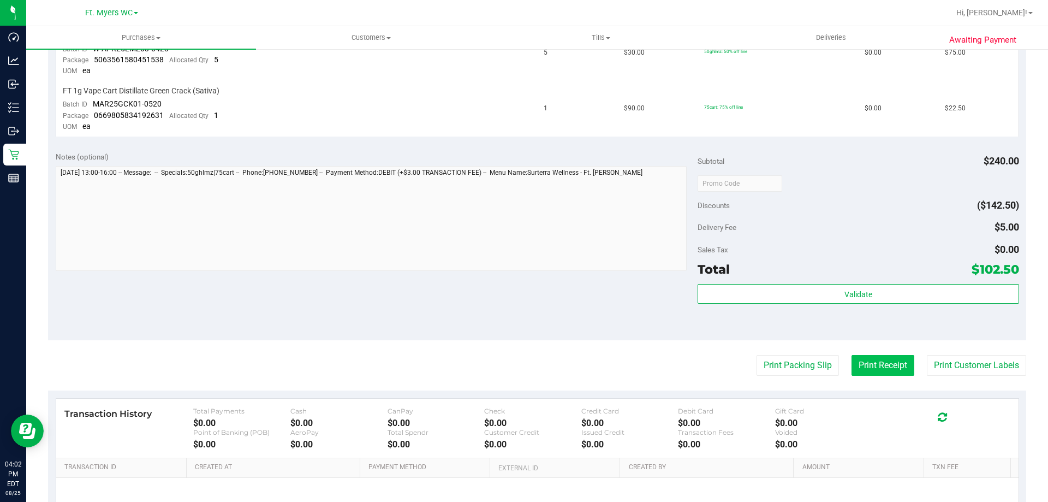
click at [894, 372] on button "Print Receipt" at bounding box center [883, 365] width 63 height 21
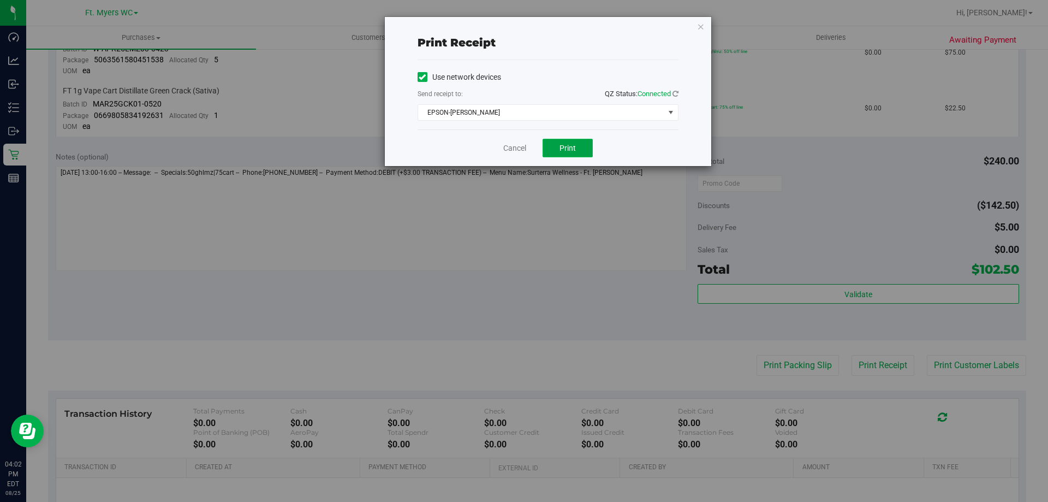
click at [577, 154] on button "Print" at bounding box center [568, 148] width 50 height 19
click at [514, 149] on link "Cancel" at bounding box center [514, 147] width 23 height 11
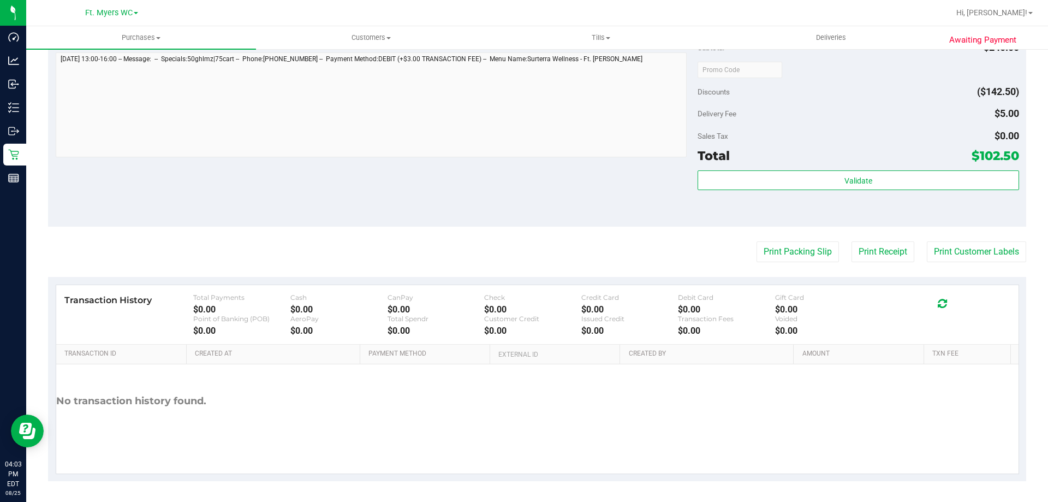
scroll to position [442, 0]
click at [981, 236] on purchase-details "Back Send Back to Created Cancel Purchase View Profile # 11844896 BioTrack ID: …" at bounding box center [537, 48] width 978 height 863
click at [983, 249] on button "Print Customer Labels" at bounding box center [976, 250] width 99 height 21
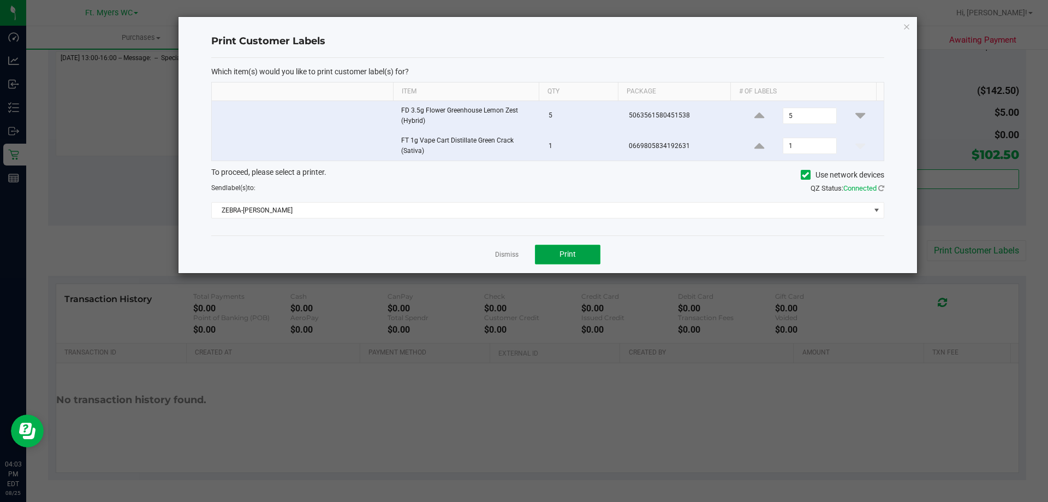
click at [594, 253] on button "Print" at bounding box center [568, 255] width 66 height 20
click at [516, 278] on ngb-modal-window "Print Customer Labels Which item(s) would you like to print customer label(s) f…" at bounding box center [528, 251] width 1056 height 502
click at [511, 257] on link "Dismiss" at bounding box center [506, 254] width 23 height 9
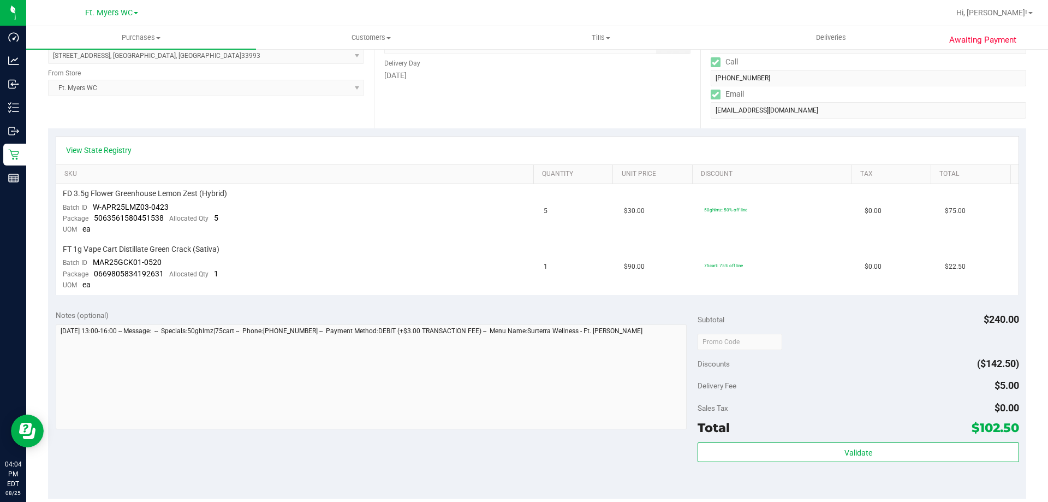
scroll to position [0, 0]
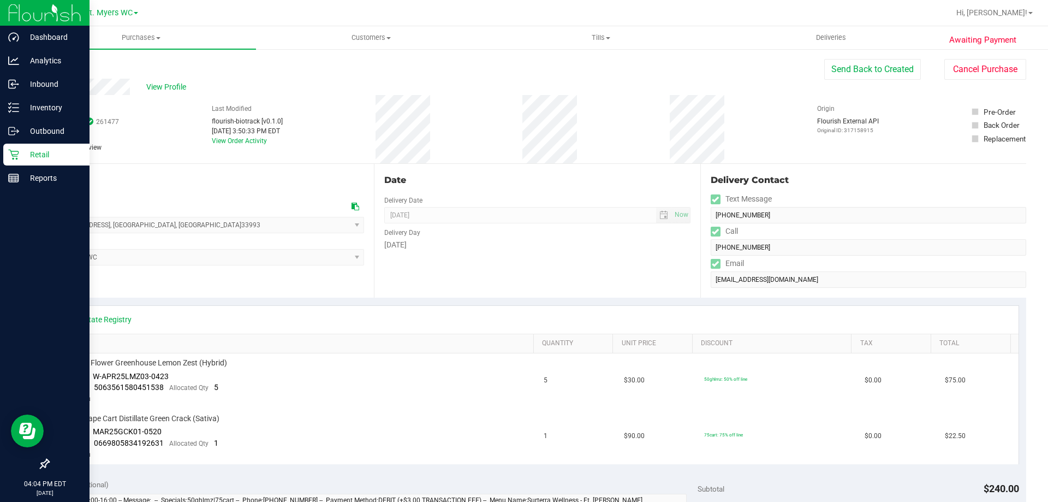
click at [40, 146] on div "Retail" at bounding box center [46, 155] width 86 height 22
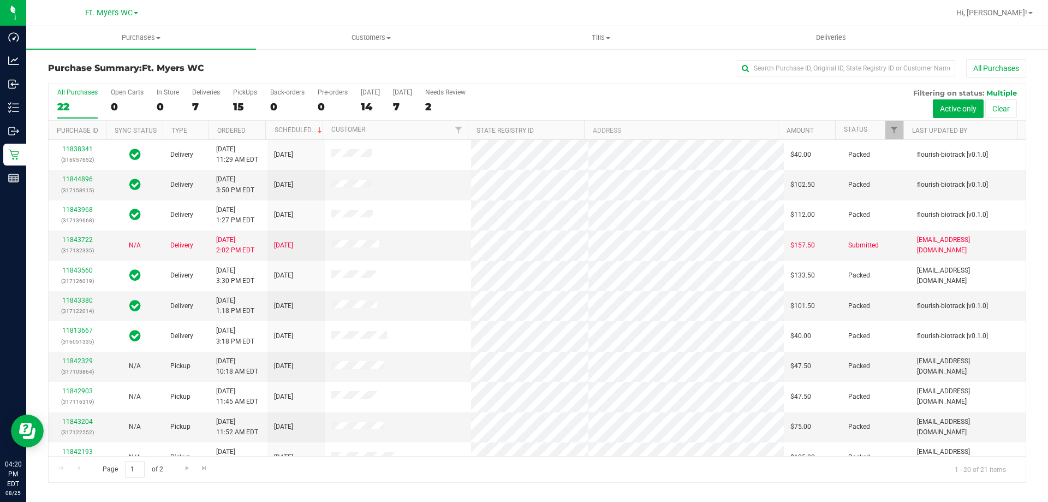
click at [242, 82] on div "Purchase Summary: Ft. [PERSON_NAME] All Purchases" at bounding box center [537, 71] width 978 height 24
click at [243, 98] on label "PickUps 15" at bounding box center [245, 103] width 24 height 30
click at [0, 0] on input "PickUps 15" at bounding box center [0, 0] width 0 height 0
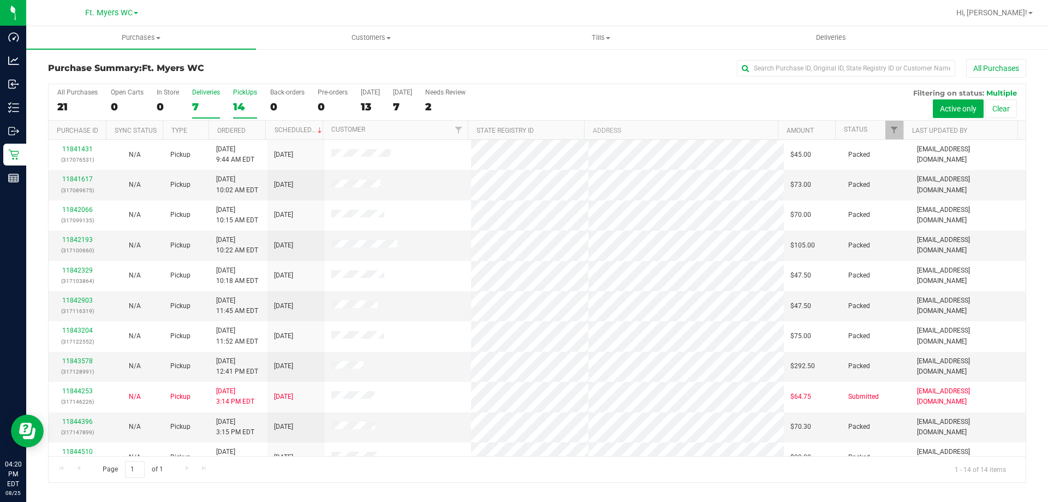
click at [210, 102] on div "7" at bounding box center [206, 106] width 28 height 13
click at [0, 0] on input "Deliveries 7" at bounding box center [0, 0] width 0 height 0
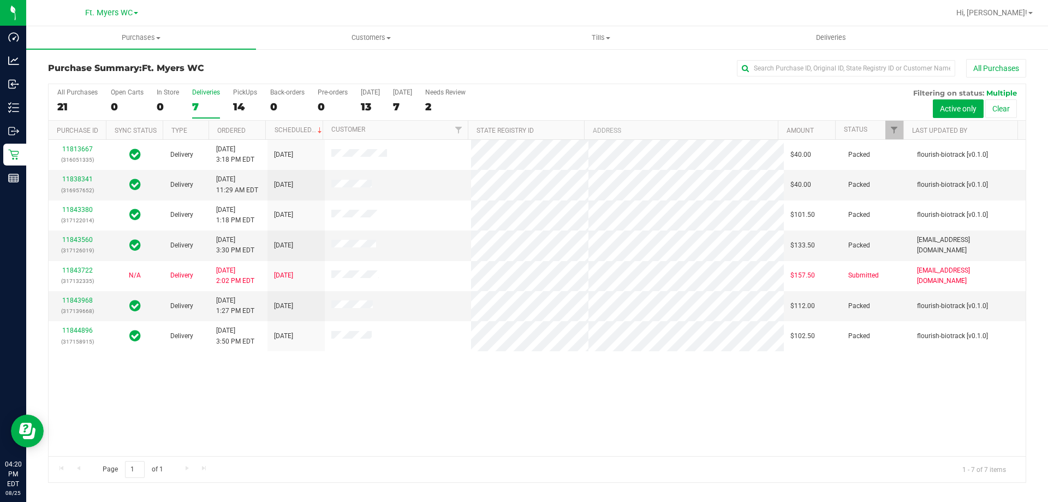
click at [261, 101] on div "All Purchases 21 Open Carts 0 In Store 0 Deliveries 7 PickUps 14 Back-orders 0 …" at bounding box center [537, 102] width 977 height 37
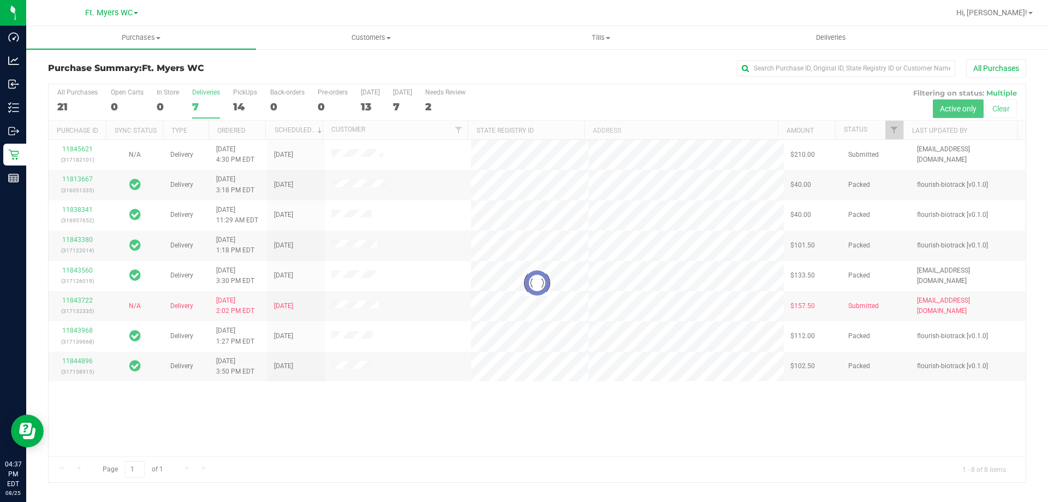
click at [249, 103] on div at bounding box center [537, 283] width 977 height 398
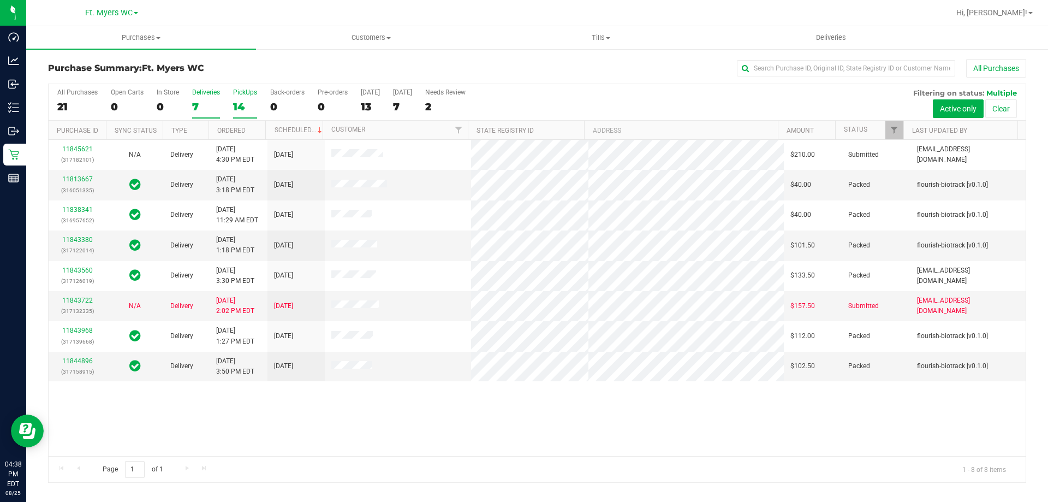
click at [246, 112] on div "14" at bounding box center [245, 106] width 24 height 13
click at [0, 0] on input "PickUps 14" at bounding box center [0, 0] width 0 height 0
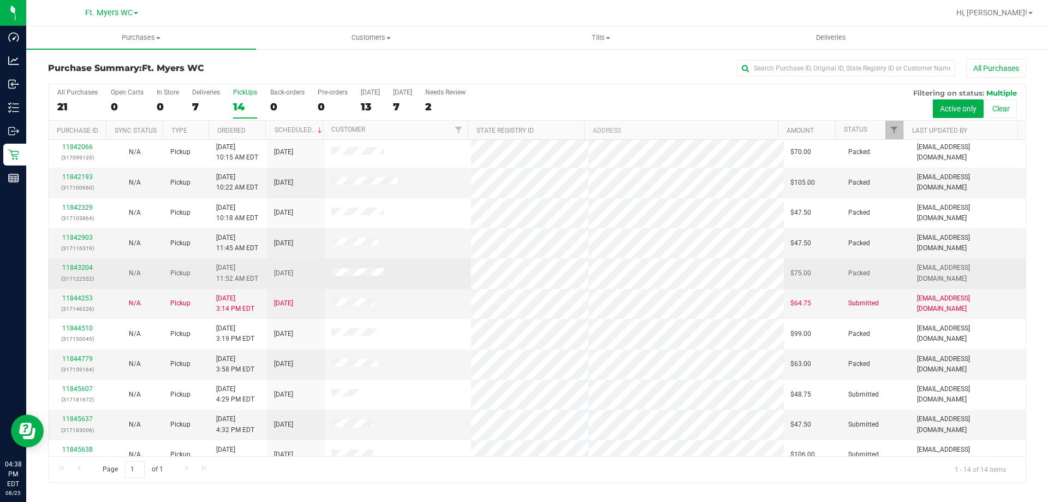
scroll to position [107, 0]
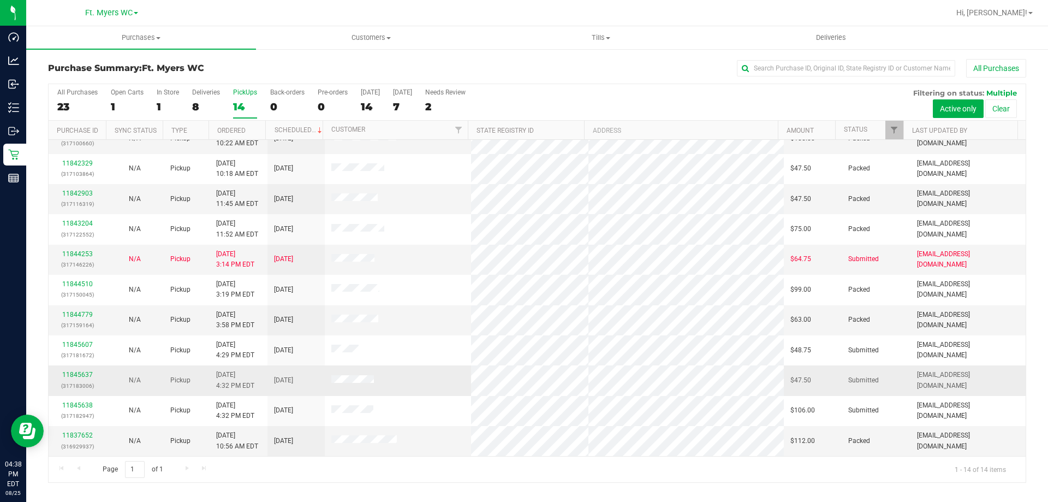
click at [88, 370] on div "11845637 (317183006)" at bounding box center [77, 380] width 44 height 21
click at [91, 373] on link "11845637" at bounding box center [77, 375] width 31 height 8
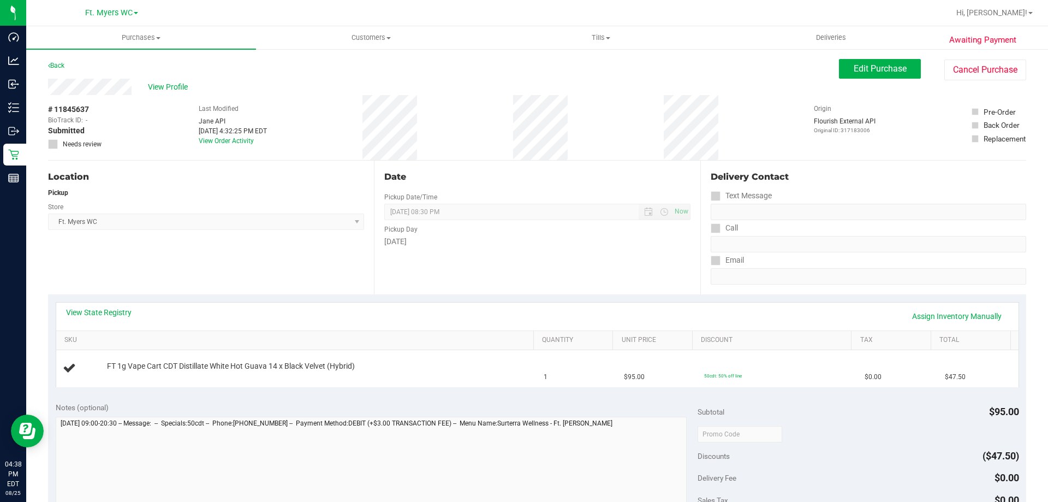
click at [634, 84] on div "View Profile" at bounding box center [443, 87] width 791 height 16
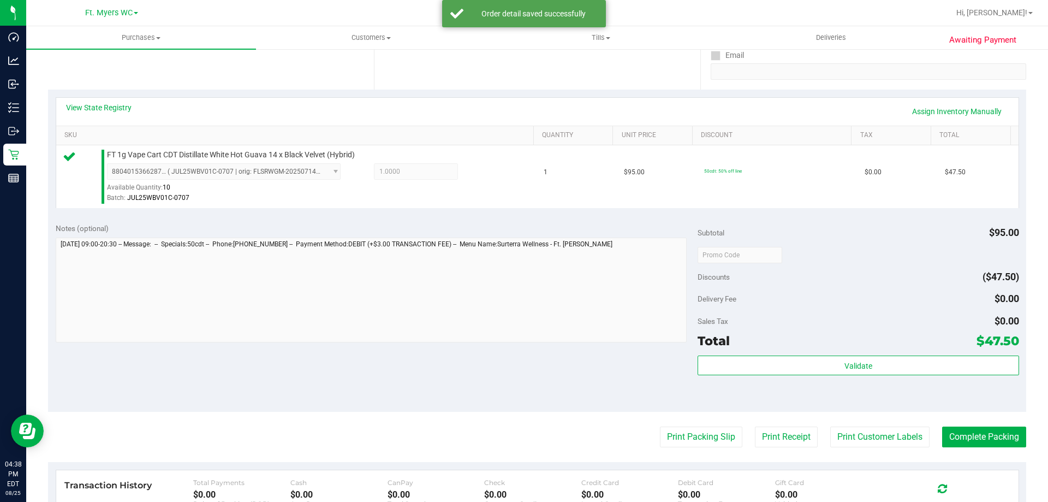
scroll to position [218, 0]
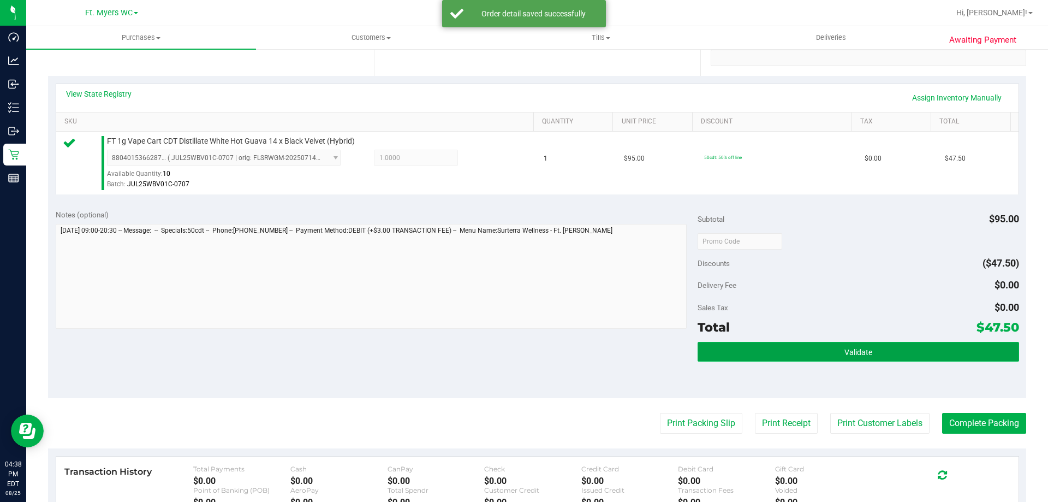
click at [786, 349] on button "Validate" at bounding box center [858, 352] width 321 height 20
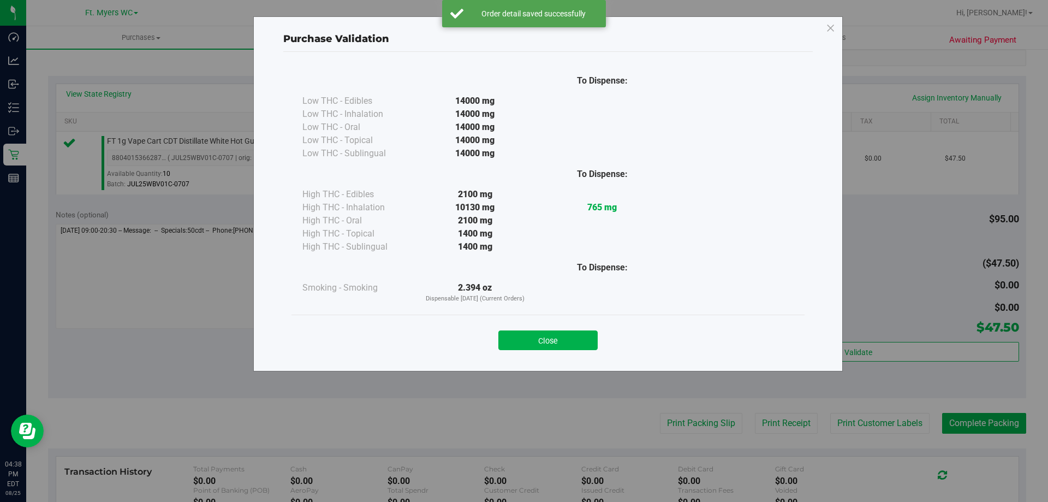
click at [522, 325] on div "Close" at bounding box center [548, 336] width 497 height 27
click at [534, 332] on button "Close" at bounding box center [547, 340] width 99 height 20
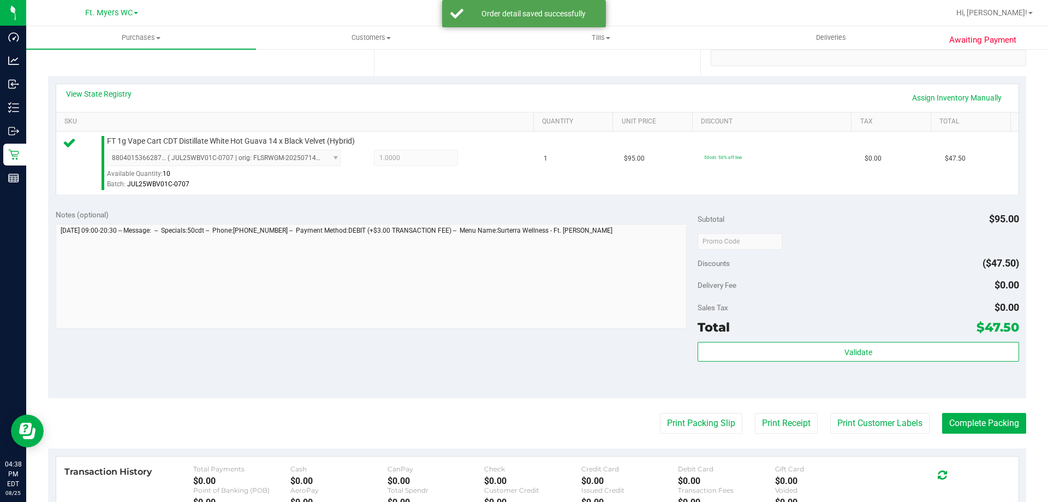
click at [666, 405] on purchase-details "Back Edit Purchase Cancel Purchase View Profile # 11845637 BioTrack ID: - Submi…" at bounding box center [537, 247] width 978 height 812
click at [667, 424] on button "Print Packing Slip" at bounding box center [701, 423] width 82 height 21
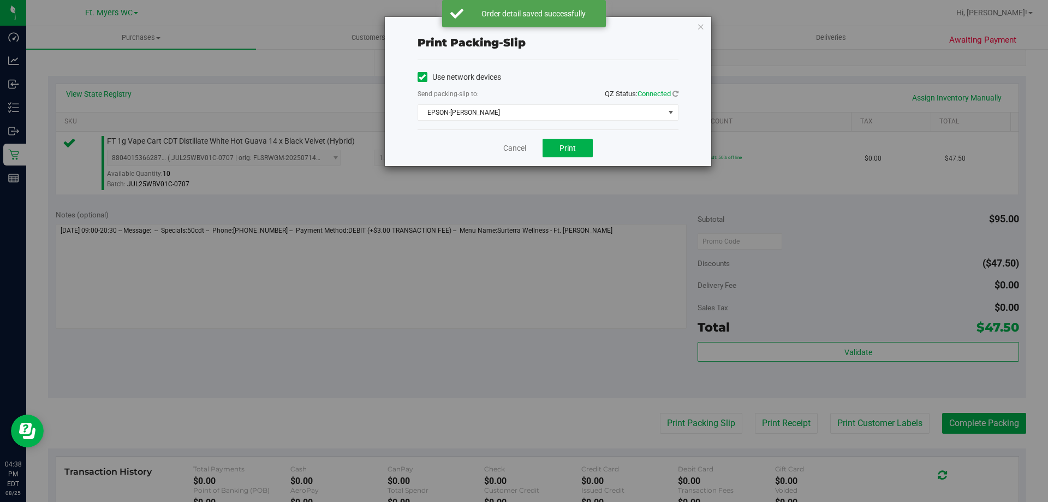
click at [578, 157] on div "Cancel Print" at bounding box center [548, 147] width 261 height 37
click at [571, 149] on span "Print" at bounding box center [568, 148] width 16 height 9
click at [513, 152] on link "Cancel" at bounding box center [514, 147] width 23 height 11
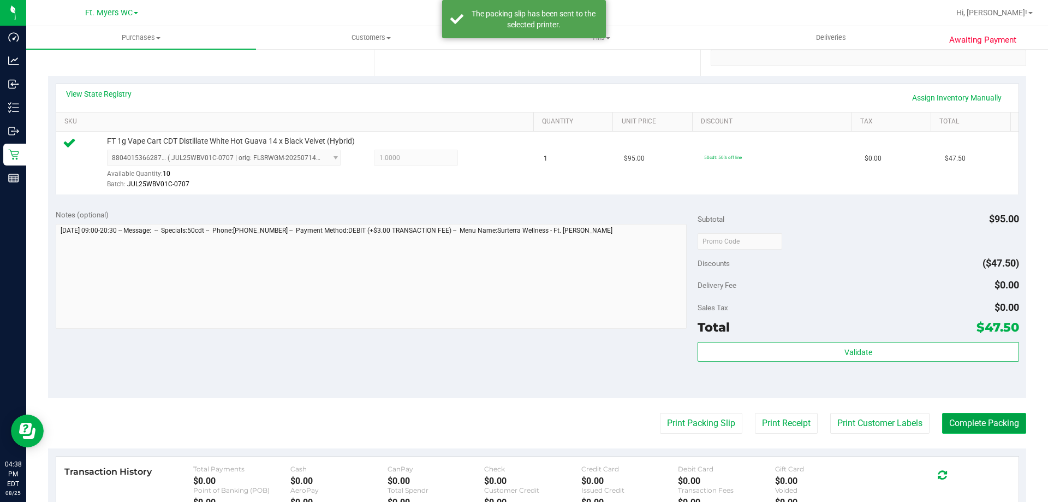
click at [994, 421] on button "Complete Packing" at bounding box center [984, 423] width 84 height 21
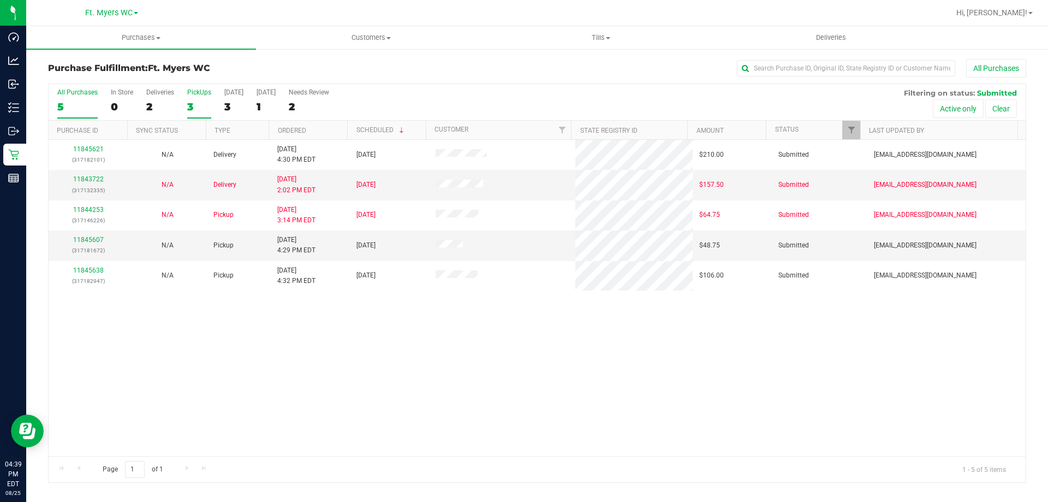
click at [203, 102] on div "3" at bounding box center [199, 106] width 24 height 13
click at [0, 0] on input "PickUps 3" at bounding box center [0, 0] width 0 height 0
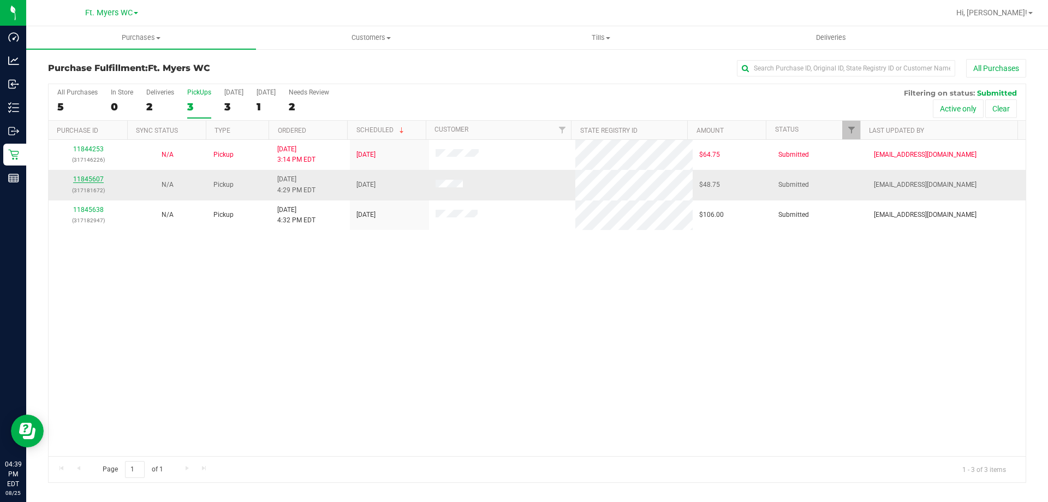
click at [93, 176] on link "11845607" at bounding box center [88, 179] width 31 height 8
click at [102, 183] on link "11845607" at bounding box center [88, 179] width 31 height 8
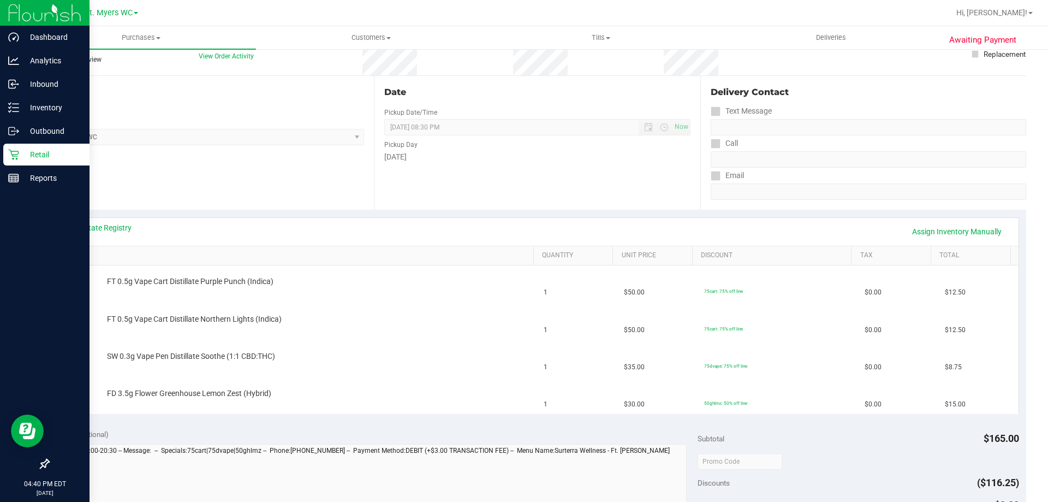
scroll to position [164, 0]
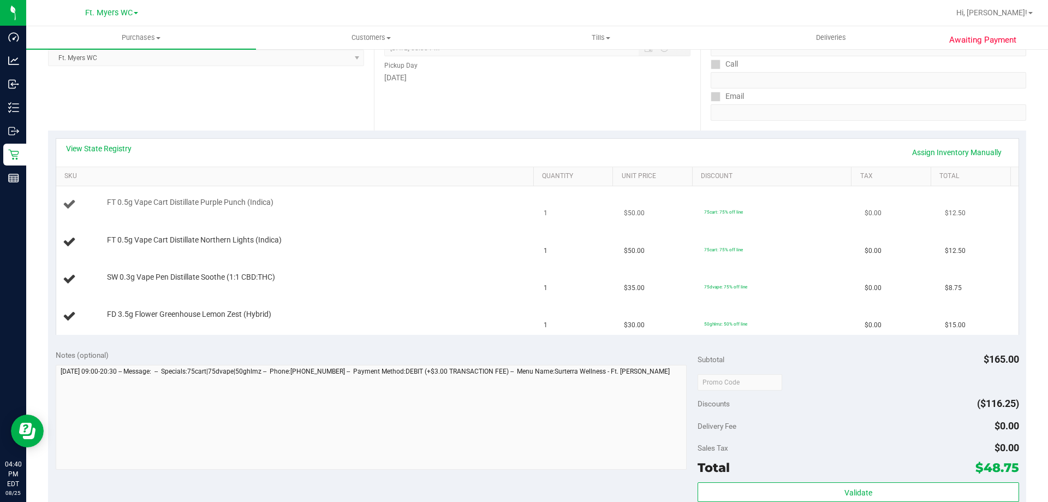
click at [332, 219] on td "FT 0.5g Vape Cart Distillate Purple Punch (Indica)" at bounding box center [297, 204] width 482 height 37
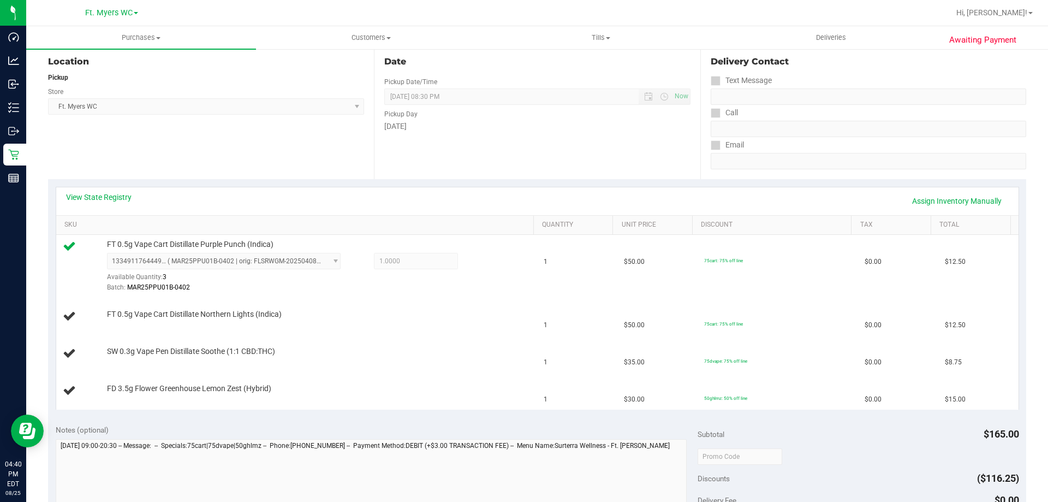
scroll to position [0, 0]
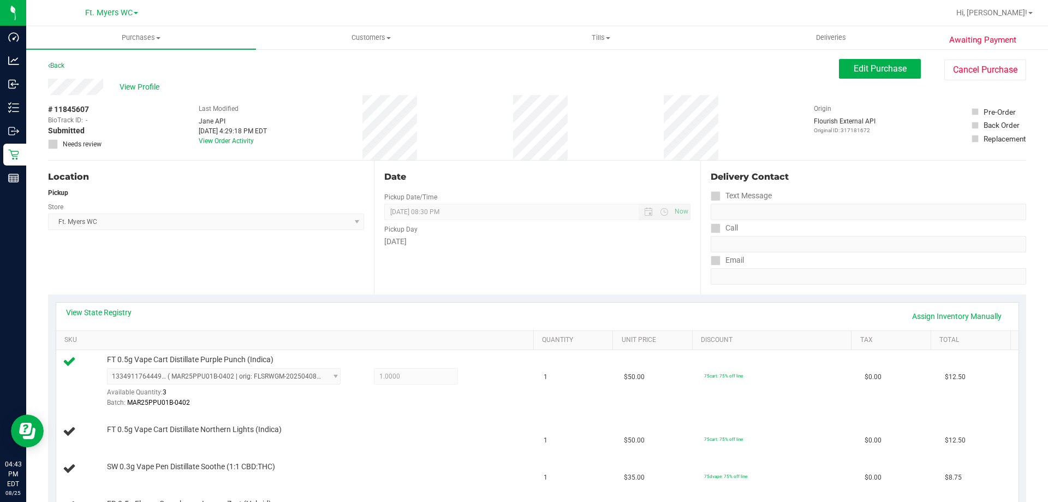
click at [330, 118] on div "# 11845607 BioTrack ID: - Submitted Needs review Last Modified [PERSON_NAME] AP…" at bounding box center [537, 127] width 978 height 65
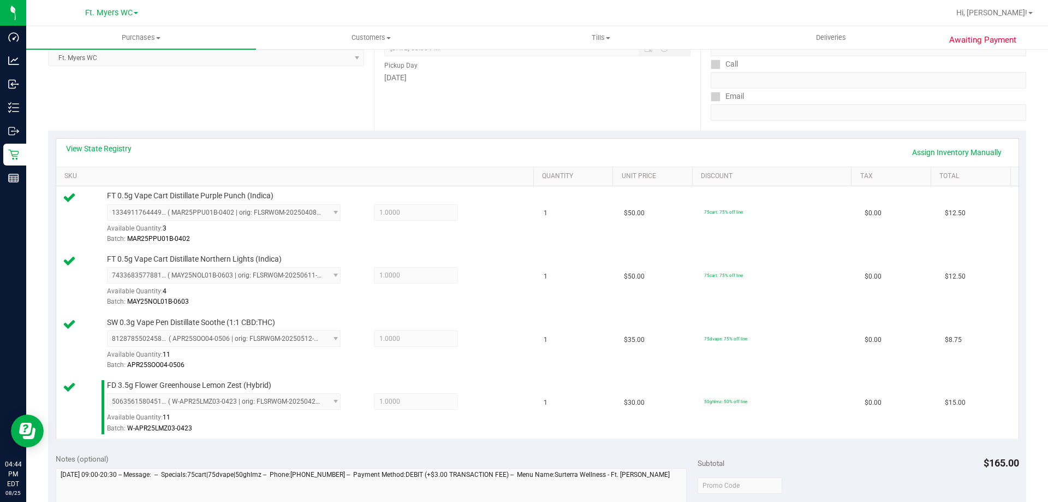
scroll to position [546, 0]
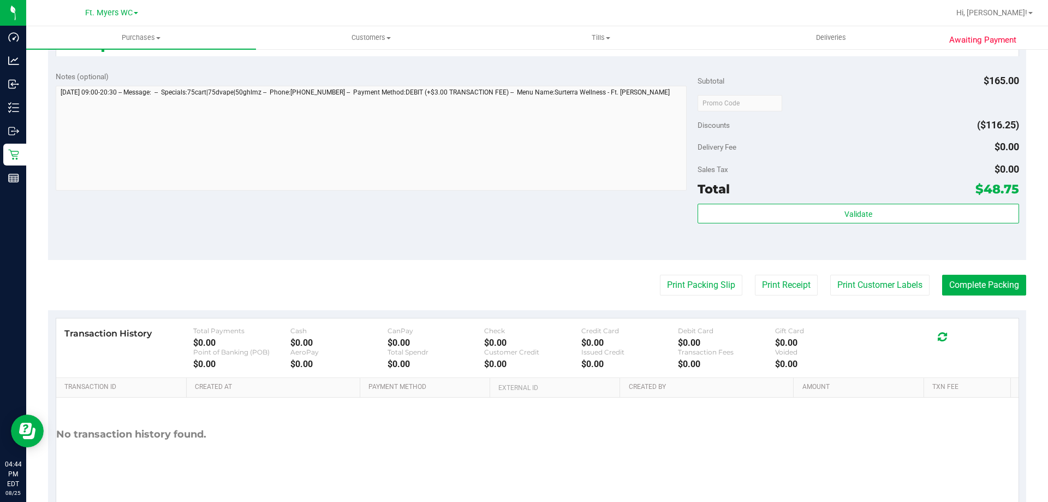
click at [762, 228] on div "Validate" at bounding box center [858, 228] width 321 height 49
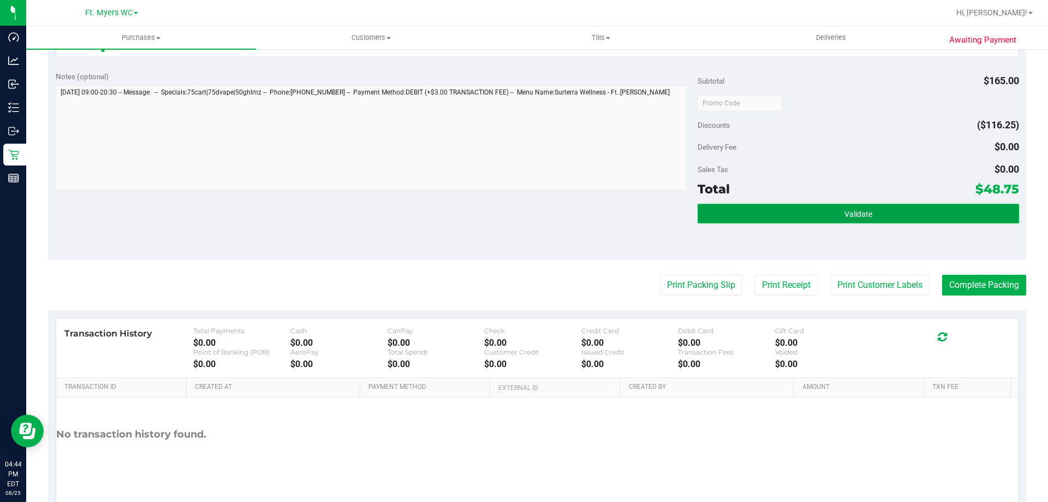
click at [775, 204] on button "Validate" at bounding box center [858, 214] width 321 height 20
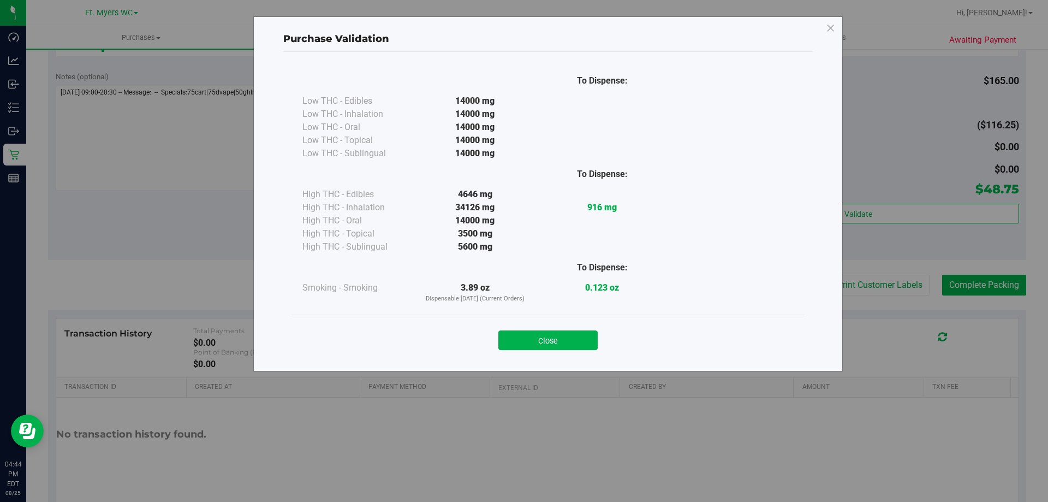
click at [563, 328] on div "Close" at bounding box center [548, 336] width 497 height 27
click at [595, 344] on button "Close" at bounding box center [547, 340] width 99 height 20
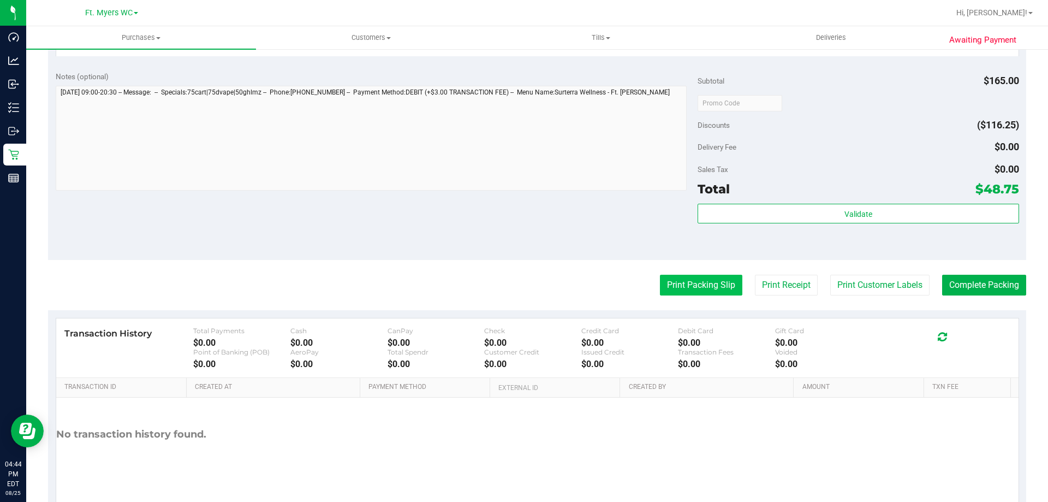
click at [673, 284] on button "Print Packing Slip" at bounding box center [701, 285] width 82 height 21
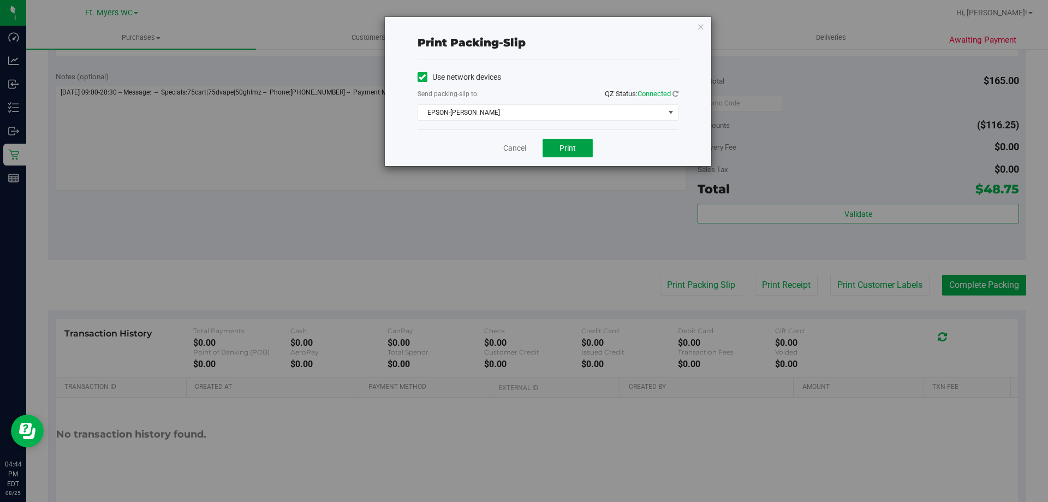
click at [557, 141] on button "Print" at bounding box center [568, 148] width 50 height 19
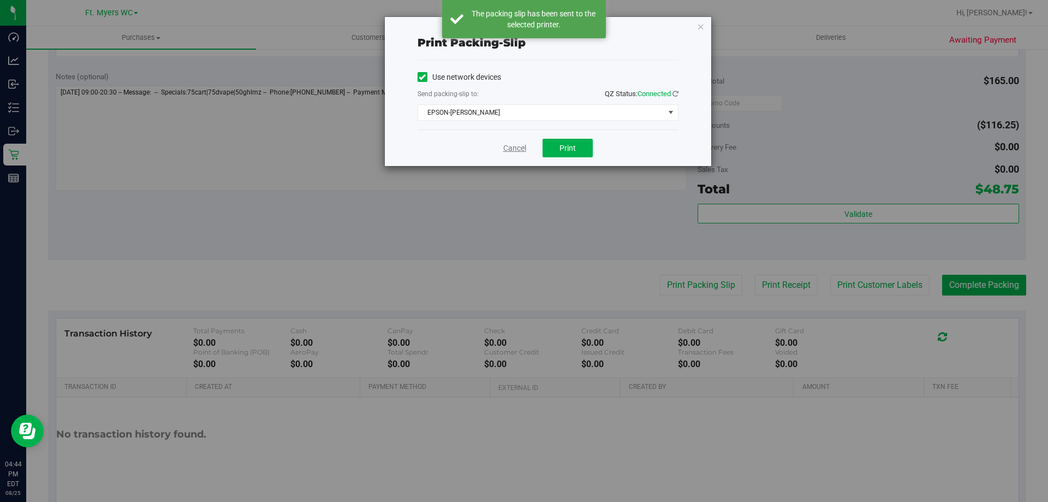
click at [517, 151] on link "Cancel" at bounding box center [514, 147] width 23 height 11
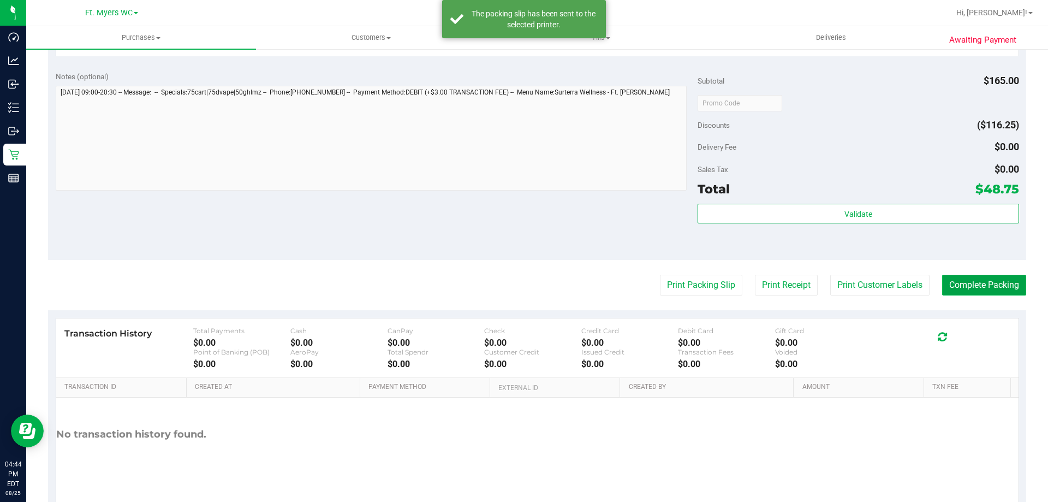
click at [988, 275] on button "Complete Packing" at bounding box center [984, 285] width 84 height 21
